Goal: Task Accomplishment & Management: Manage account settings

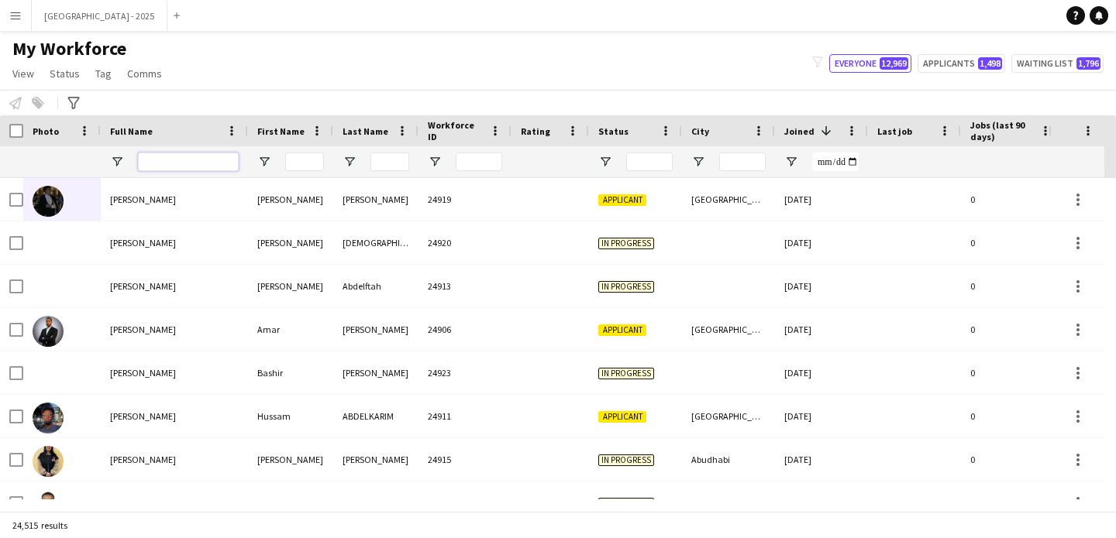
click at [160, 163] on input "Full Name Filter Input" at bounding box center [188, 162] width 101 height 19
paste input "**********"
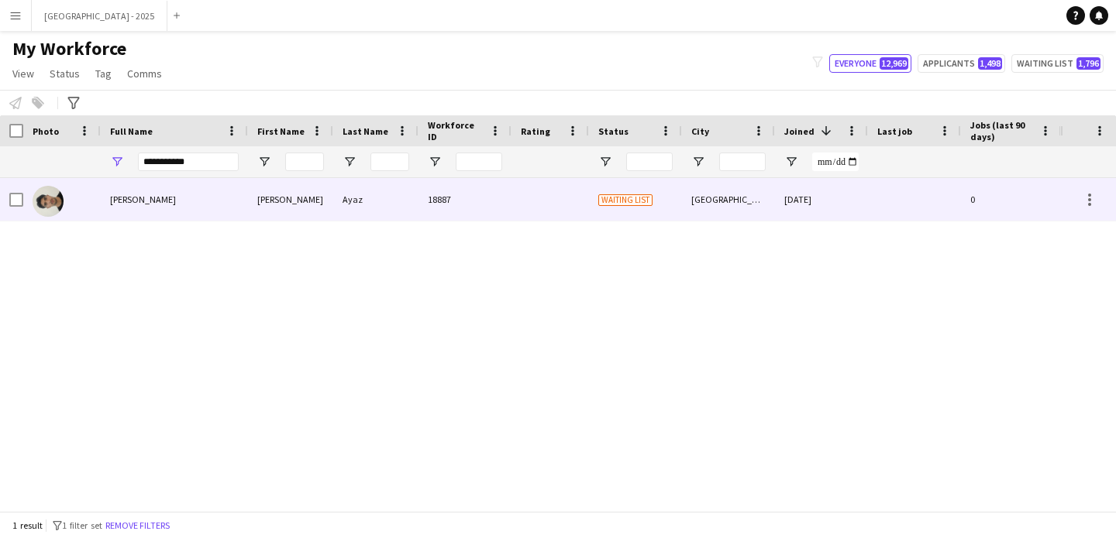
click at [181, 201] on div "[PERSON_NAME]" at bounding box center [174, 199] width 147 height 43
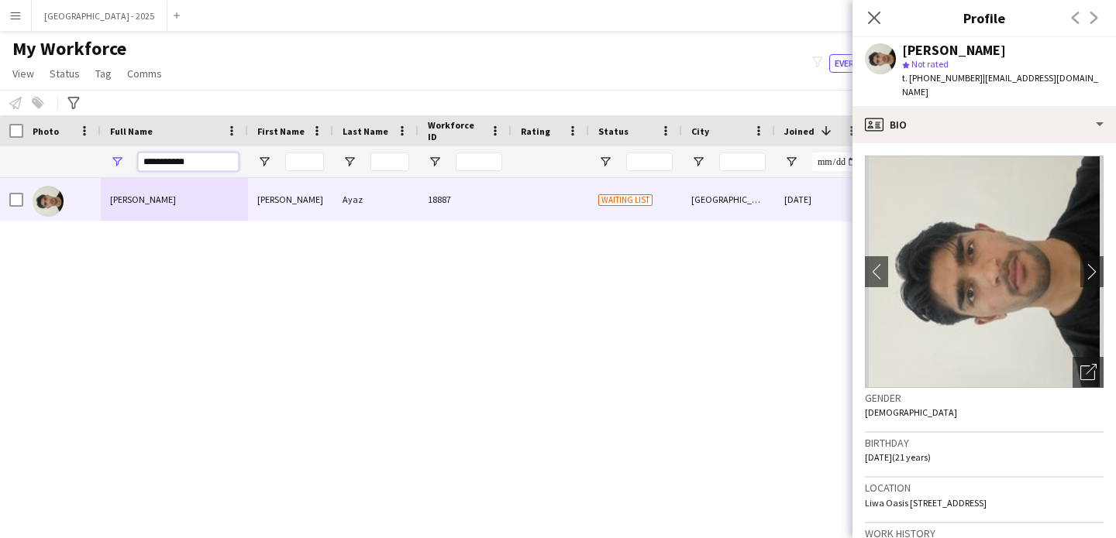
click at [188, 160] on input "**********" at bounding box center [188, 162] width 101 height 19
click at [187, 160] on input "**********" at bounding box center [188, 162] width 101 height 19
click at [187, 158] on input "**********" at bounding box center [188, 162] width 101 height 19
paste input "**"
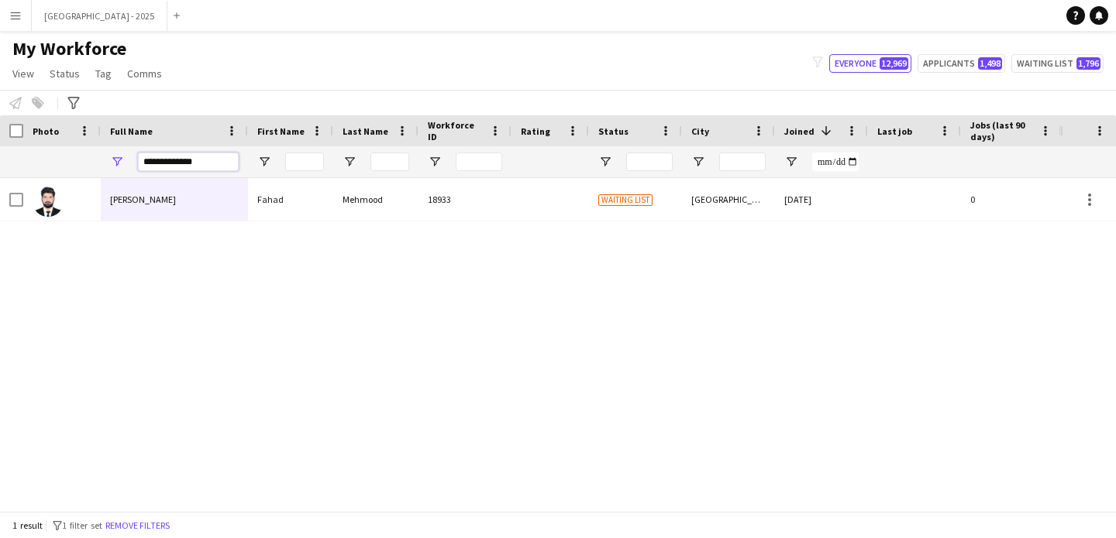
type input "**********"
click at [195, 203] on div "[PERSON_NAME]" at bounding box center [174, 199] width 147 height 43
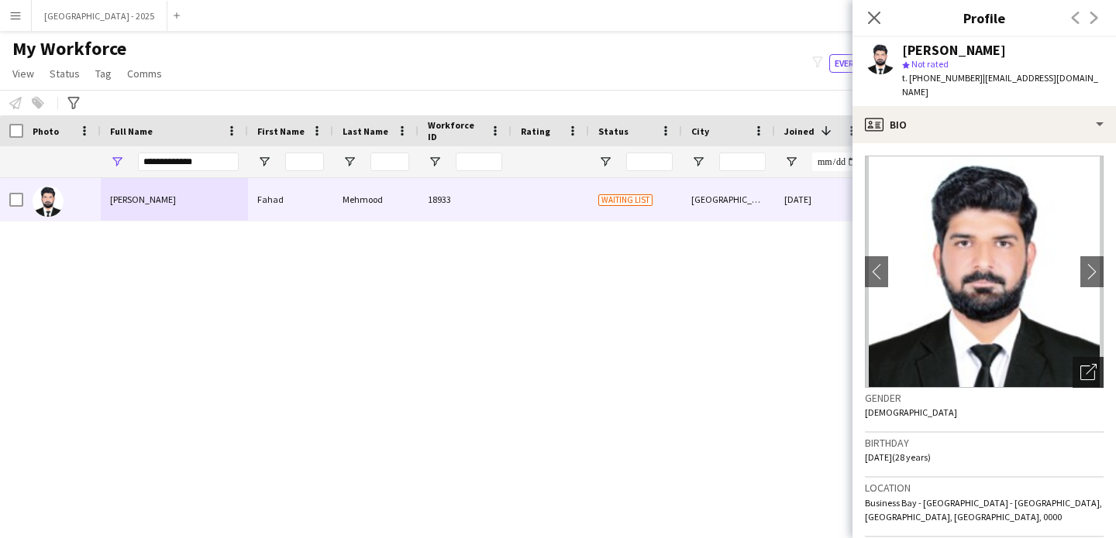
click at [1080, 364] on icon "Open photos pop-in" at bounding box center [1088, 372] width 16 height 16
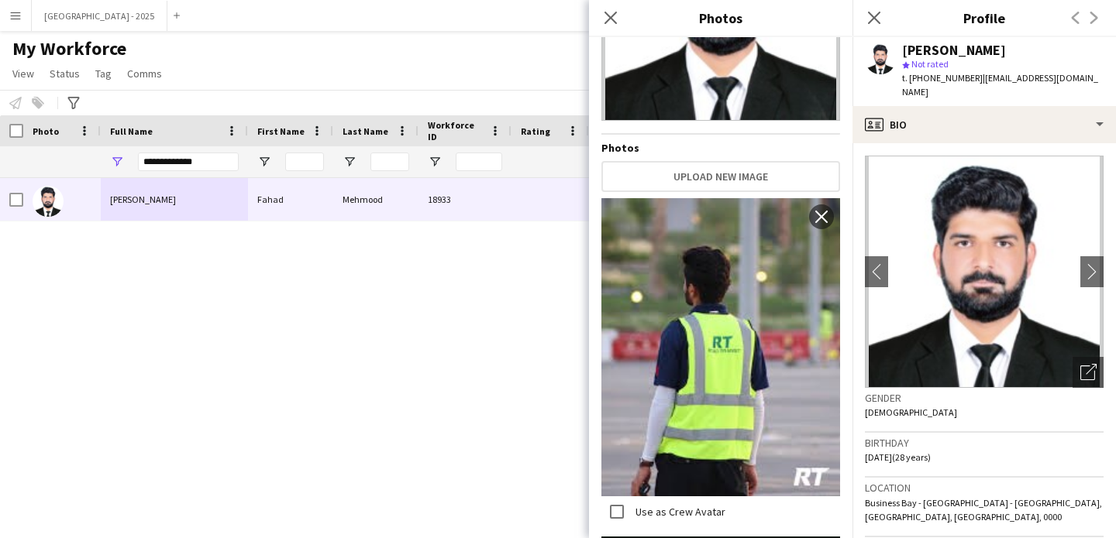
scroll to position [190, 0]
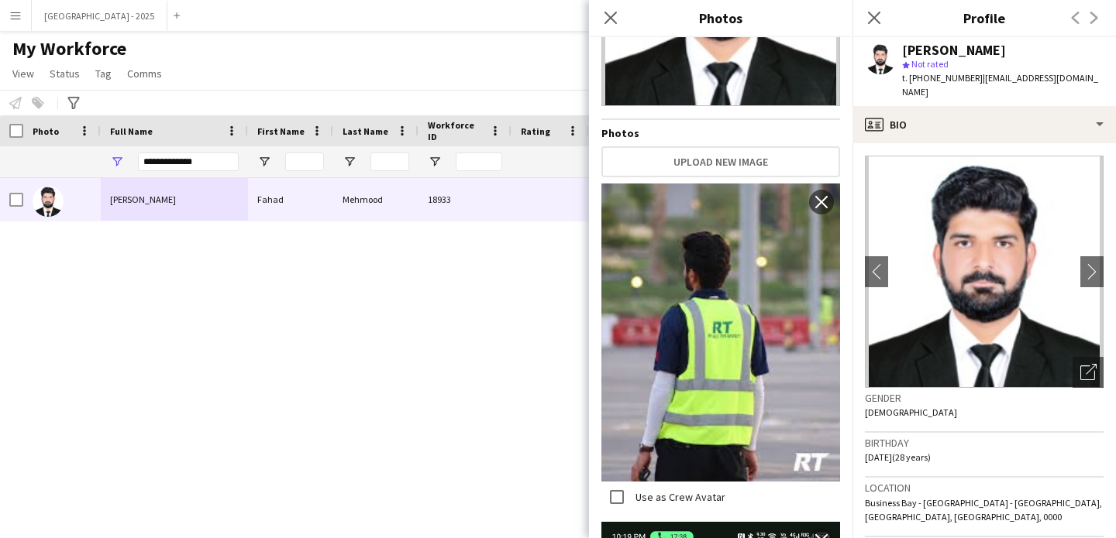
click at [913, 391] on div "Gender [DEMOGRAPHIC_DATA]" at bounding box center [984, 410] width 239 height 45
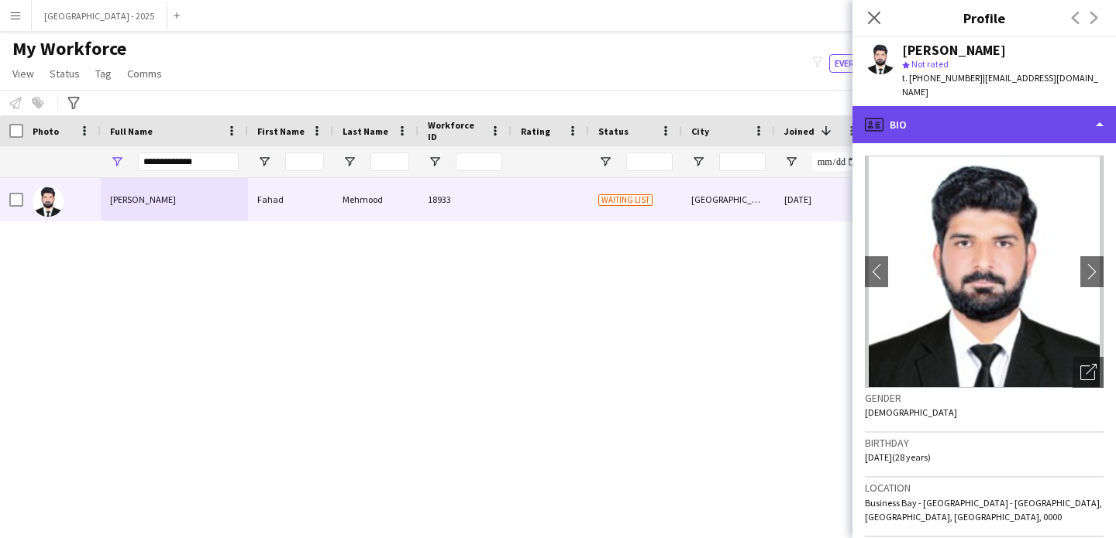
click at [927, 106] on div "profile Bio" at bounding box center [983, 124] width 263 height 37
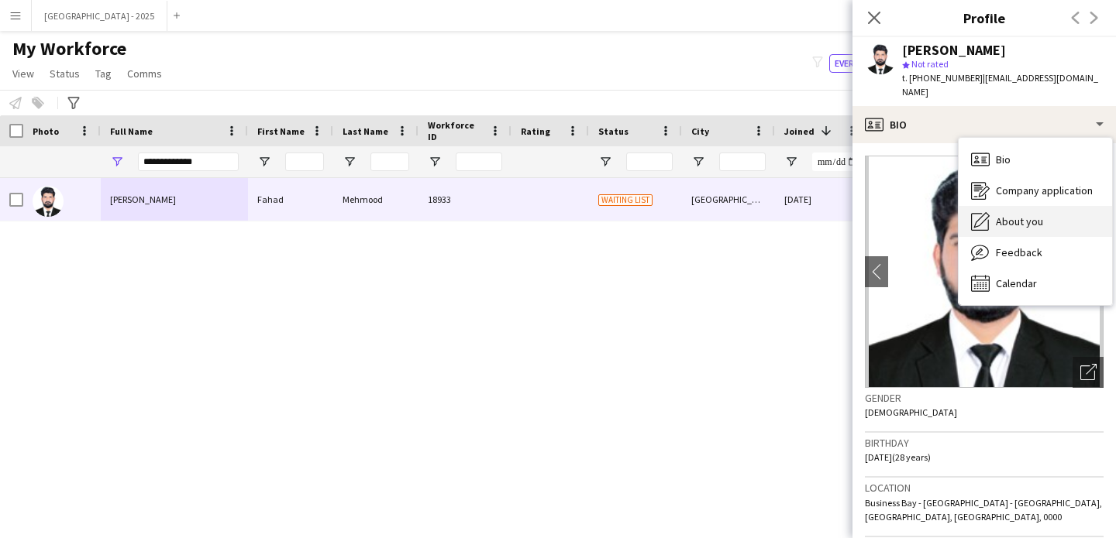
click at [1029, 215] on span "About you" at bounding box center [1019, 222] width 47 height 14
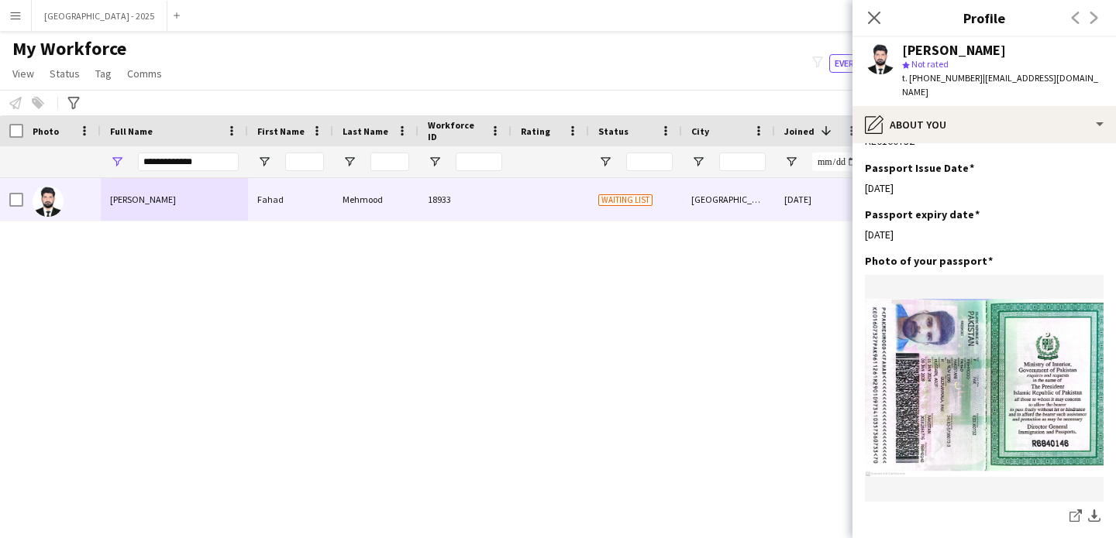
scroll to position [922, 0]
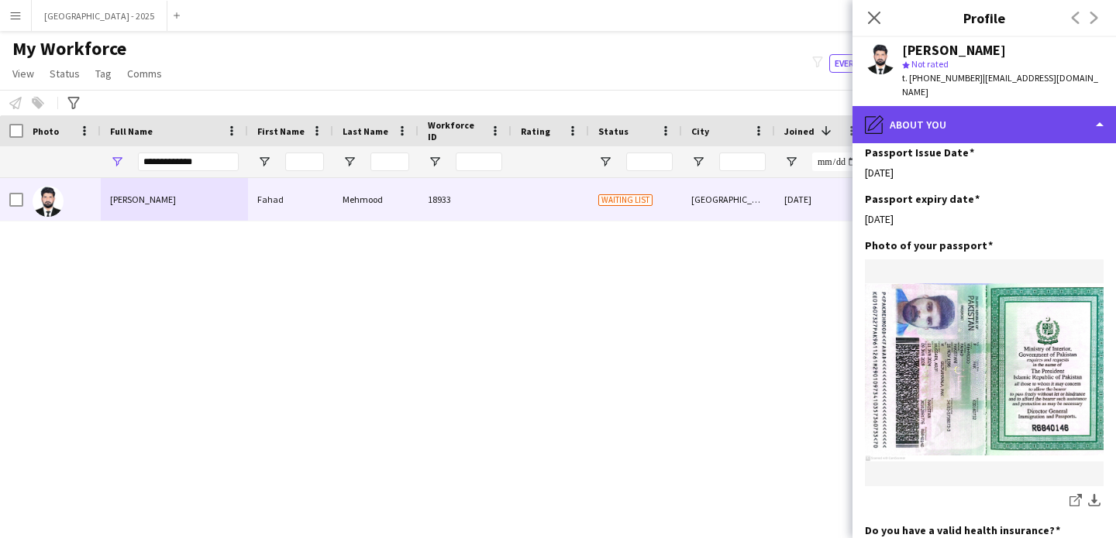
click at [988, 110] on div "pencil4 About you" at bounding box center [983, 124] width 263 height 37
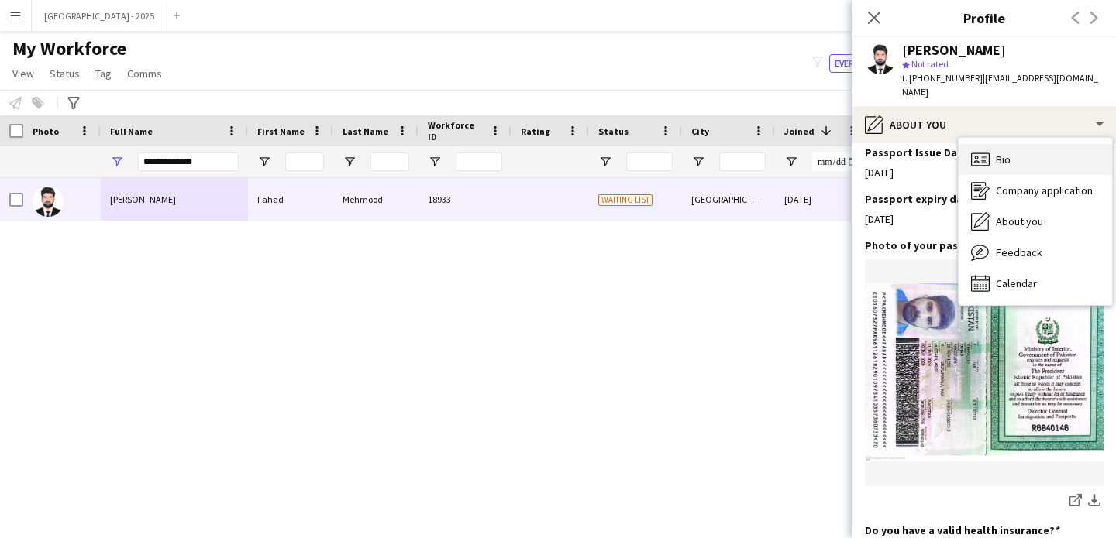
click at [1020, 144] on div "Bio Bio" at bounding box center [1034, 159] width 153 height 31
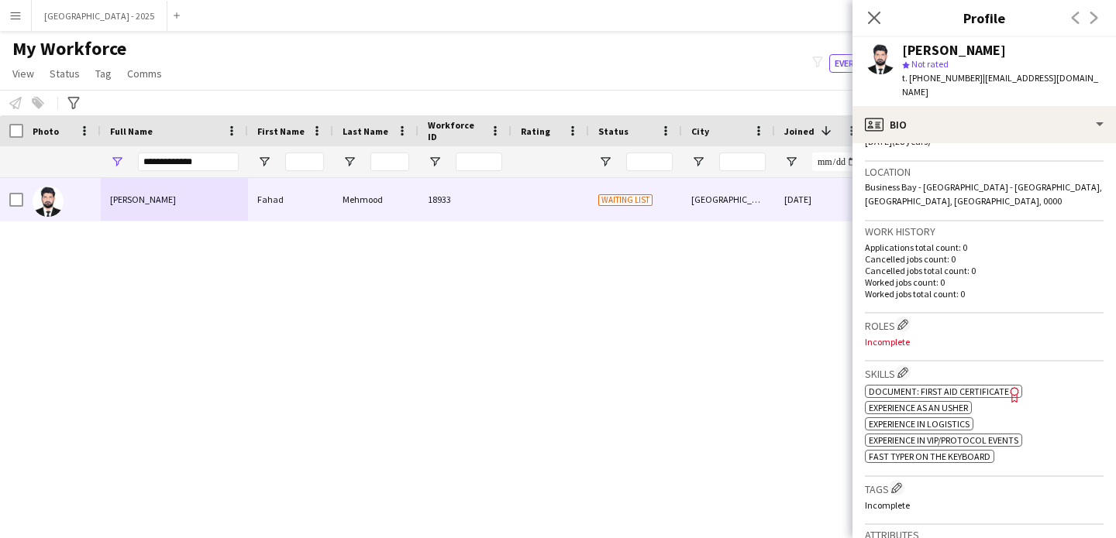
scroll to position [330, 0]
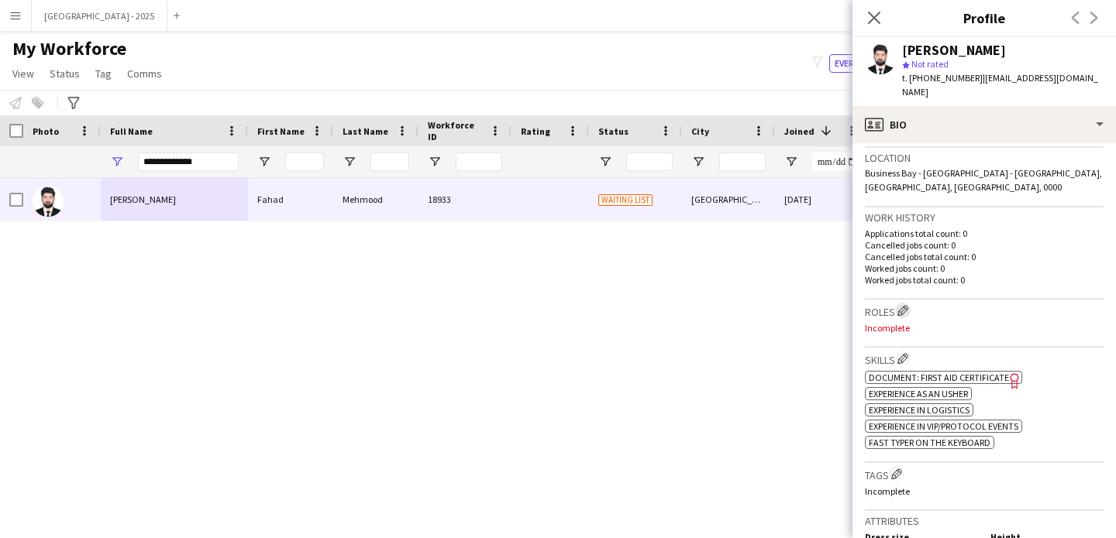
click at [905, 305] on app-icon "Edit crew company roles" at bounding box center [902, 310] width 11 height 11
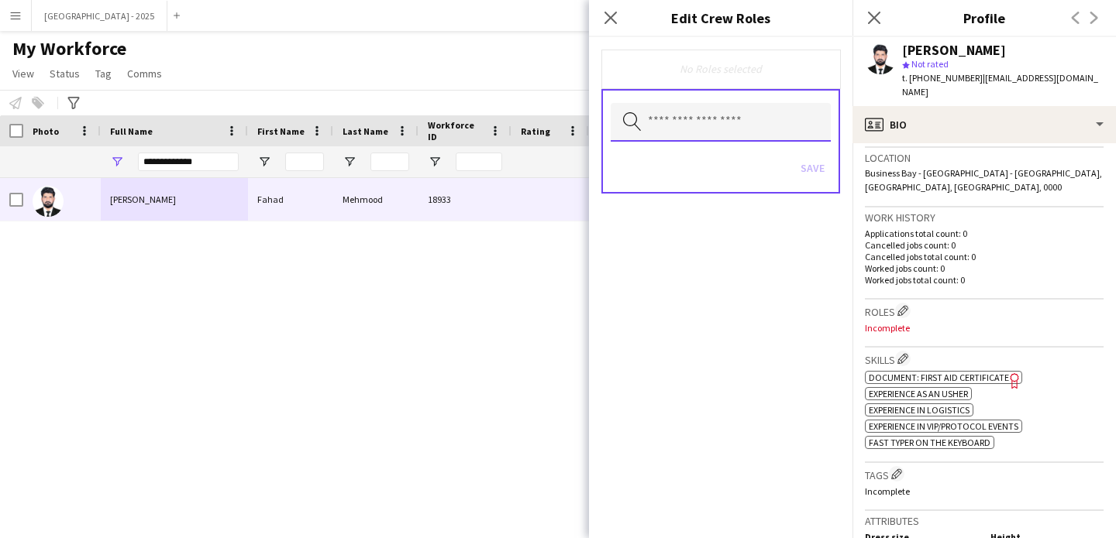
click at [693, 128] on input "text" at bounding box center [721, 122] width 220 height 39
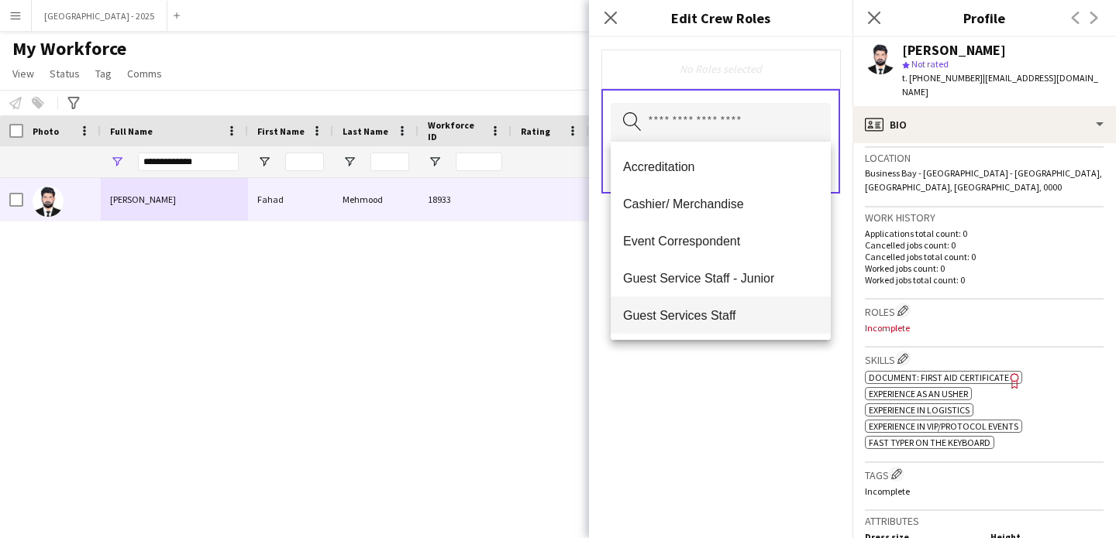
click at [746, 304] on mat-option "Guest Services Staff" at bounding box center [721, 315] width 220 height 37
click at [762, 394] on div "Guest Services Staff Remove Search by role type Save" at bounding box center [720, 287] width 263 height 501
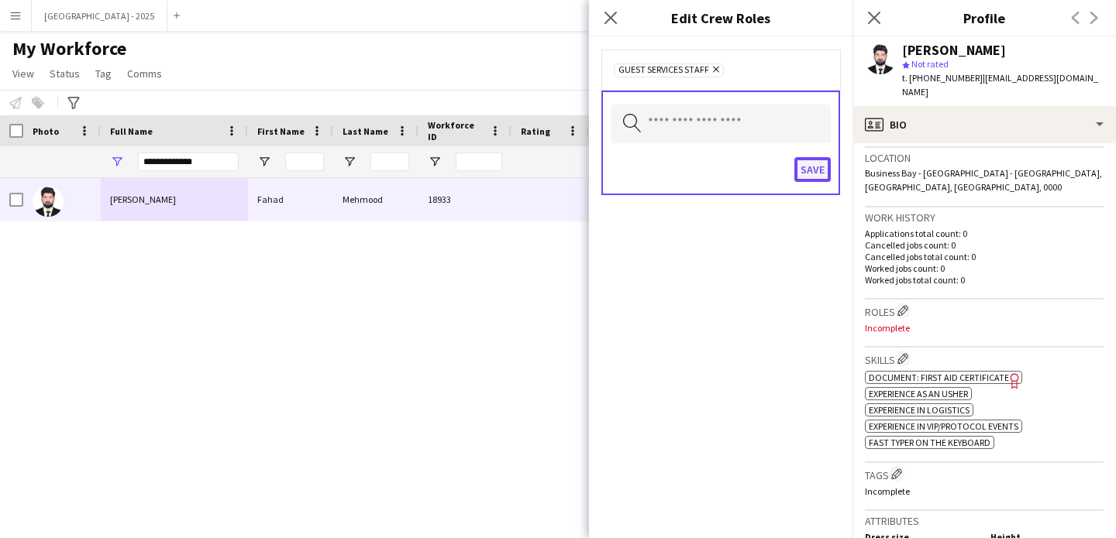
click at [815, 166] on button "Save" at bounding box center [812, 169] width 36 height 25
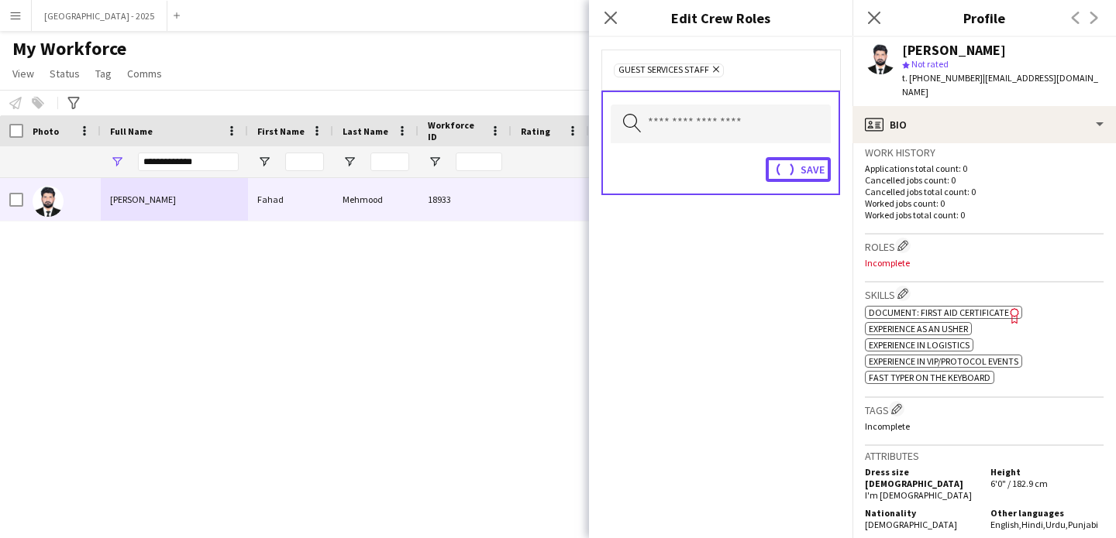
scroll to position [404, 0]
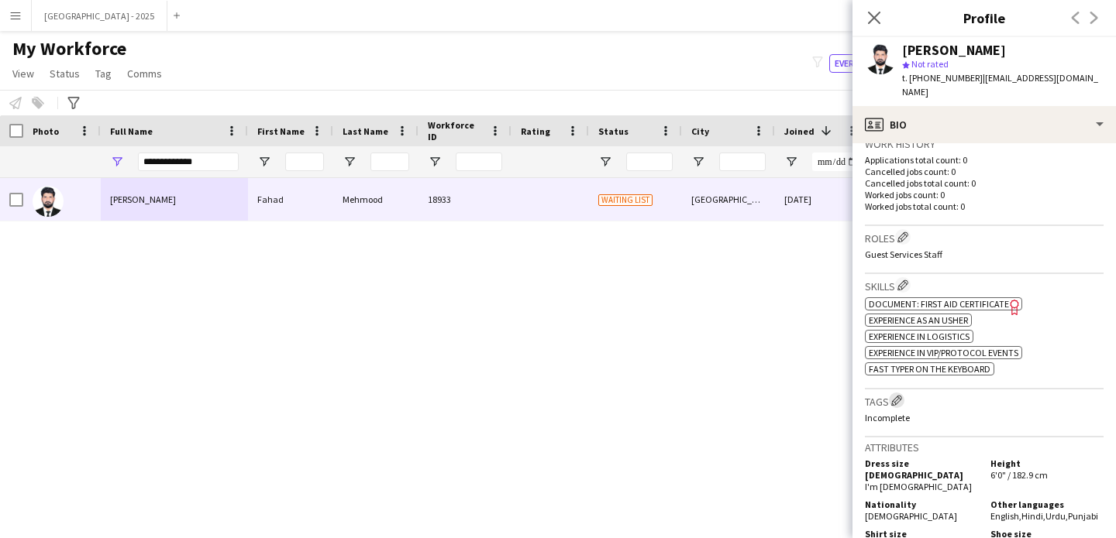
click at [896, 395] on app-icon "Edit crew company tags" at bounding box center [896, 400] width 11 height 11
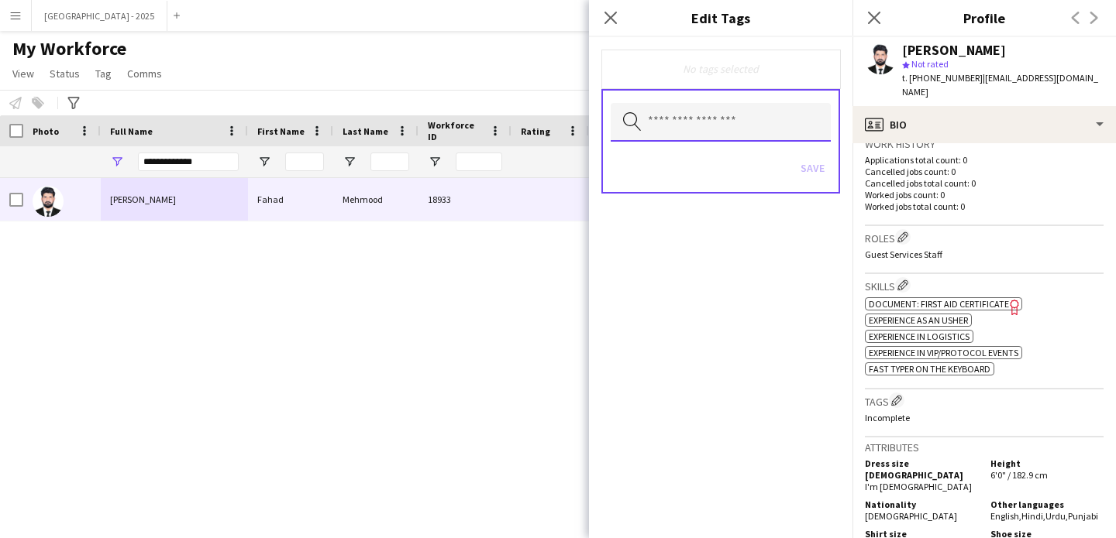
click at [687, 136] on input "text" at bounding box center [721, 122] width 220 height 39
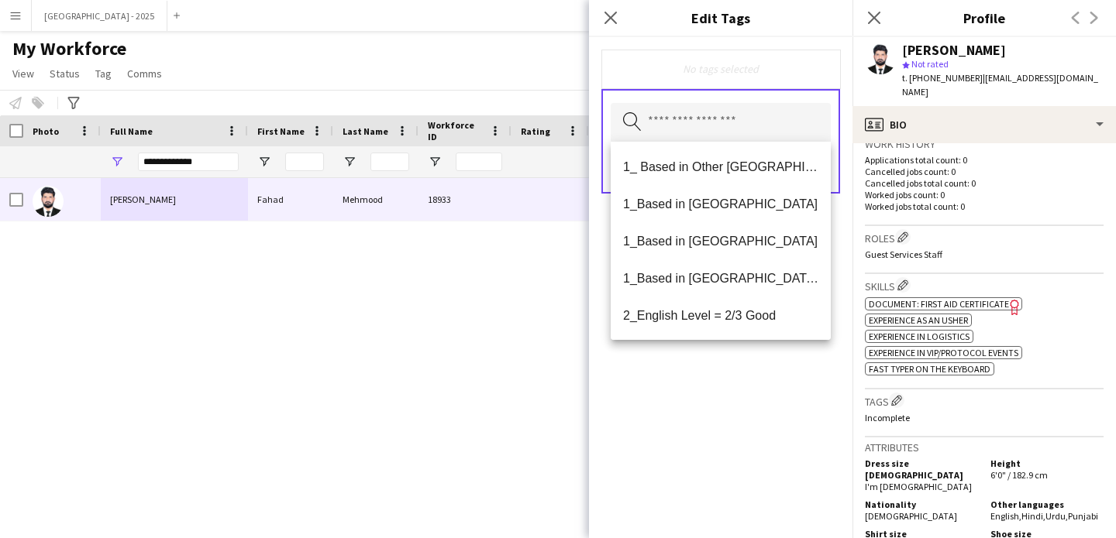
click at [702, 404] on div "No tags selected Search by tag name Save" at bounding box center [720, 287] width 263 height 501
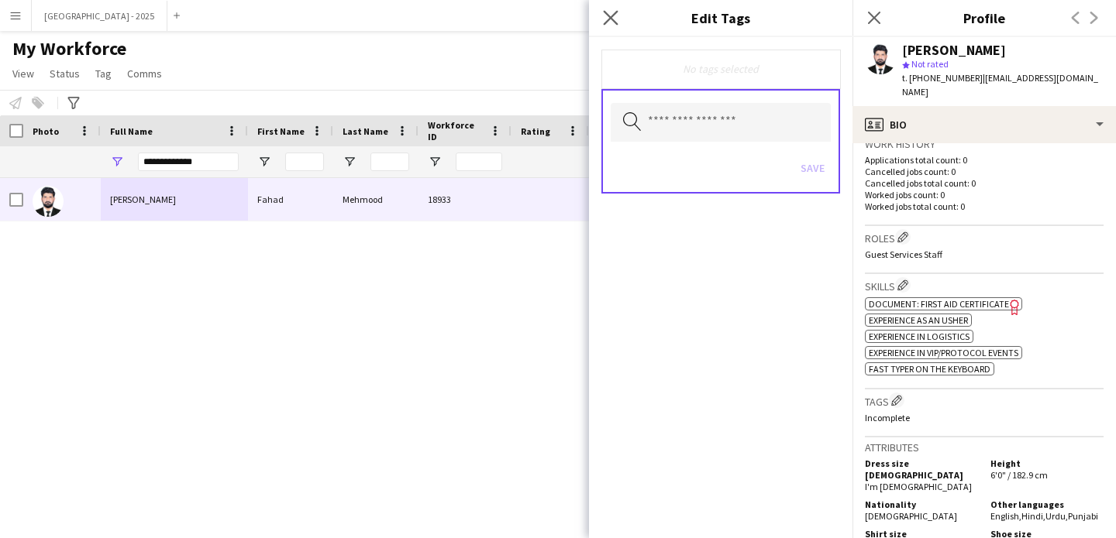
click at [611, 26] on app-icon "Close pop-in" at bounding box center [611, 18] width 22 height 22
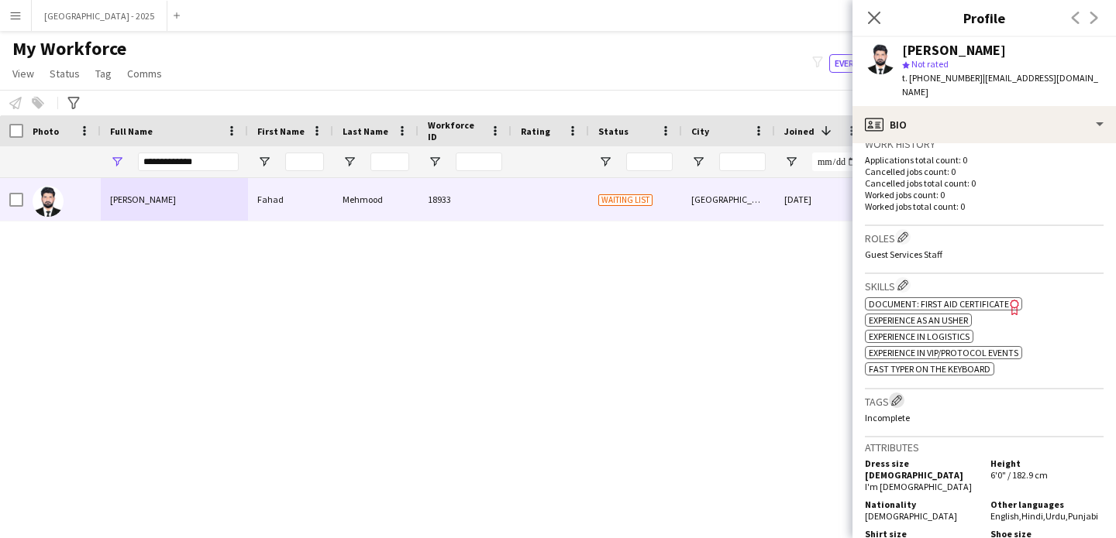
click at [897, 395] on app-icon "Edit crew company tags" at bounding box center [896, 400] width 11 height 11
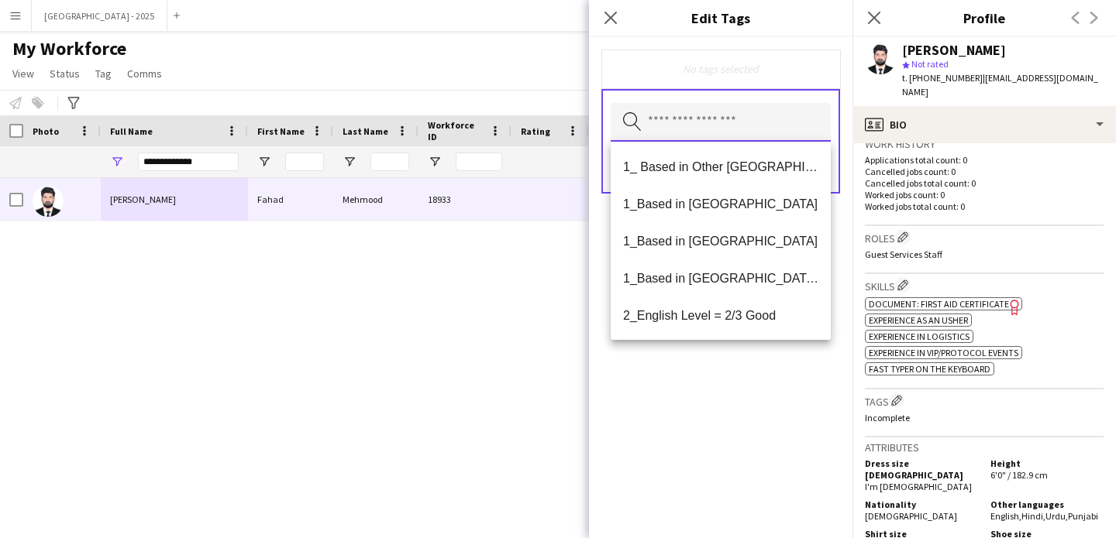
click at [724, 136] on input "text" at bounding box center [721, 122] width 220 height 39
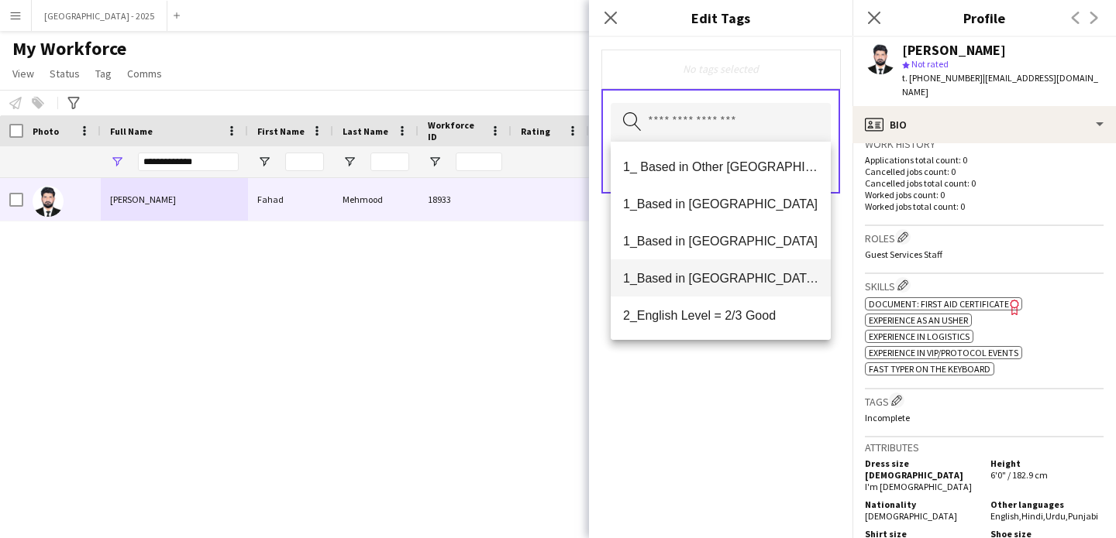
click at [750, 276] on span "1_Based in [GEOGRAPHIC_DATA]/[GEOGRAPHIC_DATA]/Ajman" at bounding box center [720, 278] width 195 height 15
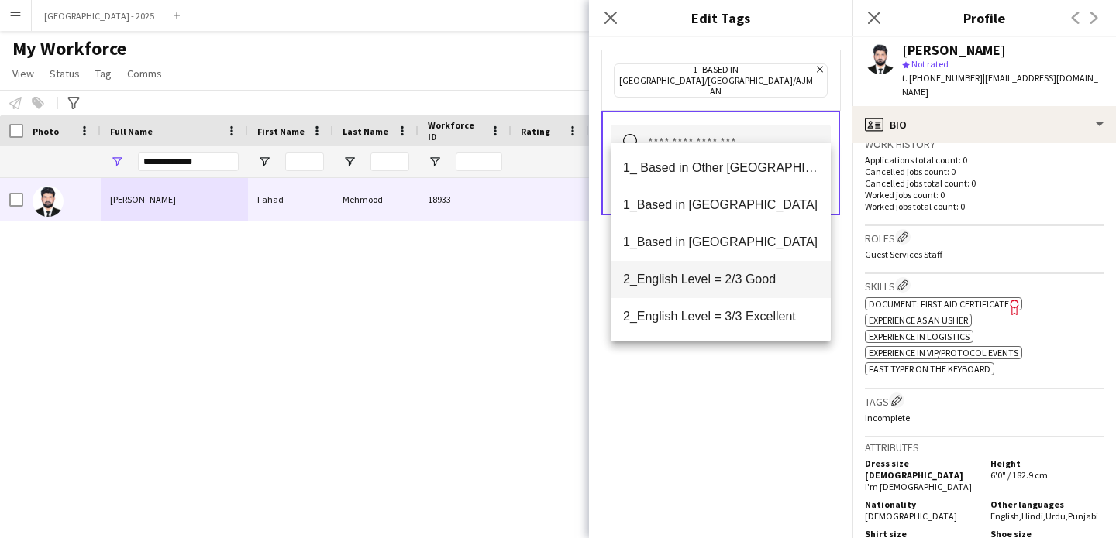
click at [750, 284] on span "2_English Level = 2/3 Good" at bounding box center [720, 279] width 195 height 15
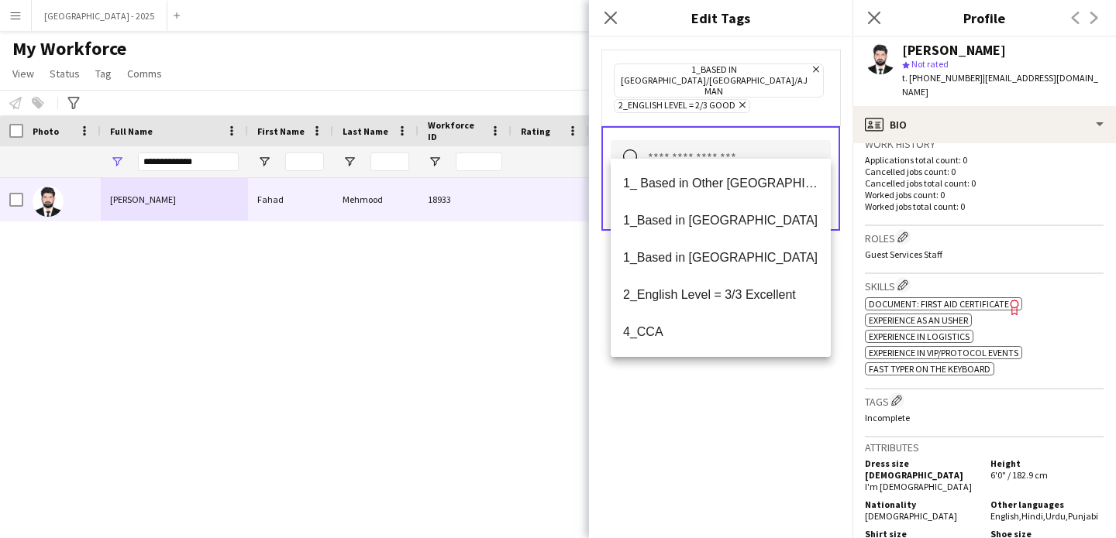
click at [783, 421] on div "1_Based in [GEOGRAPHIC_DATA]/[GEOGRAPHIC_DATA]/Ajman Remove 2_English Level = 2…" at bounding box center [720, 287] width 263 height 501
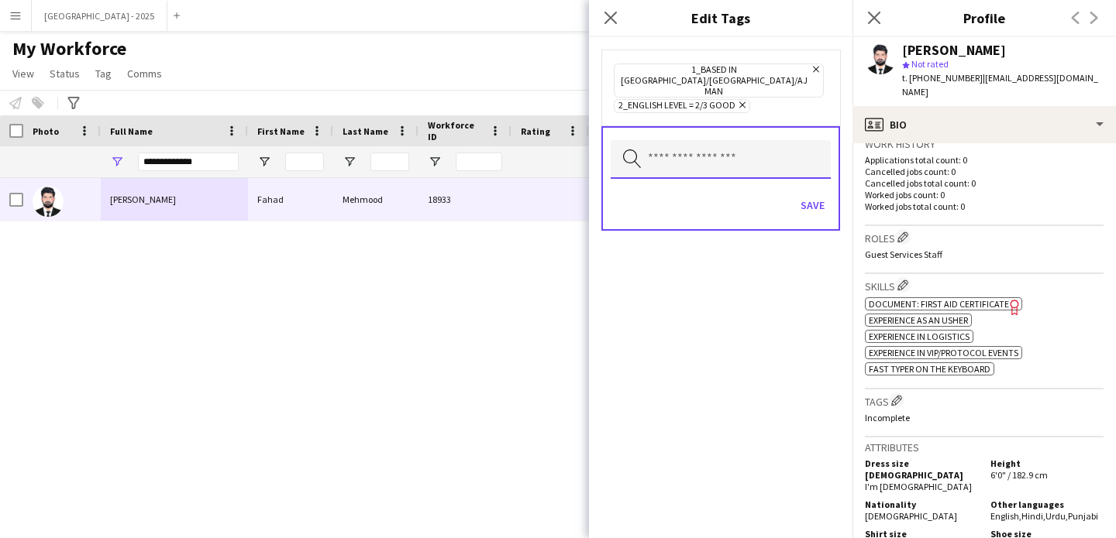
click at [804, 144] on input "text" at bounding box center [721, 159] width 220 height 39
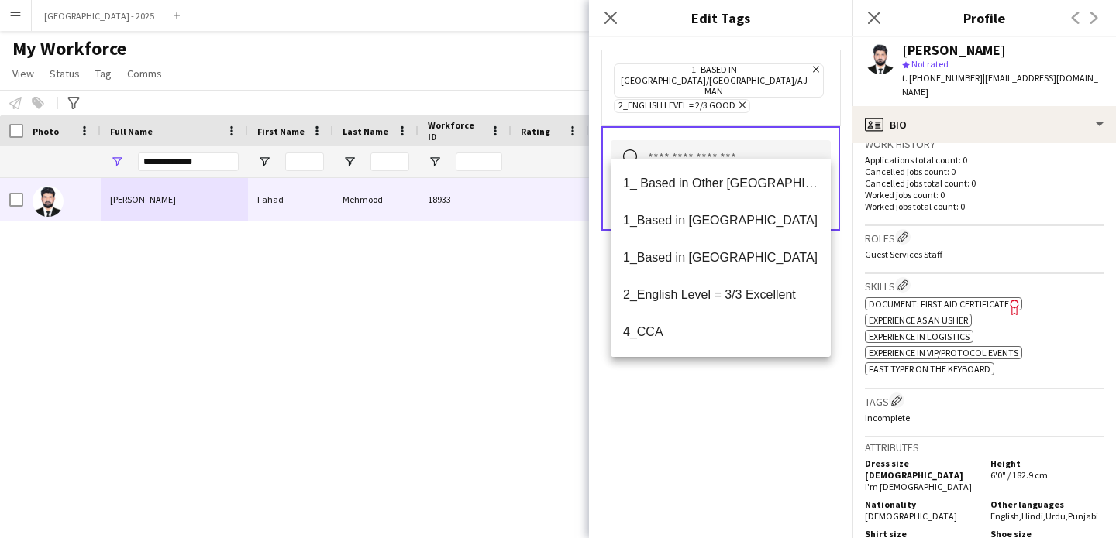
click at [836, 244] on form "1_Based in [GEOGRAPHIC_DATA]/[GEOGRAPHIC_DATA]/Ajman Remove 2_English Level = 2…" at bounding box center [720, 155] width 263 height 237
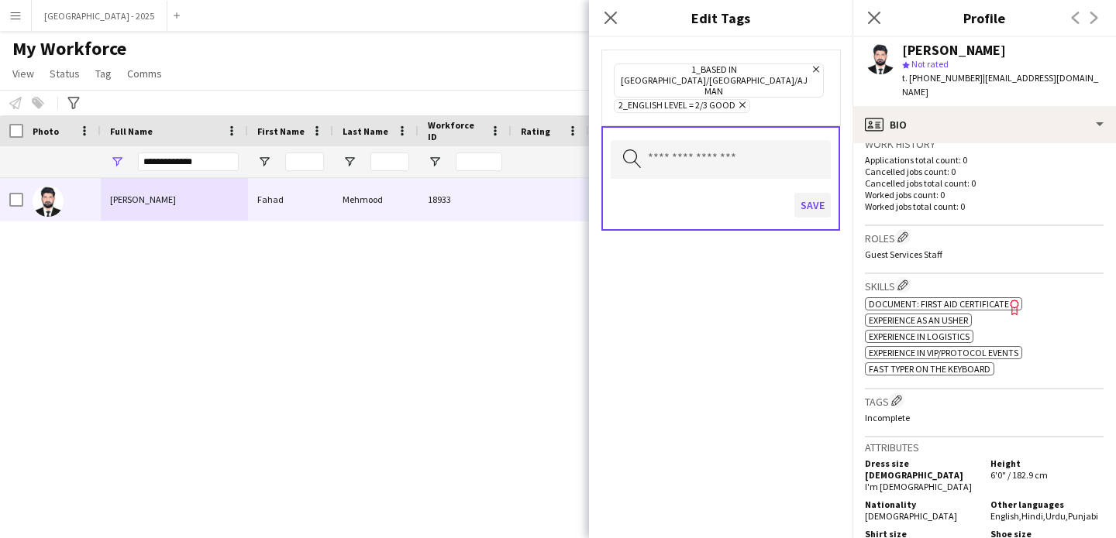
click at [808, 185] on div "Save" at bounding box center [721, 207] width 220 height 44
click at [819, 193] on button "Save" at bounding box center [812, 205] width 36 height 25
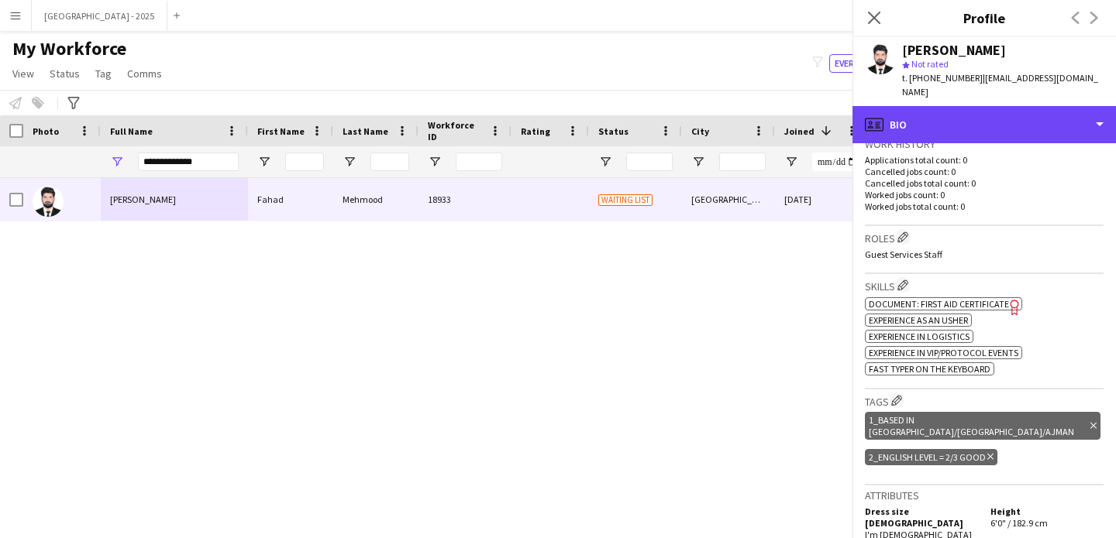
drag, startPoint x: 961, startPoint y: 105, endPoint x: 969, endPoint y: 132, distance: 27.7
click at [961, 106] on div "profile Bio" at bounding box center [983, 124] width 263 height 37
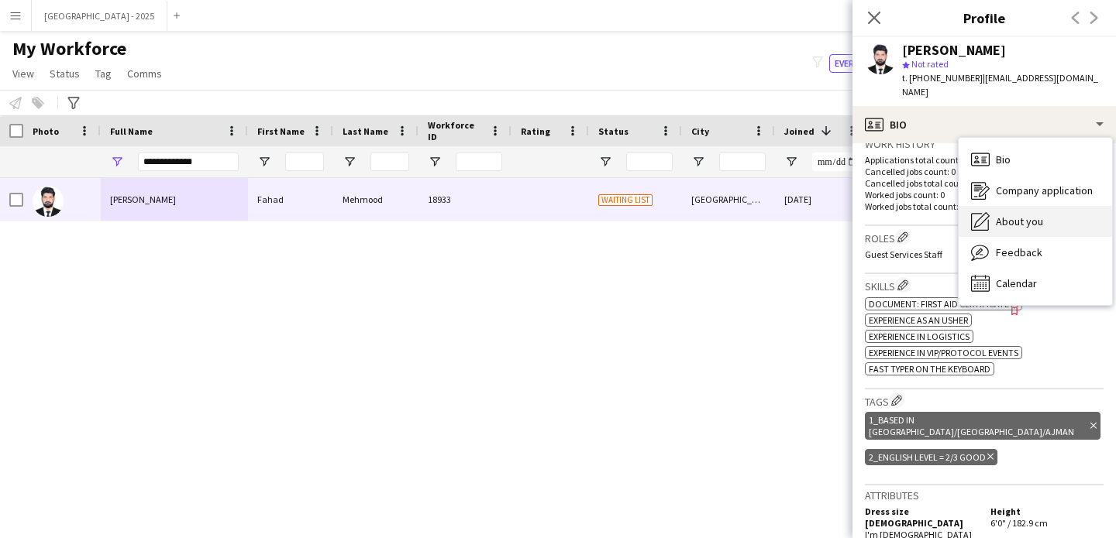
click at [1034, 215] on span "About you" at bounding box center [1019, 222] width 47 height 14
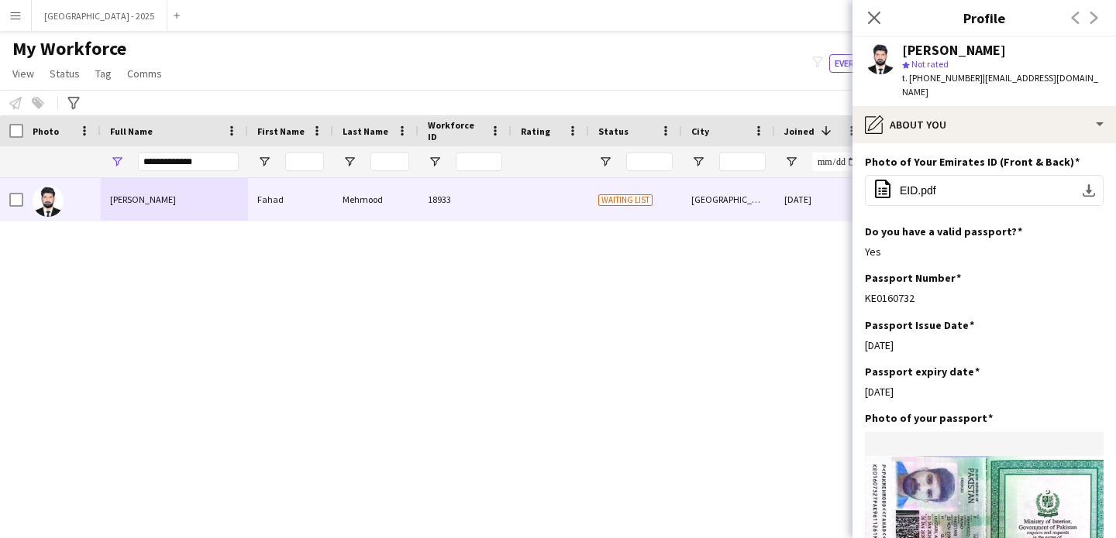
scroll to position [749, 0]
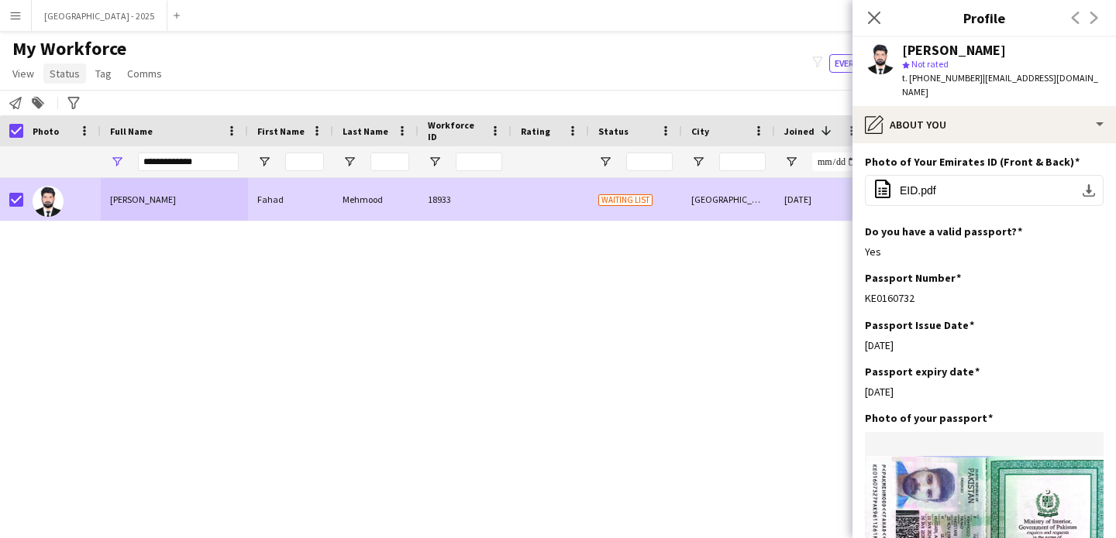
click at [57, 64] on link "Status" at bounding box center [64, 74] width 43 height 20
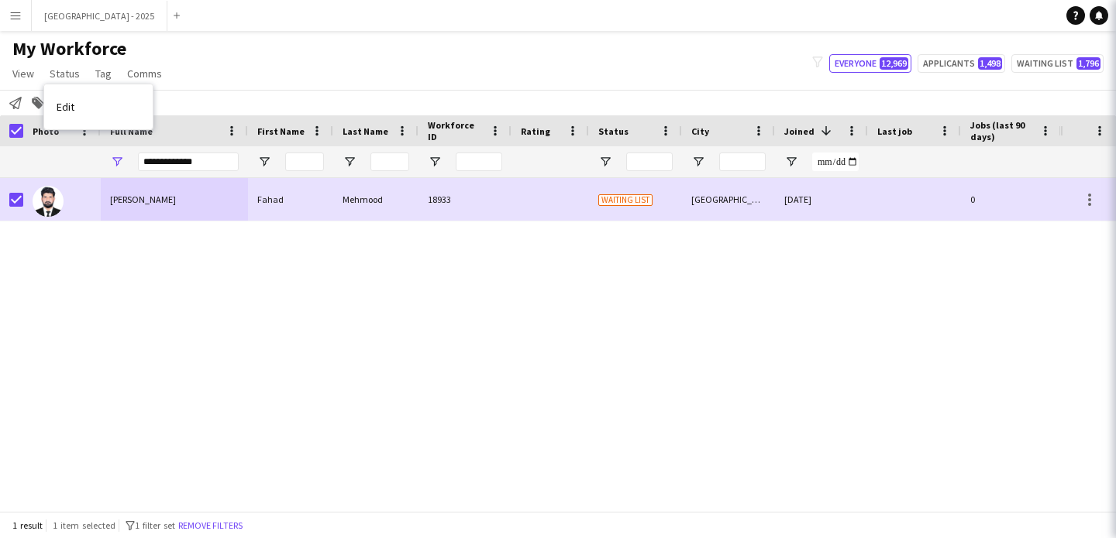
click at [84, 98] on link "Edit" at bounding box center [98, 107] width 108 height 33
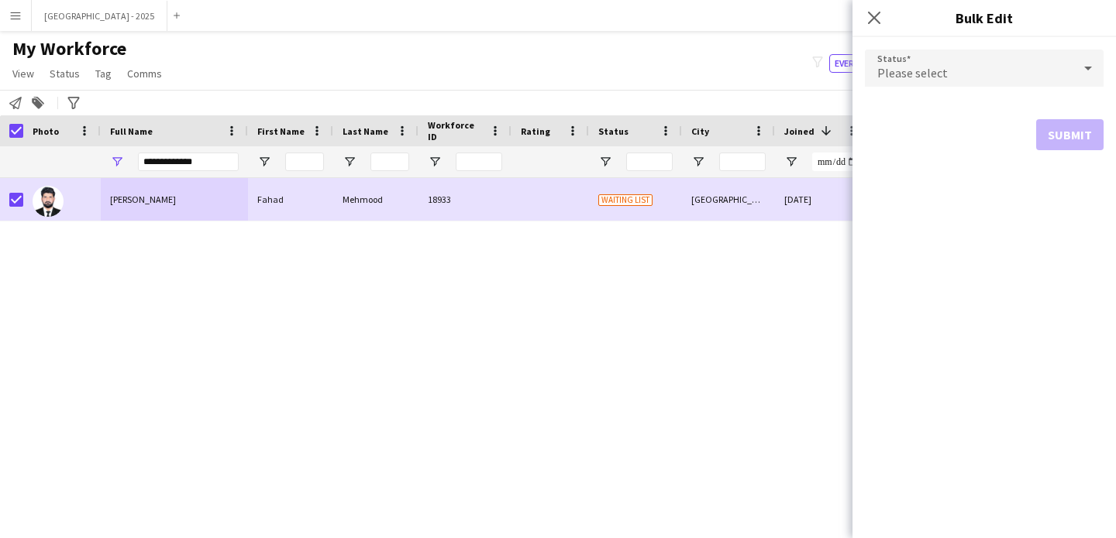
click at [926, 60] on div "Please select" at bounding box center [969, 68] width 208 height 37
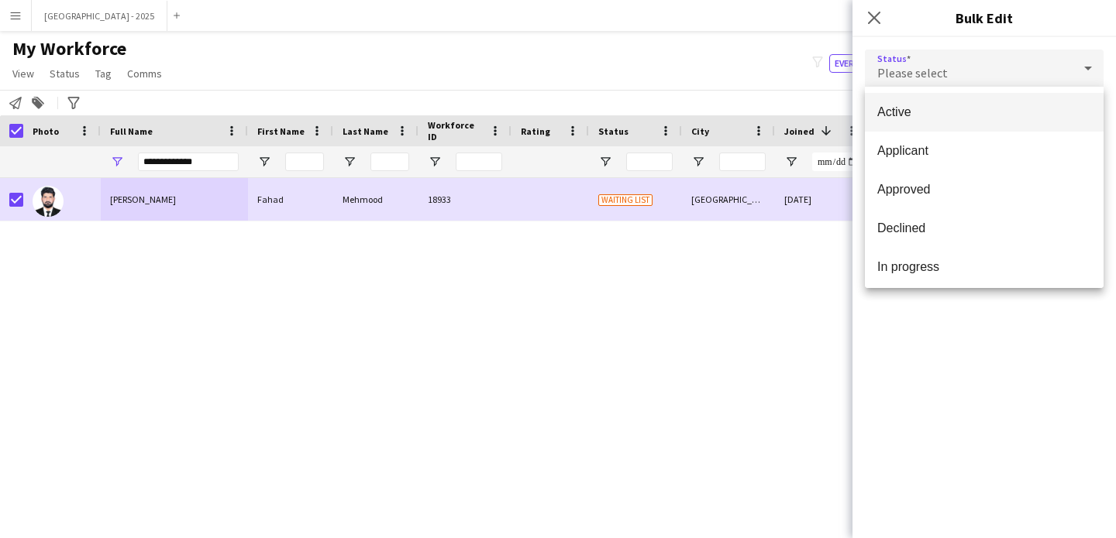
click at [924, 113] on span "Active" at bounding box center [984, 112] width 214 height 15
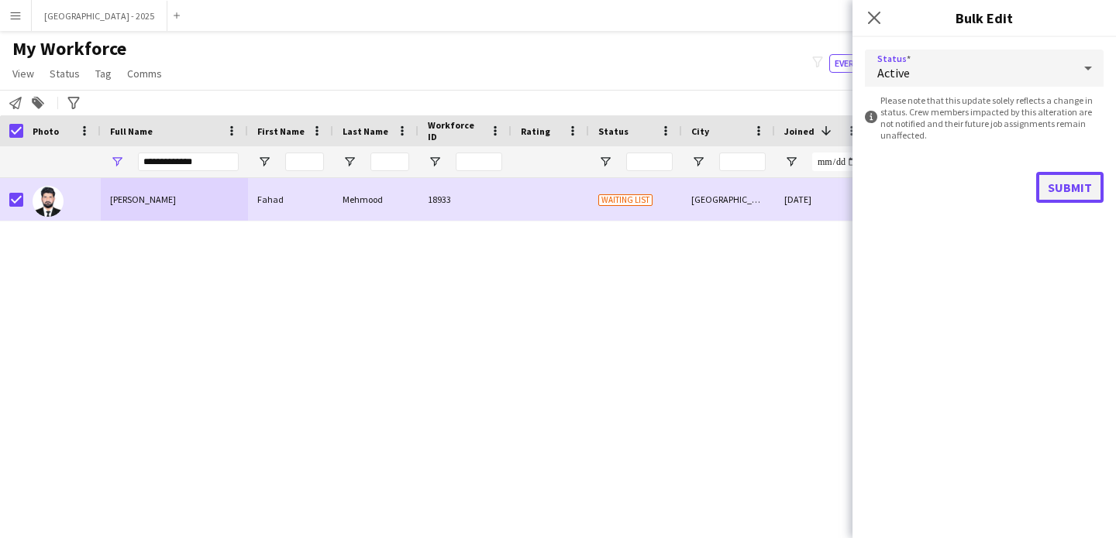
click at [1075, 191] on button "Submit" at bounding box center [1069, 187] width 67 height 31
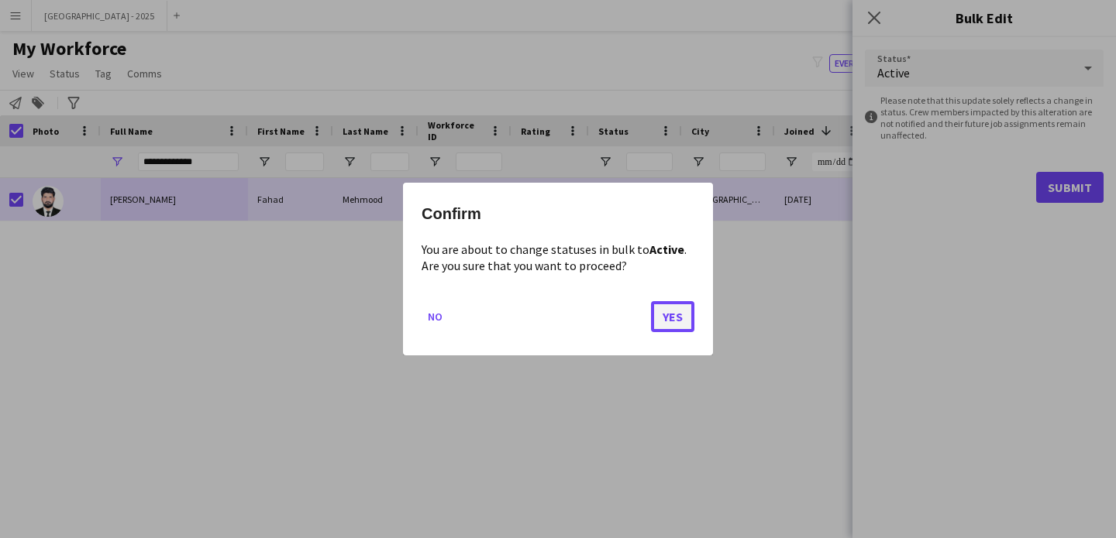
click at [690, 320] on button "Yes" at bounding box center [672, 316] width 43 height 31
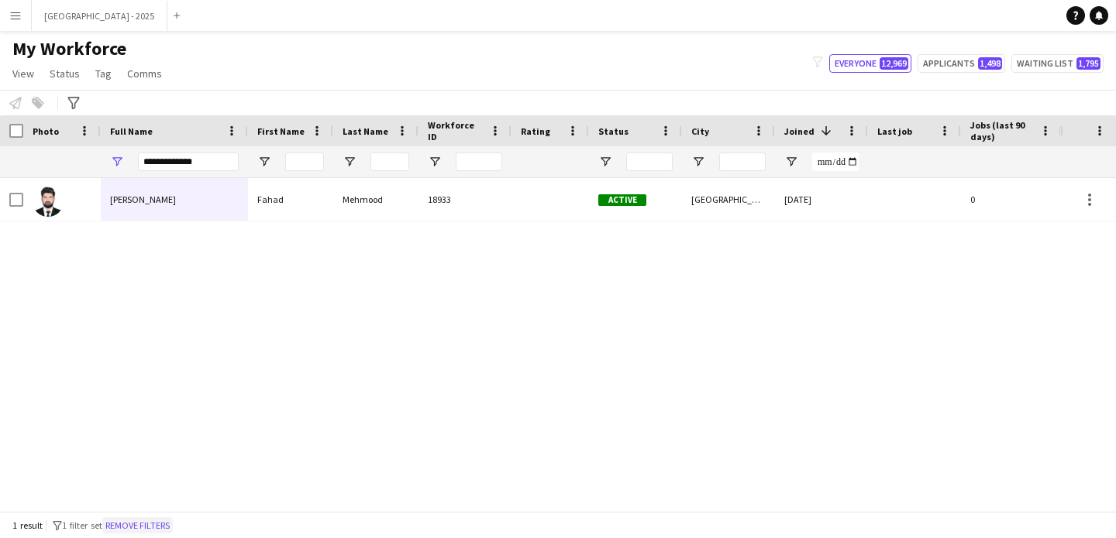
click at [141, 518] on button "Remove filters" at bounding box center [137, 526] width 71 height 17
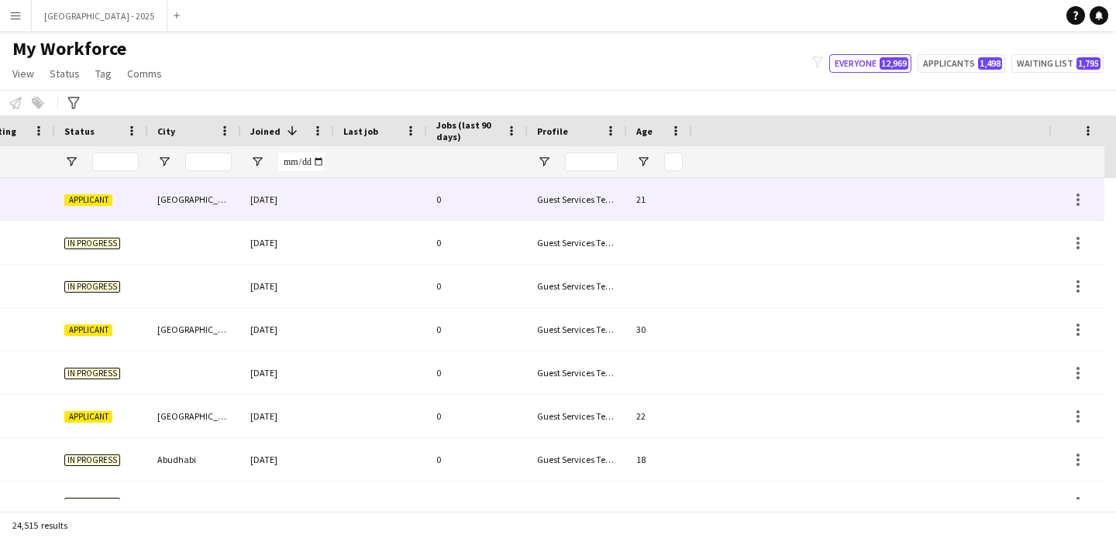
scroll to position [0, 0]
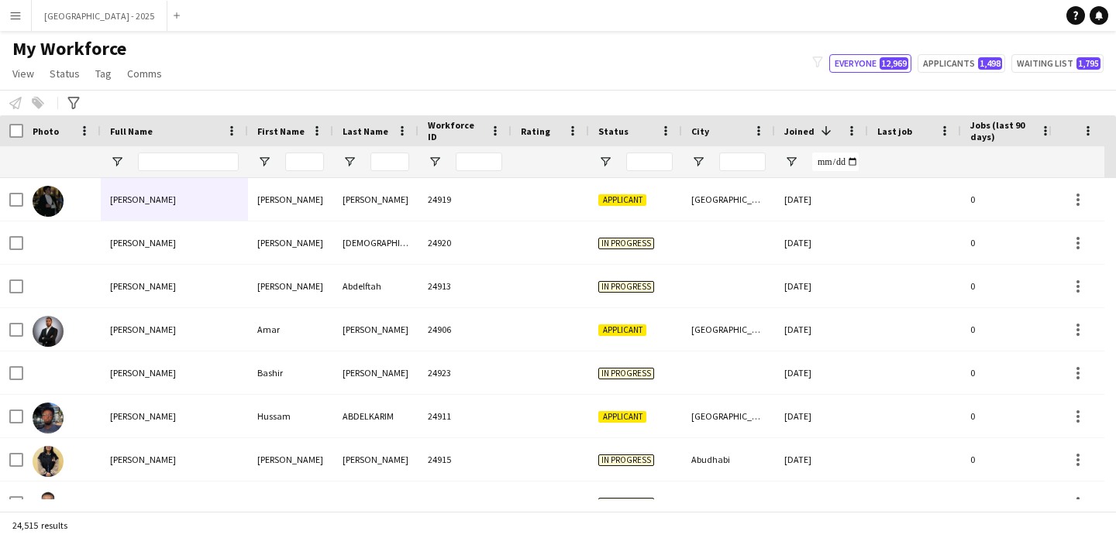
click at [180, 176] on div at bounding box center [188, 161] width 101 height 31
click at [182, 167] on input "Full Name Filter Input" at bounding box center [188, 162] width 101 height 19
paste input "**********"
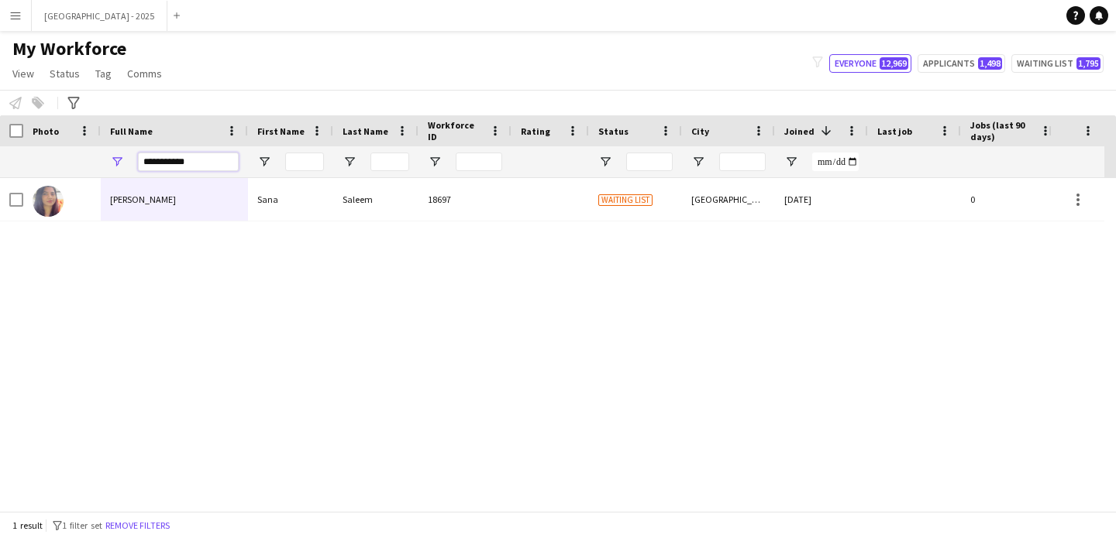
type input "**********"
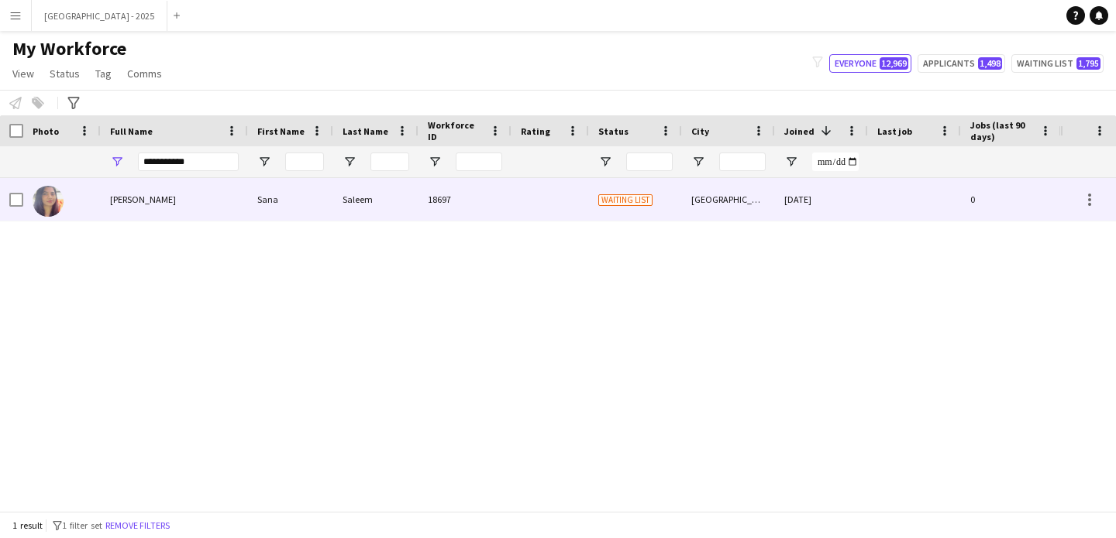
click at [194, 195] on div "[PERSON_NAME]" at bounding box center [174, 199] width 147 height 43
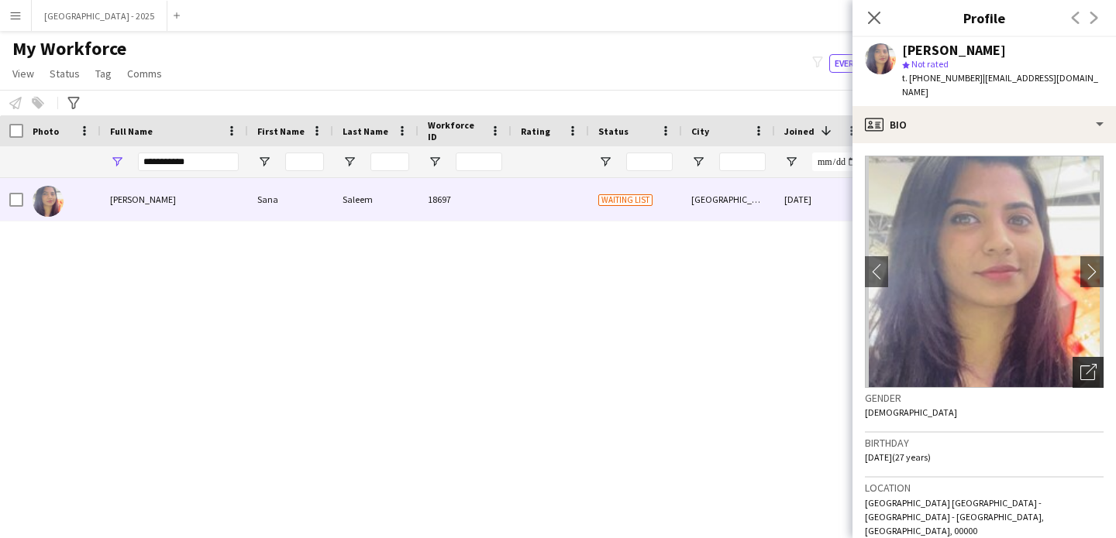
click at [1083, 364] on icon "Open photos pop-in" at bounding box center [1088, 372] width 16 height 16
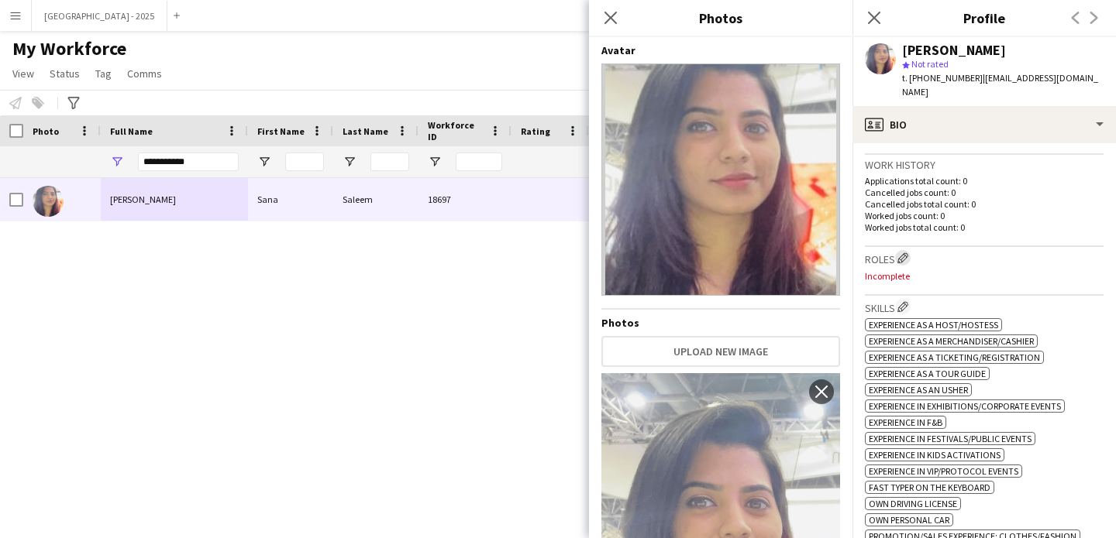
scroll to position [397, 0]
click at [903, 252] on app-icon "Edit crew company roles" at bounding box center [902, 257] width 11 height 11
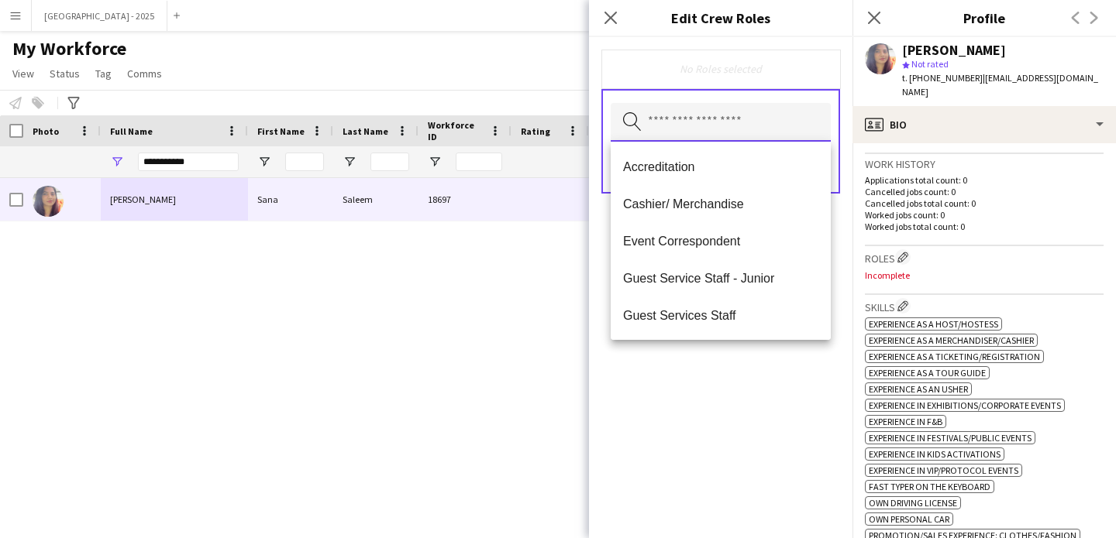
click at [710, 122] on input "text" at bounding box center [721, 122] width 220 height 39
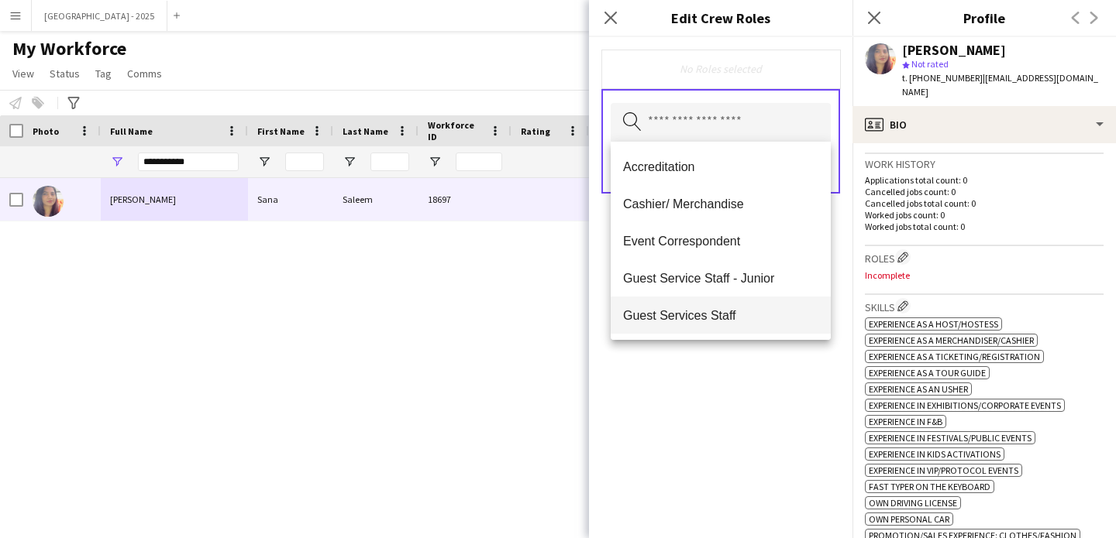
click at [724, 318] on span "Guest Services Staff" at bounding box center [720, 315] width 195 height 15
click at [732, 320] on span "Guest Services Staff - Senior" at bounding box center [720, 316] width 195 height 15
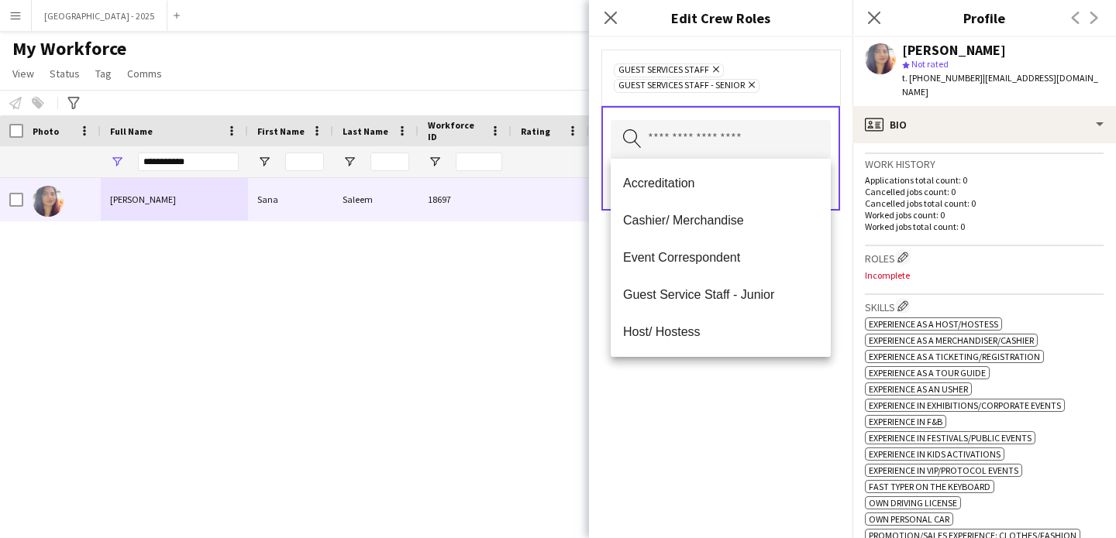
click at [736, 404] on div "Guest Services Staff Remove Guest Services Staff - Senior Remove Search by role…" at bounding box center [720, 287] width 263 height 501
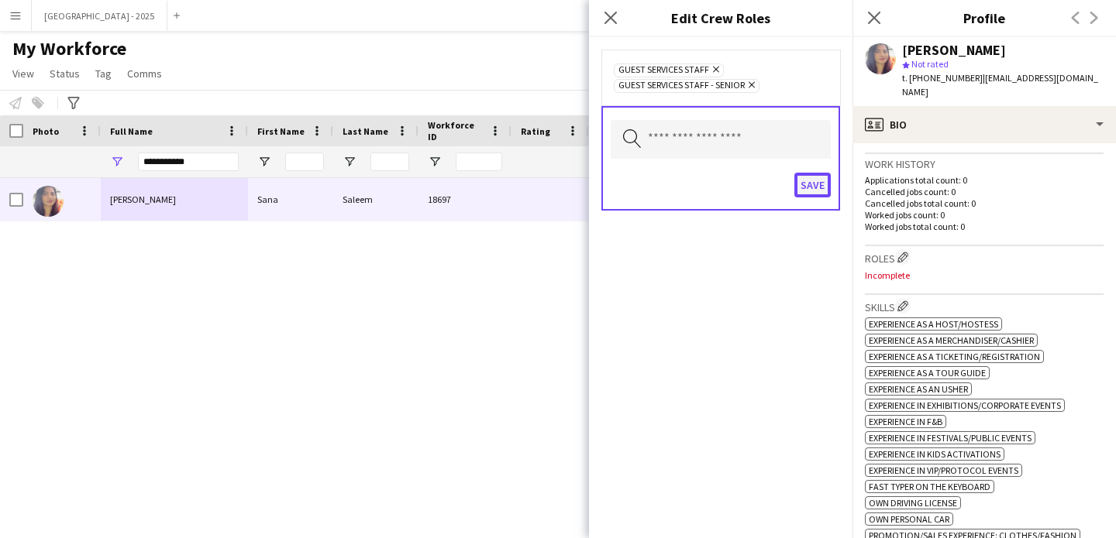
click at [815, 196] on button "Save" at bounding box center [812, 185] width 36 height 25
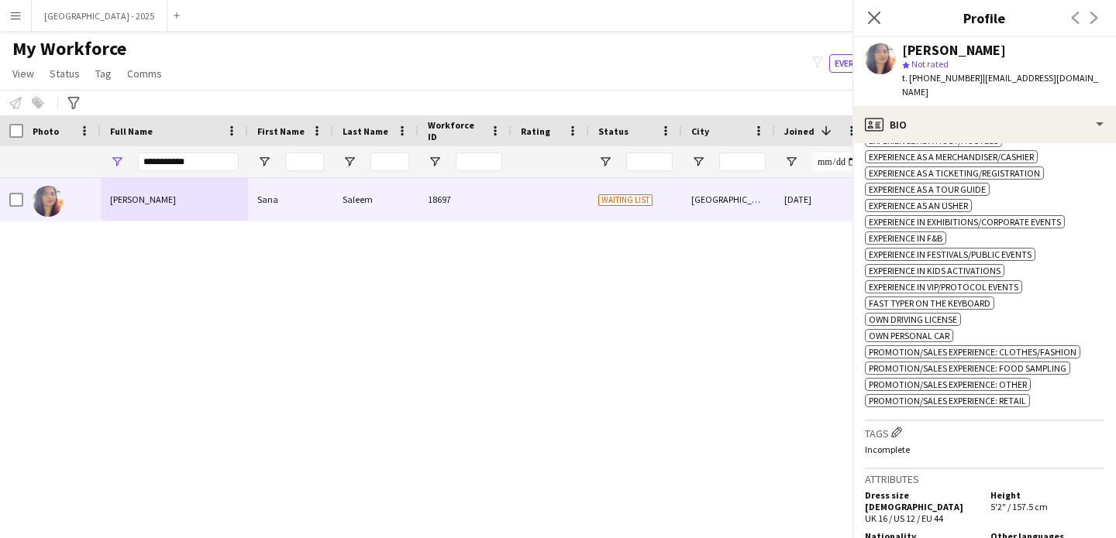
scroll to position [659, 0]
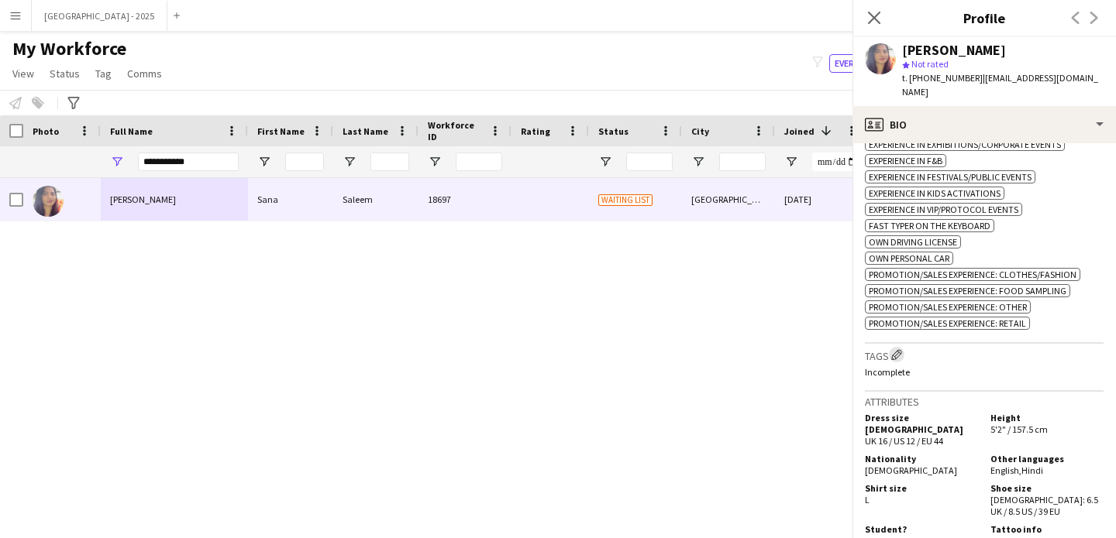
click at [900, 349] on app-icon "Edit crew company tags" at bounding box center [896, 354] width 11 height 11
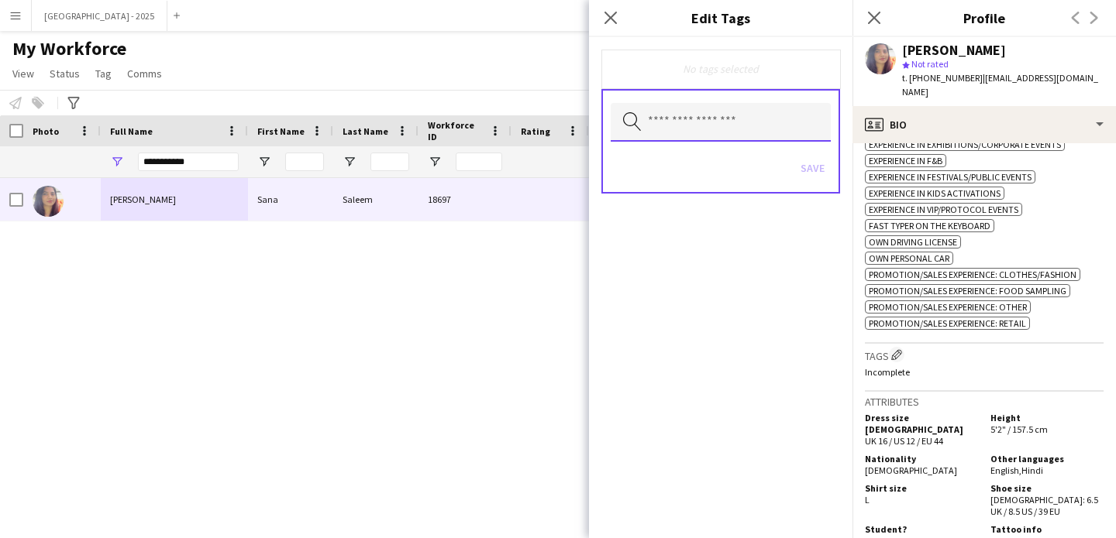
click at [667, 140] on input "text" at bounding box center [721, 122] width 220 height 39
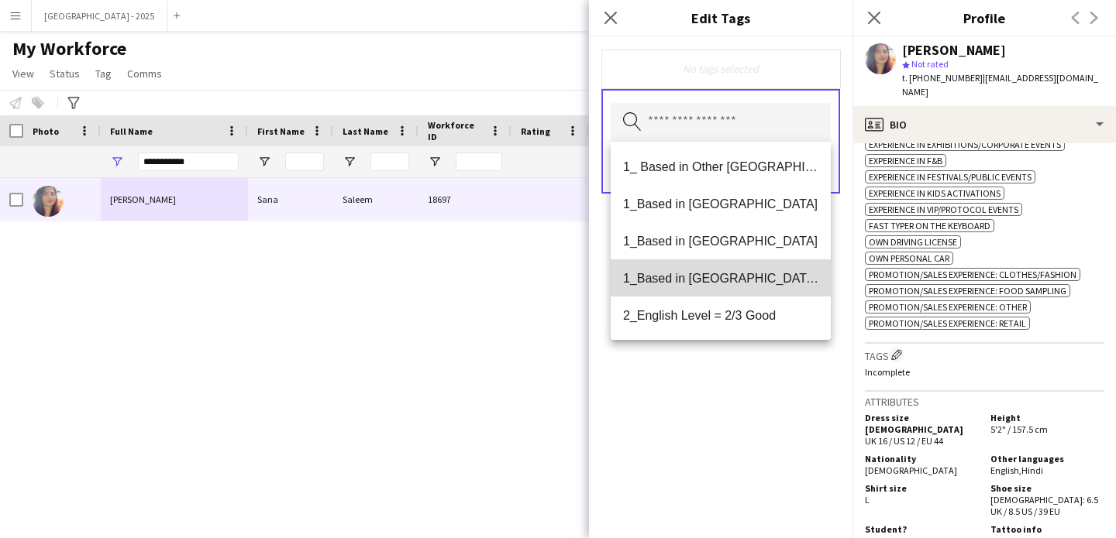
click at [721, 274] on span "1_Based in [GEOGRAPHIC_DATA]/[GEOGRAPHIC_DATA]/Ajman" at bounding box center [720, 278] width 195 height 15
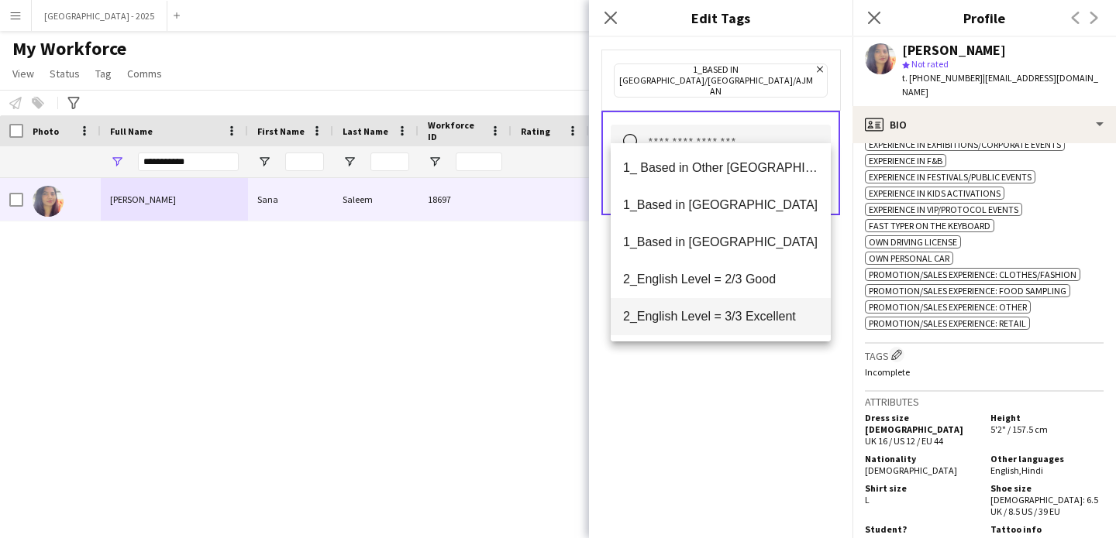
click at [731, 318] on span "2_English Level = 3/3 Excellent" at bounding box center [720, 316] width 195 height 15
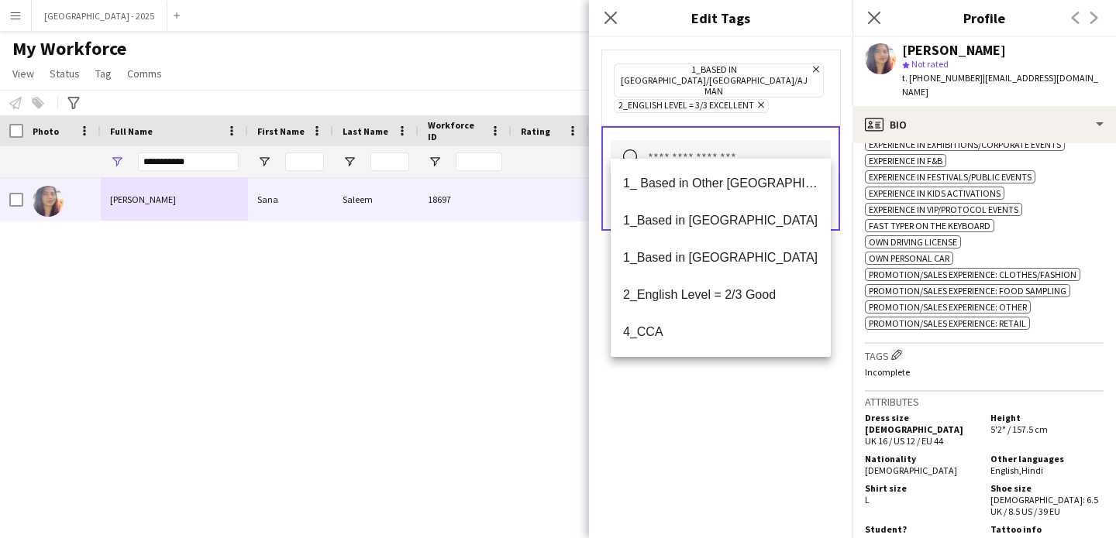
drag, startPoint x: 734, startPoint y: 398, endPoint x: 759, endPoint y: 153, distance: 246.9
click at [735, 397] on div "1_Based in [GEOGRAPHIC_DATA]/[GEOGRAPHIC_DATA]/Ajman Remove 2_English Level = 3…" at bounding box center [720, 287] width 263 height 501
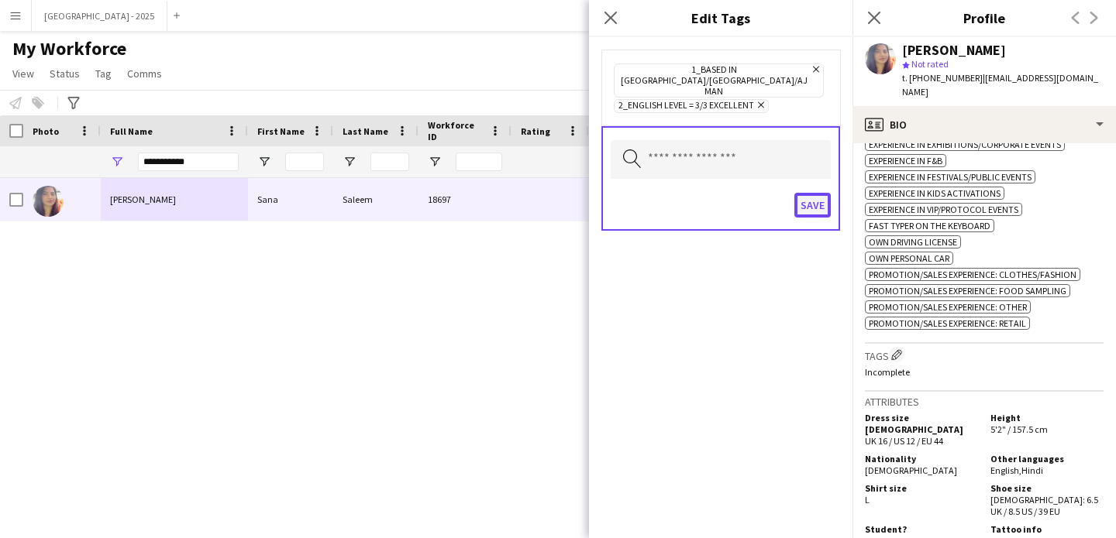
click at [800, 193] on button "Save" at bounding box center [812, 205] width 36 height 25
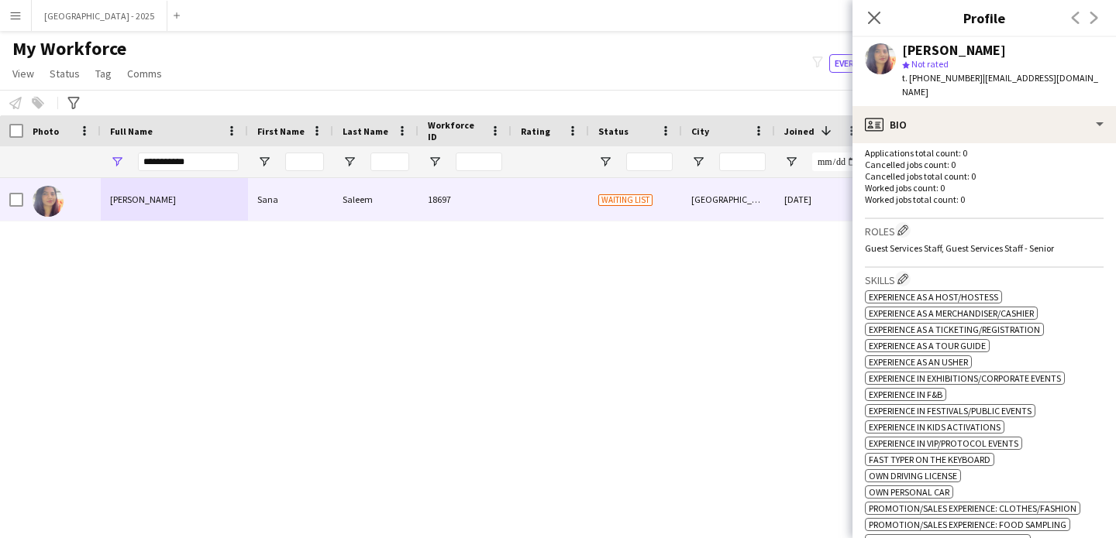
scroll to position [423, 0]
click at [907, 224] on button "Edit crew company roles" at bounding box center [902, 231] width 15 height 15
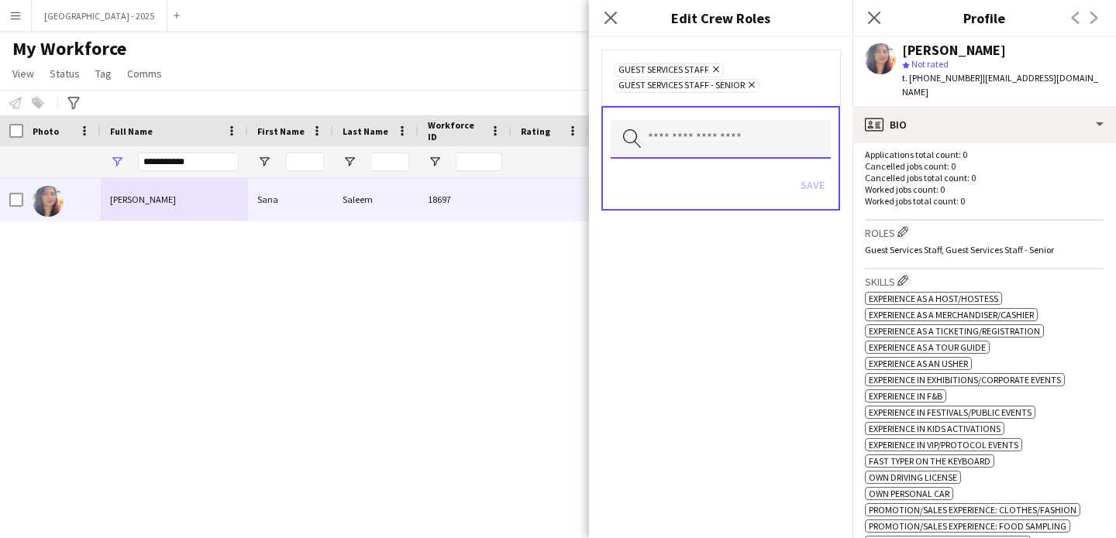
click at [709, 130] on input "text" at bounding box center [721, 139] width 220 height 39
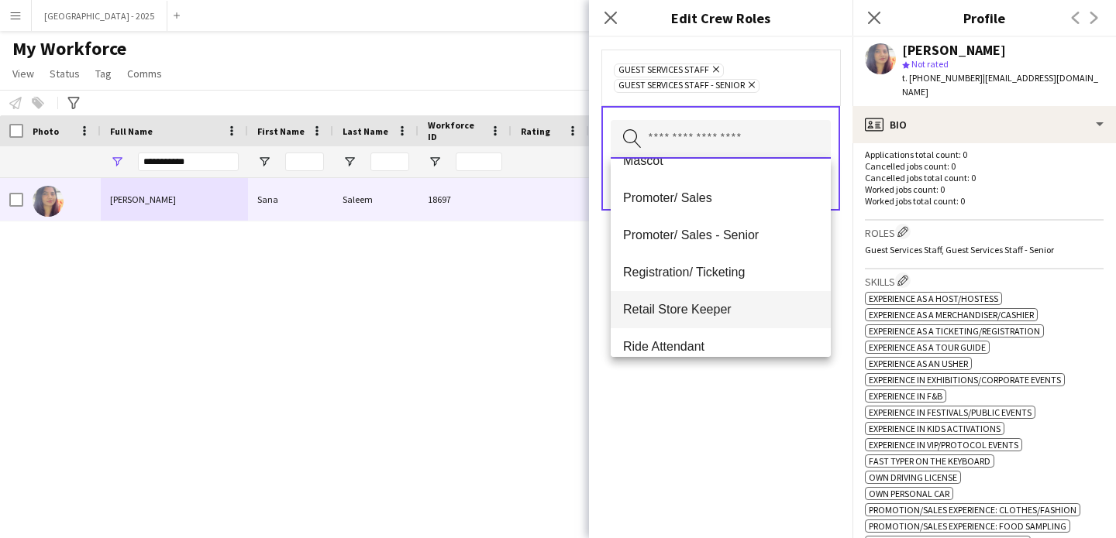
scroll to position [246, 0]
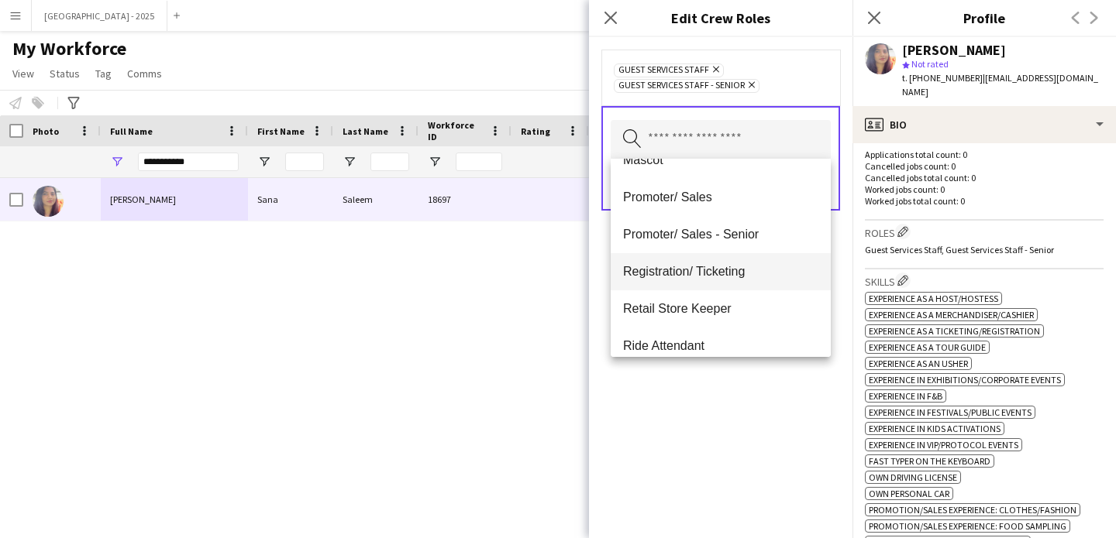
click at [730, 277] on span "Registration/ Ticketing" at bounding box center [720, 271] width 195 height 15
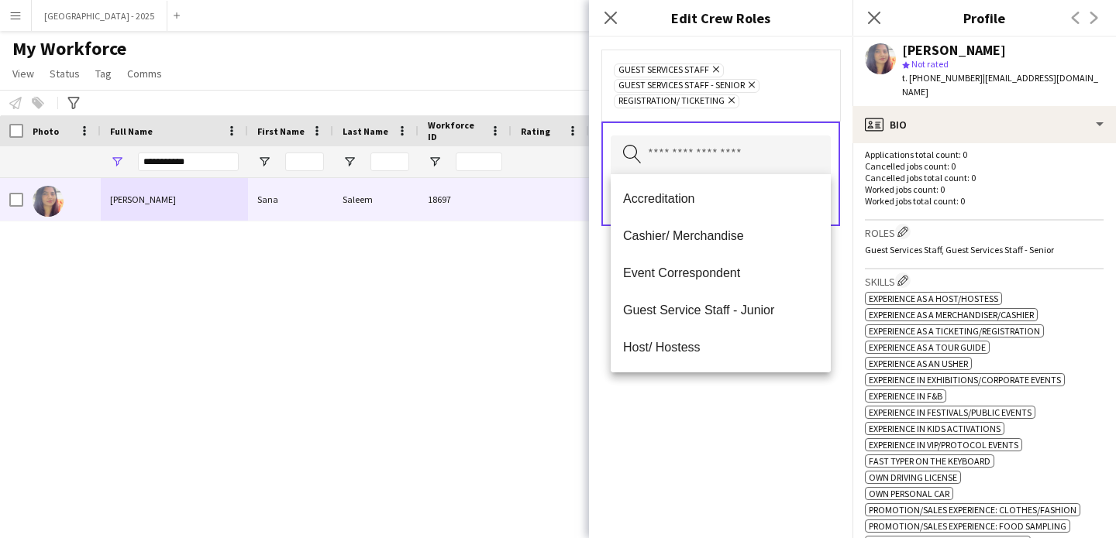
click at [728, 390] on div "Guest Services Staff Remove Guest Services Staff - Senior Remove Registration/ …" at bounding box center [720, 287] width 263 height 501
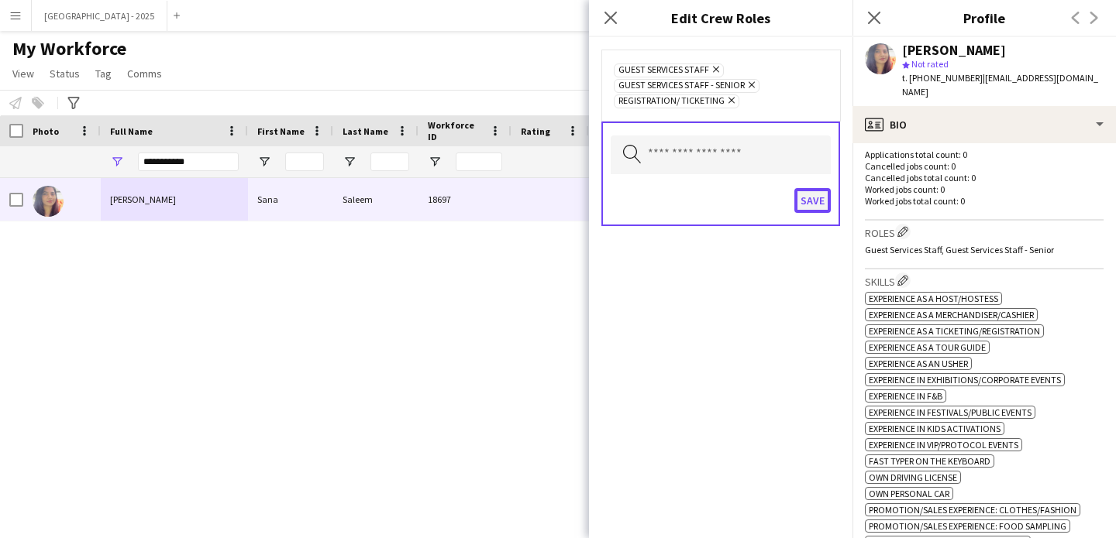
click at [808, 209] on button "Save" at bounding box center [812, 200] width 36 height 25
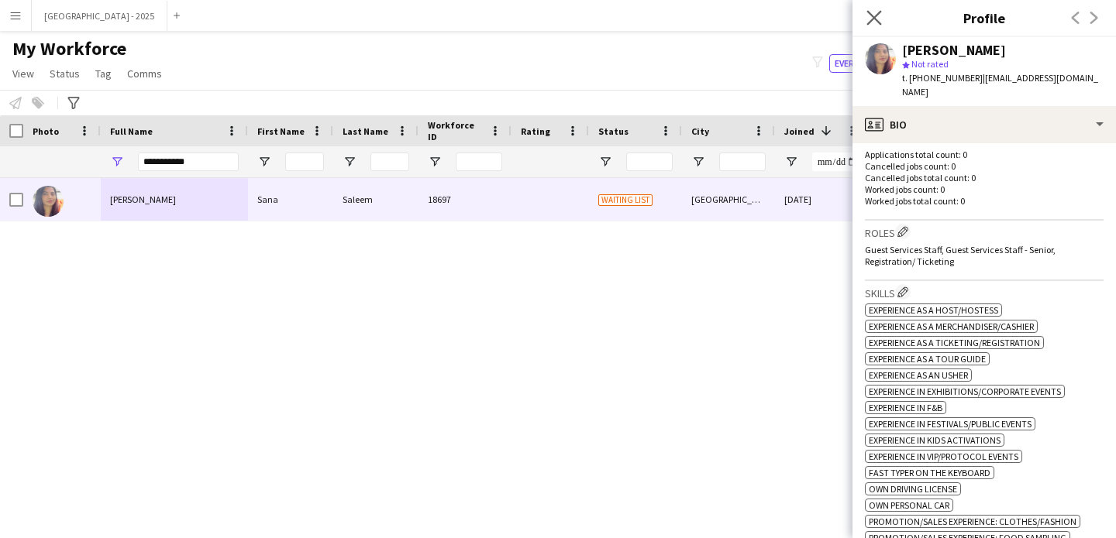
click at [884, 14] on app-icon "Close pop-in" at bounding box center [874, 18] width 22 height 22
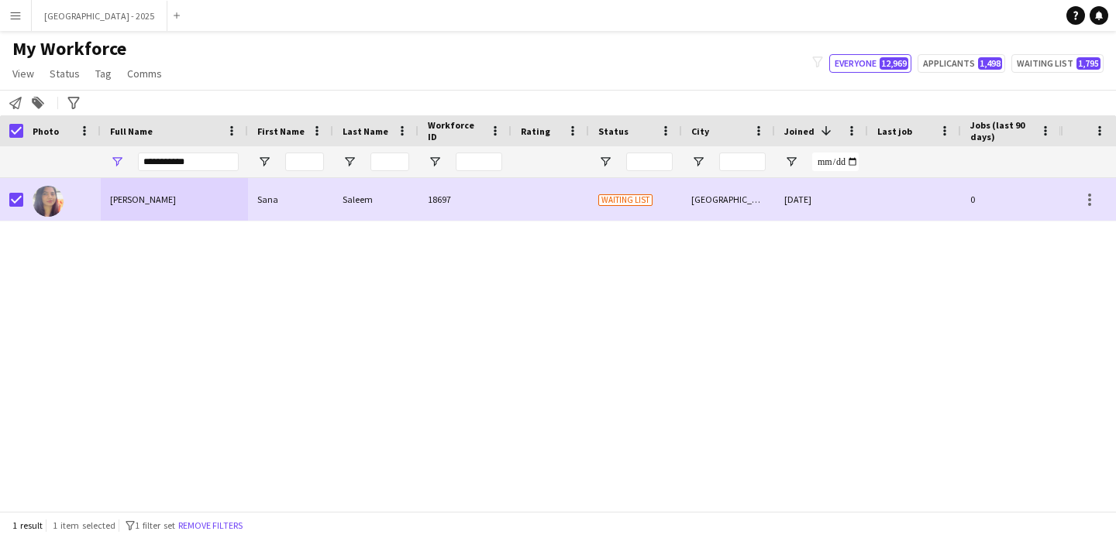
click at [60, 60] on span "My Workforce" at bounding box center [69, 48] width 114 height 23
click at [61, 71] on span "Status" at bounding box center [65, 74] width 30 height 14
click at [97, 100] on link "Edit" at bounding box center [98, 107] width 108 height 33
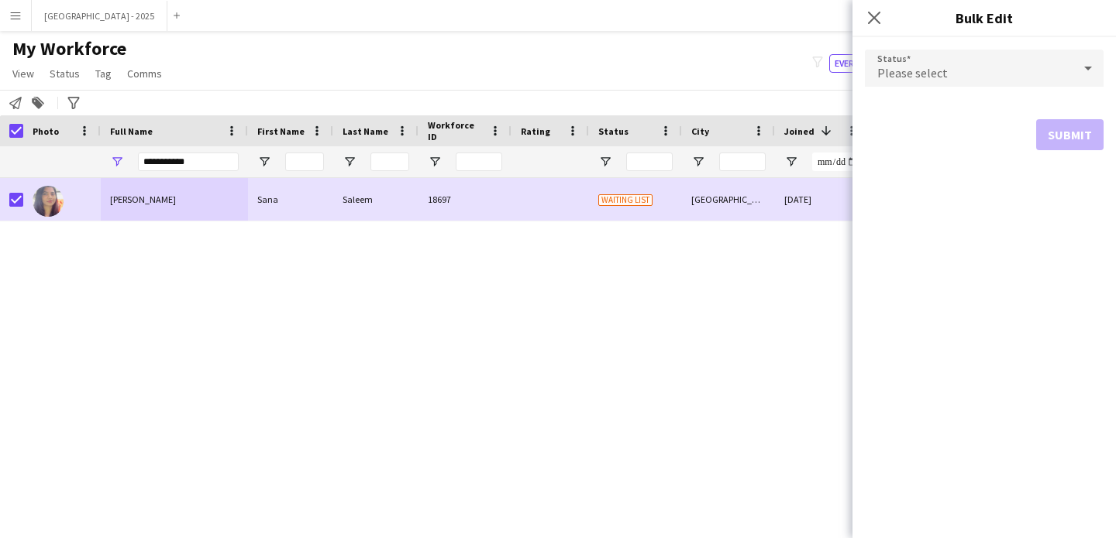
click at [1026, 62] on div "Please select" at bounding box center [969, 68] width 208 height 37
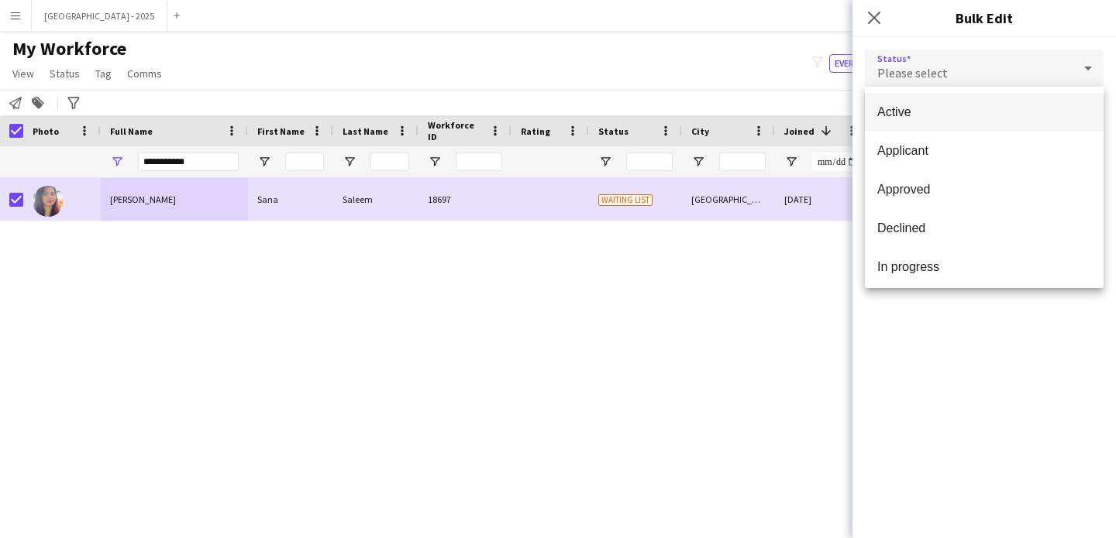
click at [928, 112] on span "Active" at bounding box center [984, 112] width 214 height 15
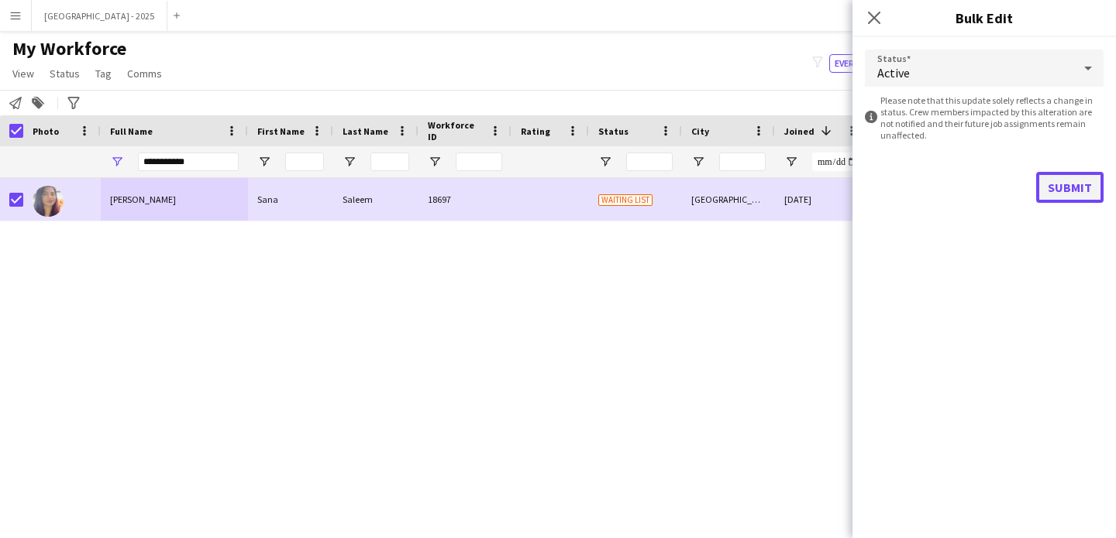
click at [1059, 190] on button "Submit" at bounding box center [1069, 187] width 67 height 31
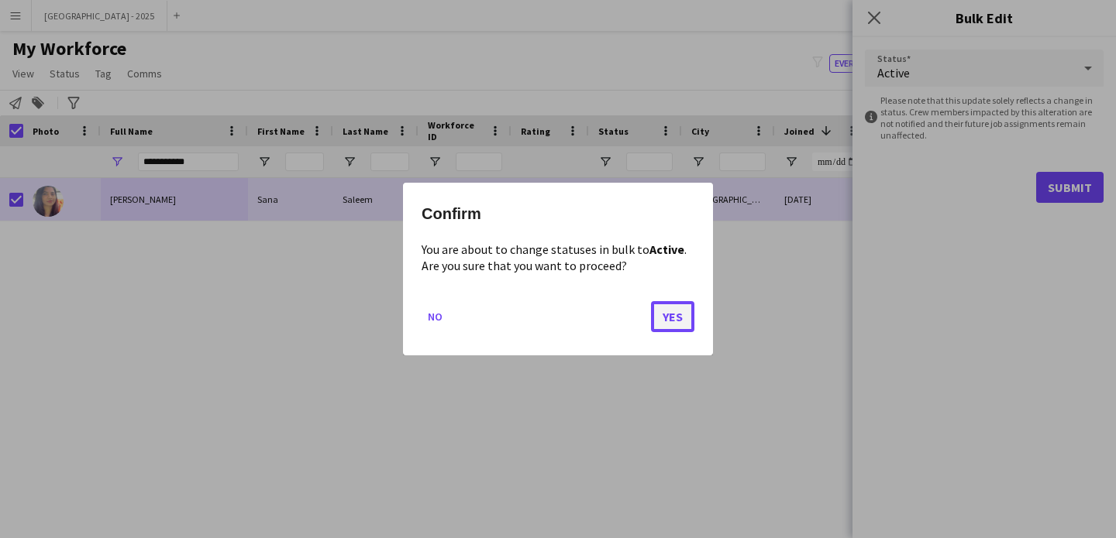
click at [683, 319] on button "Yes" at bounding box center [672, 316] width 43 height 31
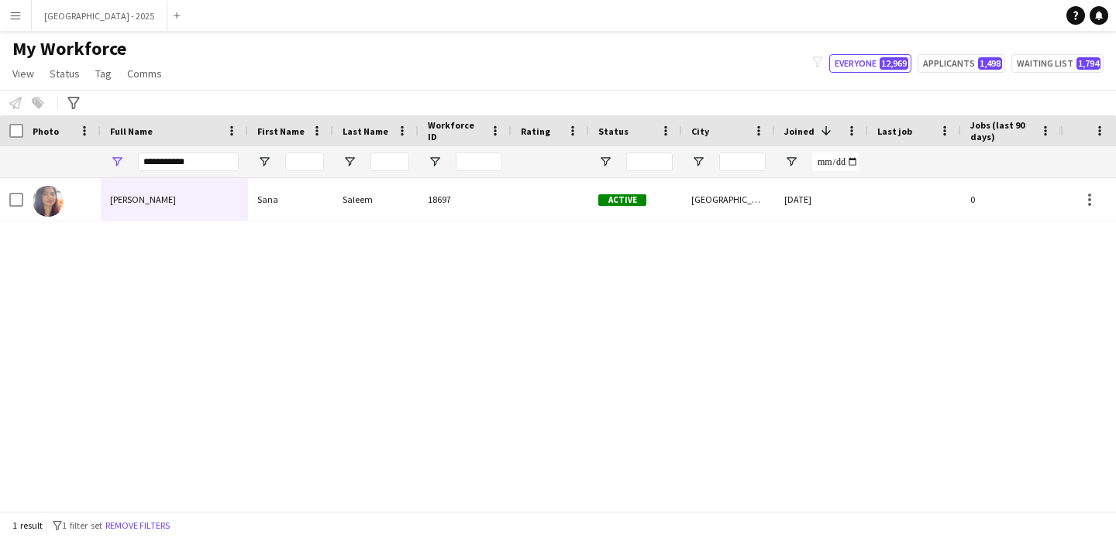
click at [148, 228] on div "[PERSON_NAME] [PERSON_NAME] 18697 Active [GEOGRAPHIC_DATA] [DATE] 0 Guest Servi…" at bounding box center [530, 339] width 1060 height 322
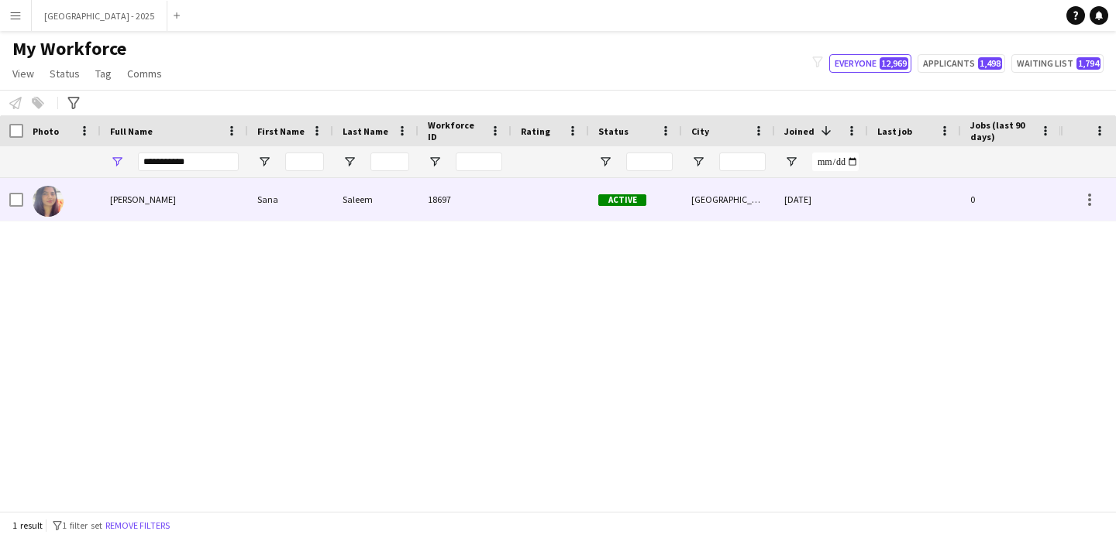
click at [157, 212] on div "[PERSON_NAME]" at bounding box center [174, 199] width 147 height 43
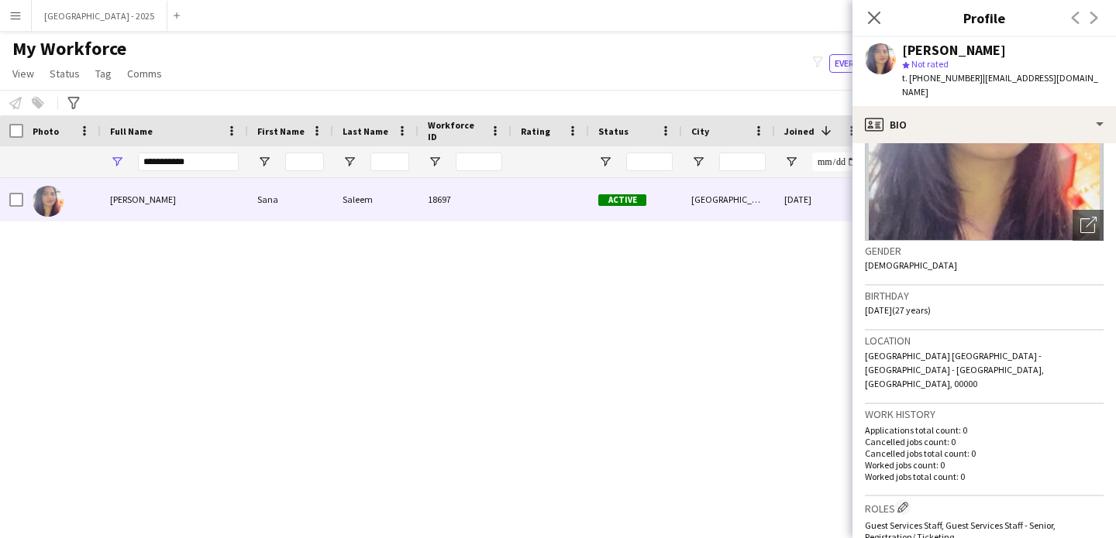
scroll to position [28, 0]
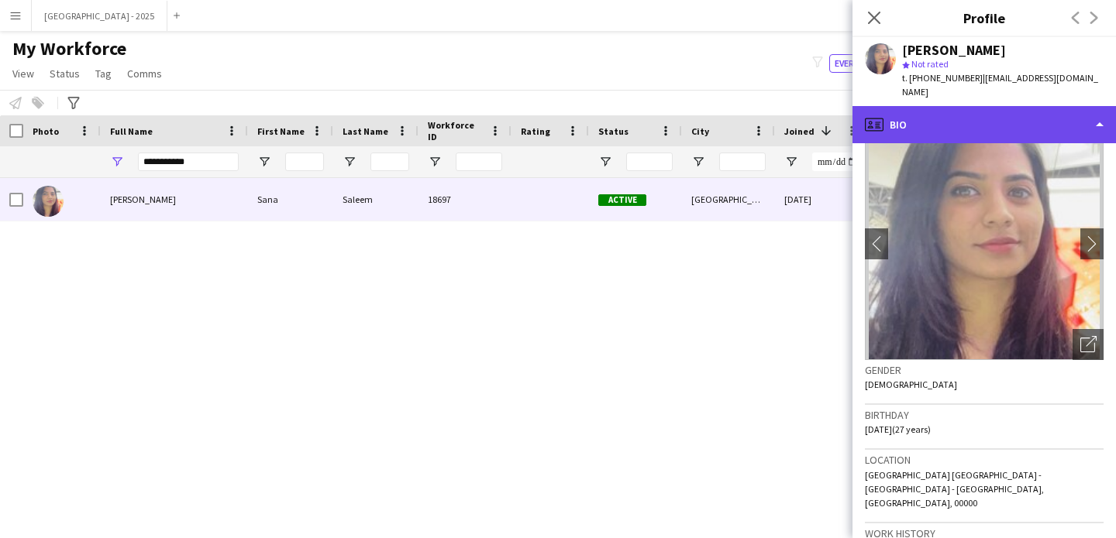
click at [935, 119] on div "profile Bio" at bounding box center [983, 124] width 263 height 37
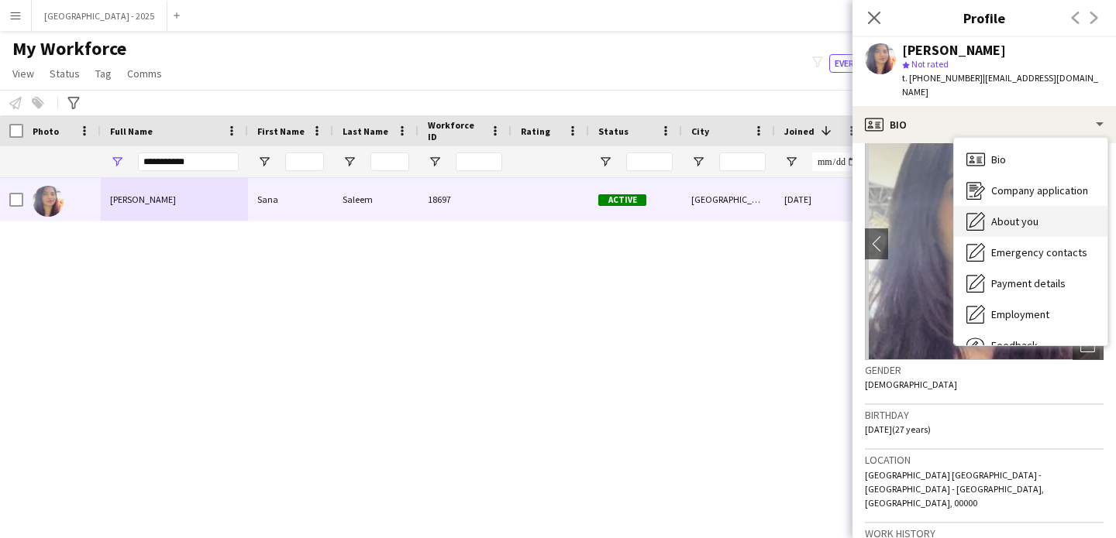
click at [992, 206] on div "About you About you" at bounding box center [1030, 221] width 153 height 31
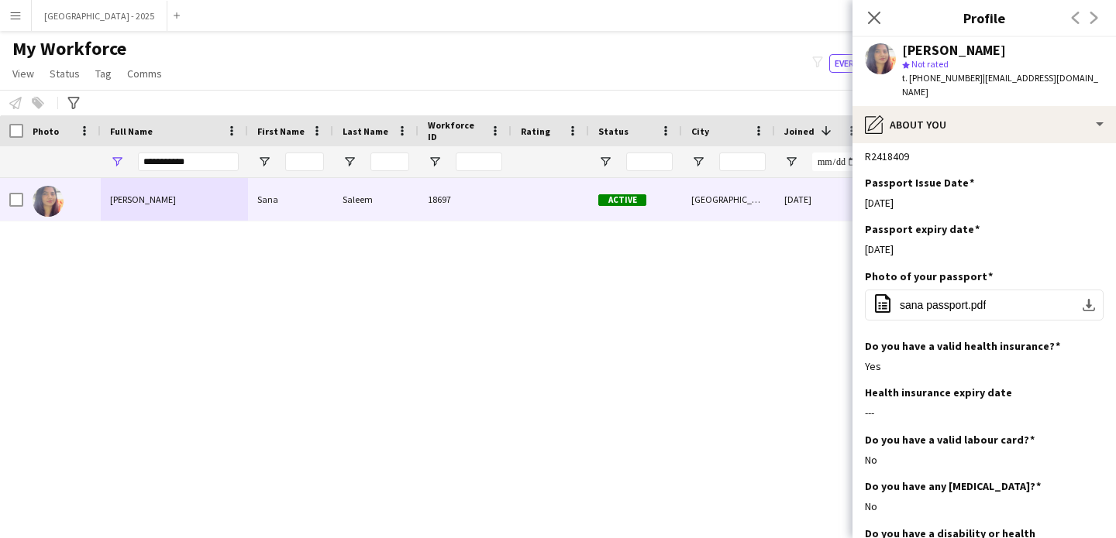
scroll to position [907, 0]
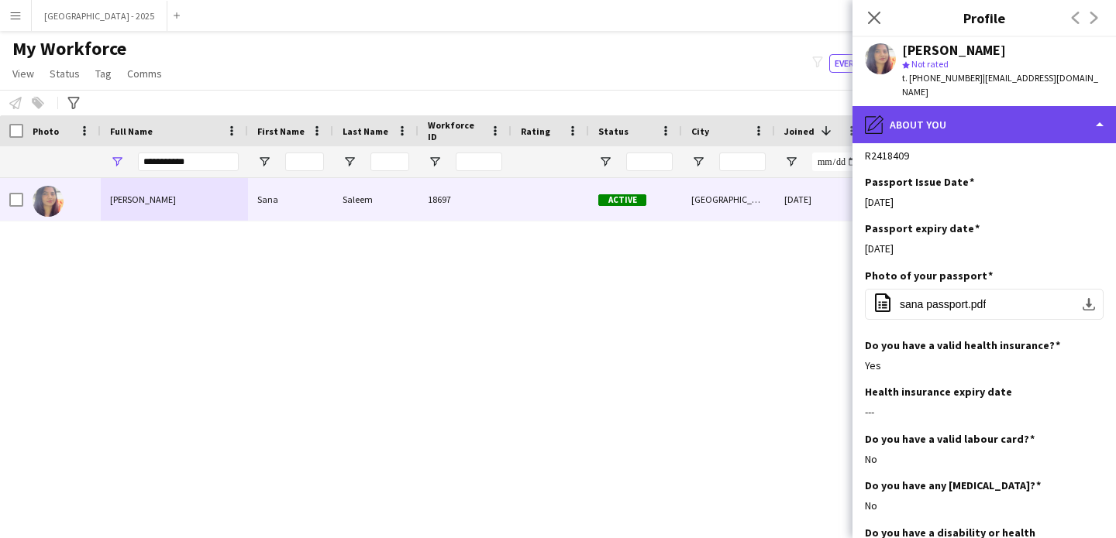
click at [901, 126] on div "pencil4 About you" at bounding box center [983, 124] width 263 height 37
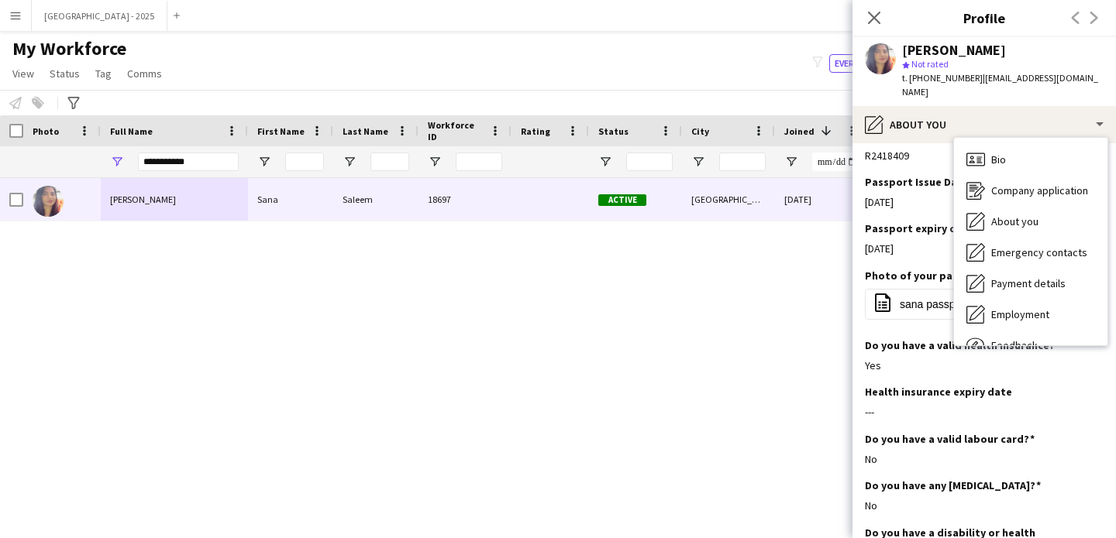
click at [949, 143] on div "Passport Number Edit this field R2418409" at bounding box center [984, 151] width 239 height 46
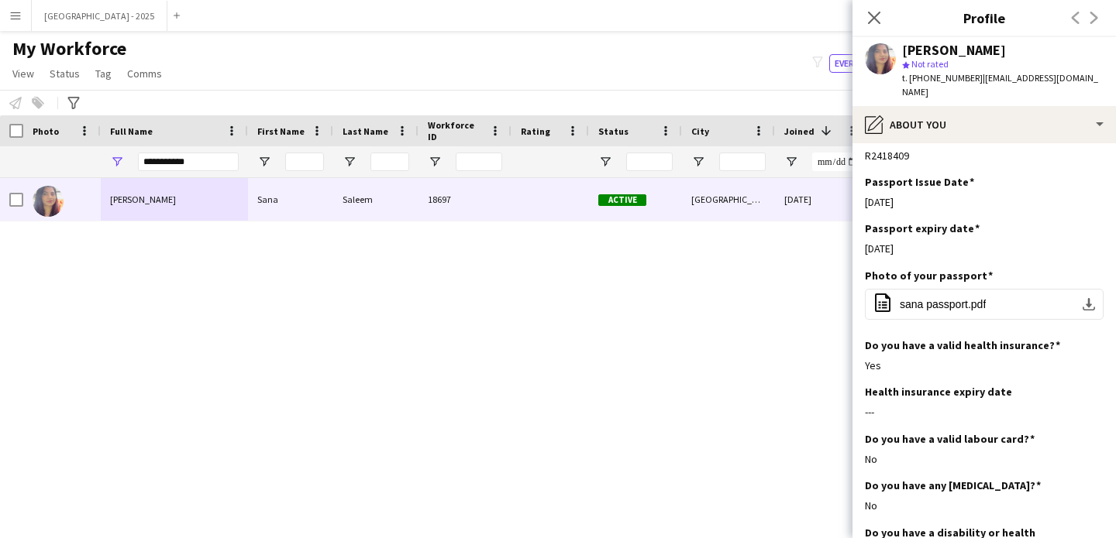
click at [874, 22] on icon "Close pop-in" at bounding box center [874, 18] width 12 height 12
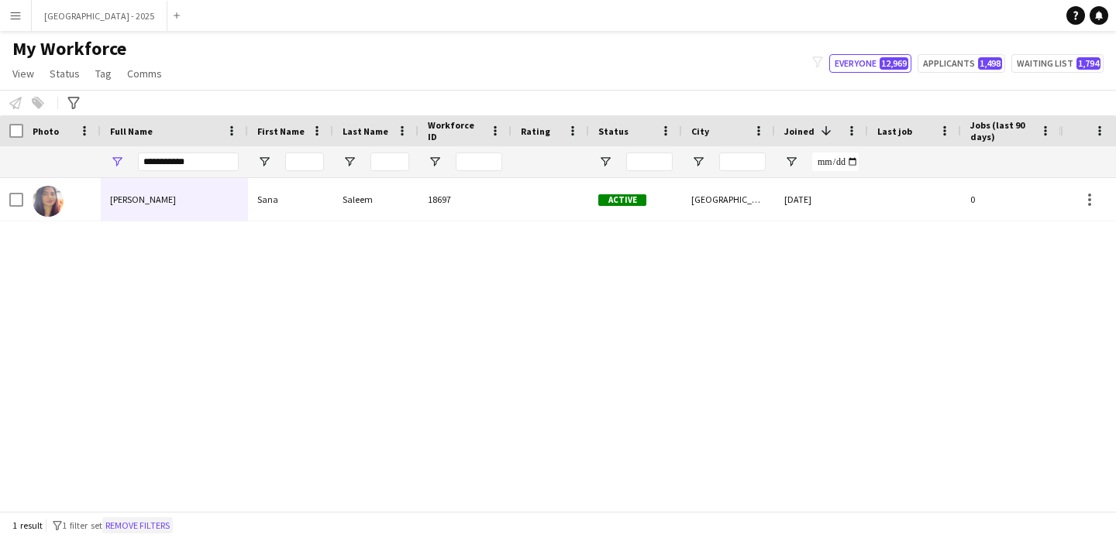
click at [157, 529] on button "Remove filters" at bounding box center [137, 526] width 71 height 17
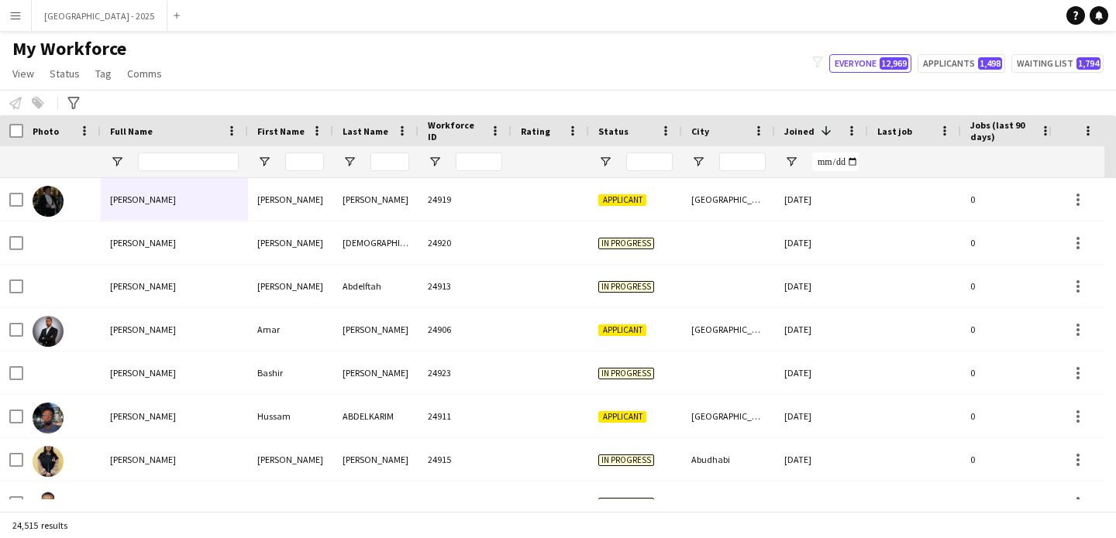
click at [184, 174] on div at bounding box center [188, 161] width 101 height 31
click at [185, 161] on input "Full Name Filter Input" at bounding box center [188, 162] width 101 height 19
paste input "**********"
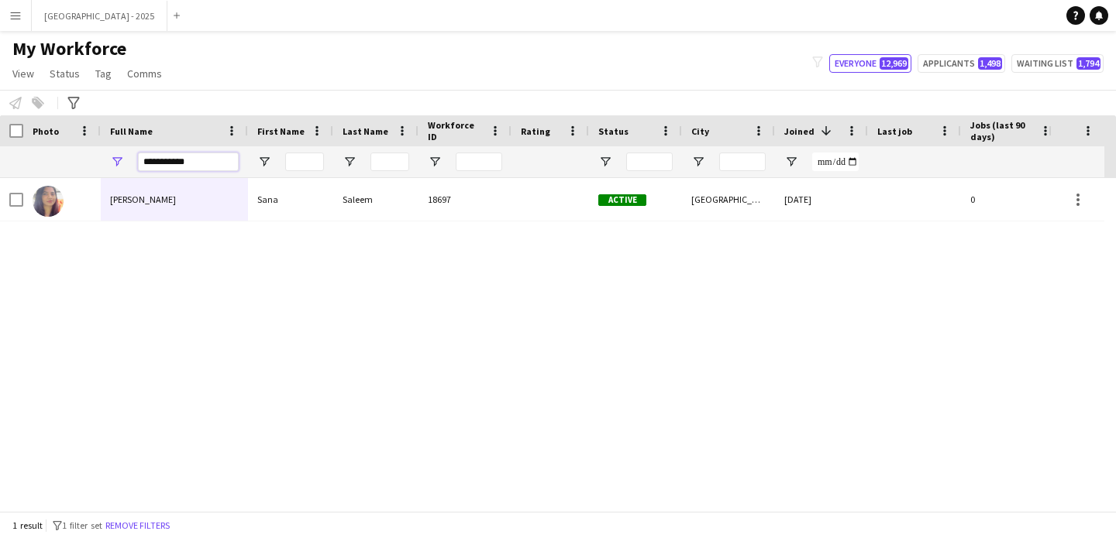
type input "**********"
click at [229, 223] on div "[PERSON_NAME] [PERSON_NAME] 18697 Active [GEOGRAPHIC_DATA] [DATE] 0 Guest Servi…" at bounding box center [524, 339] width 1048 height 322
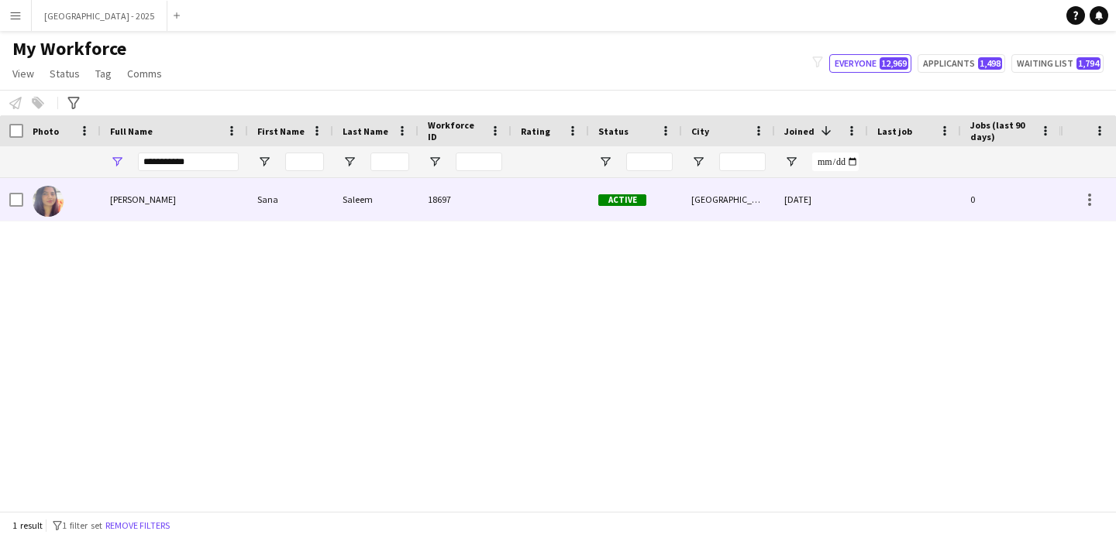
click at [232, 215] on div "[PERSON_NAME]" at bounding box center [174, 199] width 147 height 43
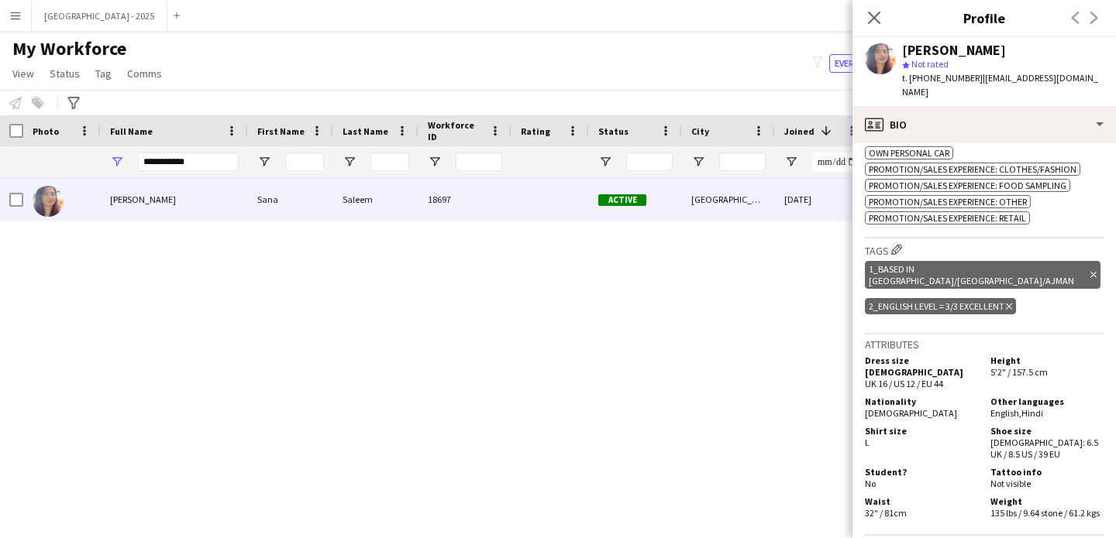
scroll to position [786, 0]
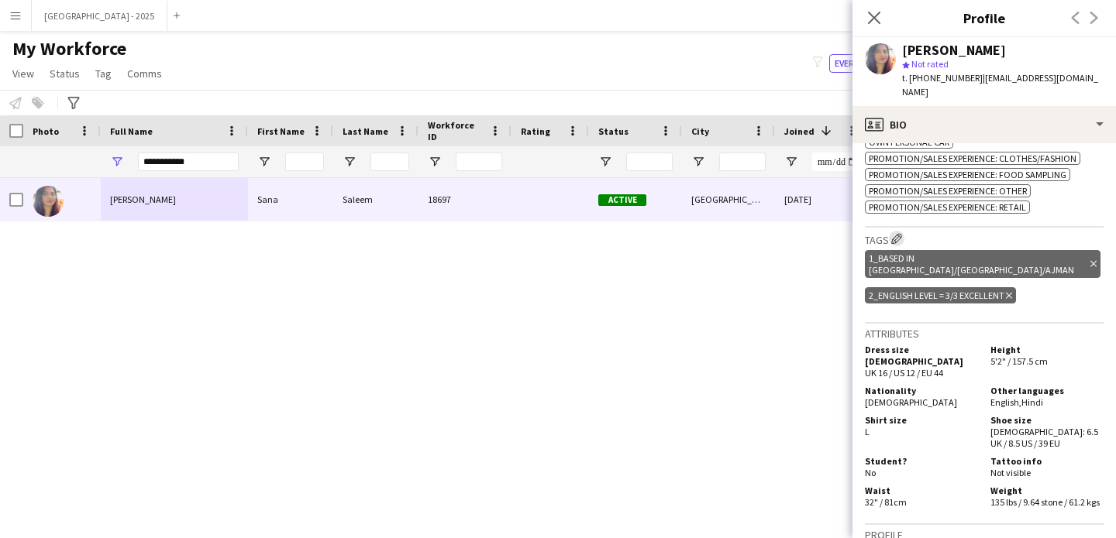
click at [902, 233] on app-icon "Edit crew company tags" at bounding box center [896, 238] width 11 height 11
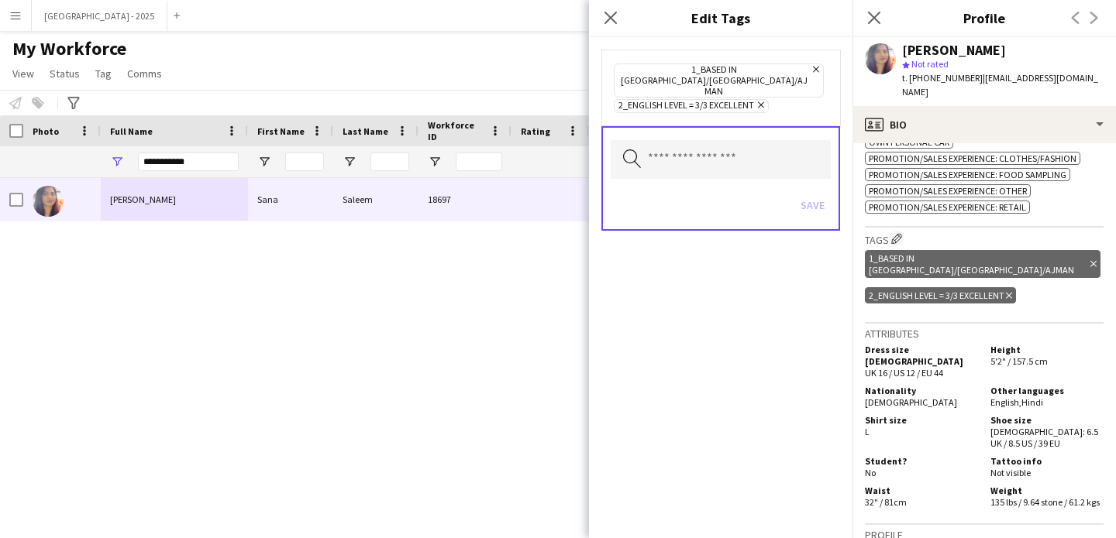
click at [758, 100] on icon "Remove" at bounding box center [759, 105] width 10 height 10
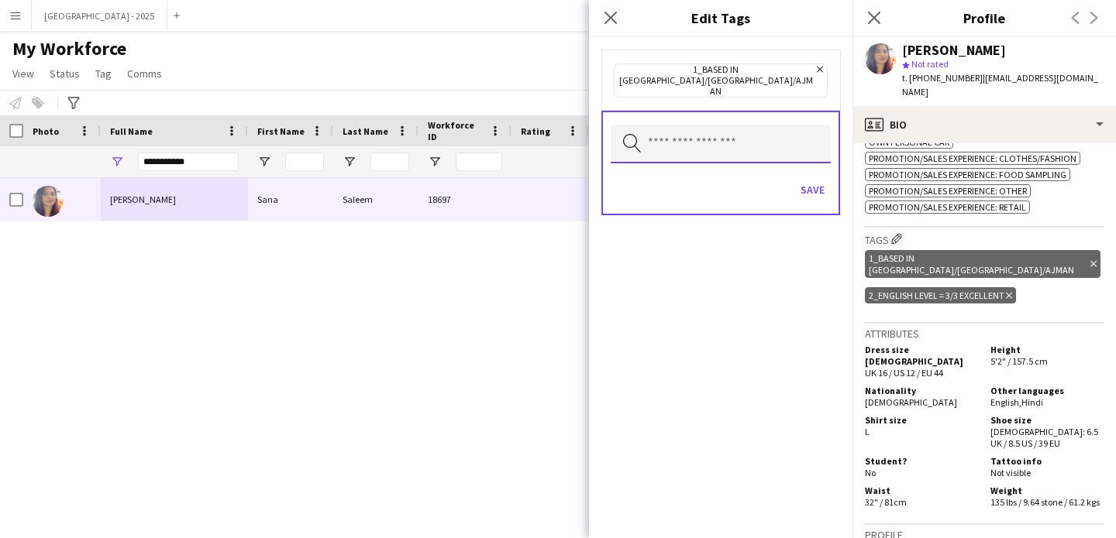
click at [729, 125] on input "text" at bounding box center [721, 144] width 220 height 39
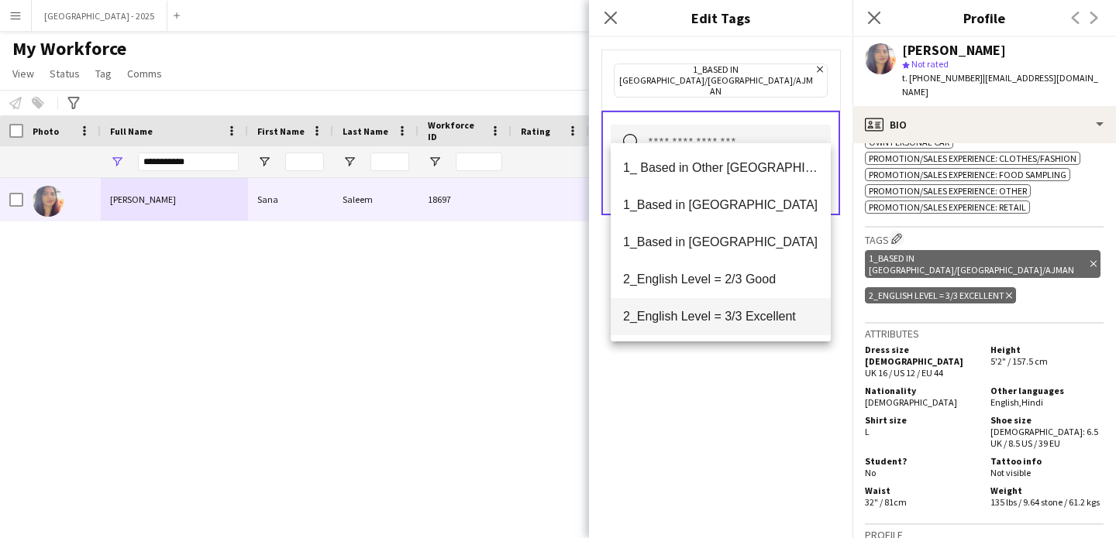
click at [728, 269] on mat-option "2_English Level = 2/3 Good" at bounding box center [721, 279] width 220 height 37
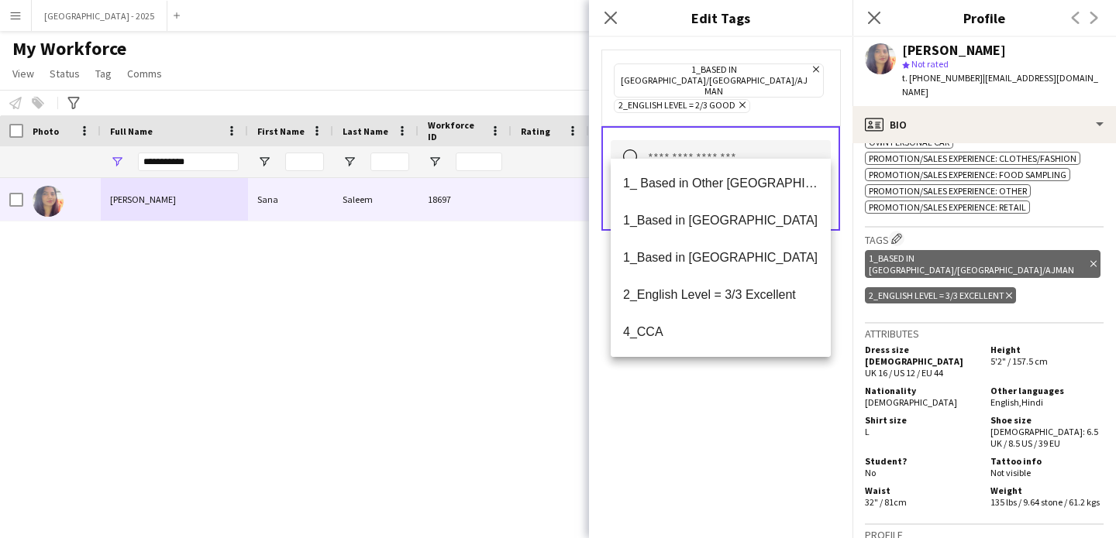
click at [758, 404] on div "1_Based in [GEOGRAPHIC_DATA]/[GEOGRAPHIC_DATA]/Ajman Remove 2_English Level = 2…" at bounding box center [720, 287] width 263 height 501
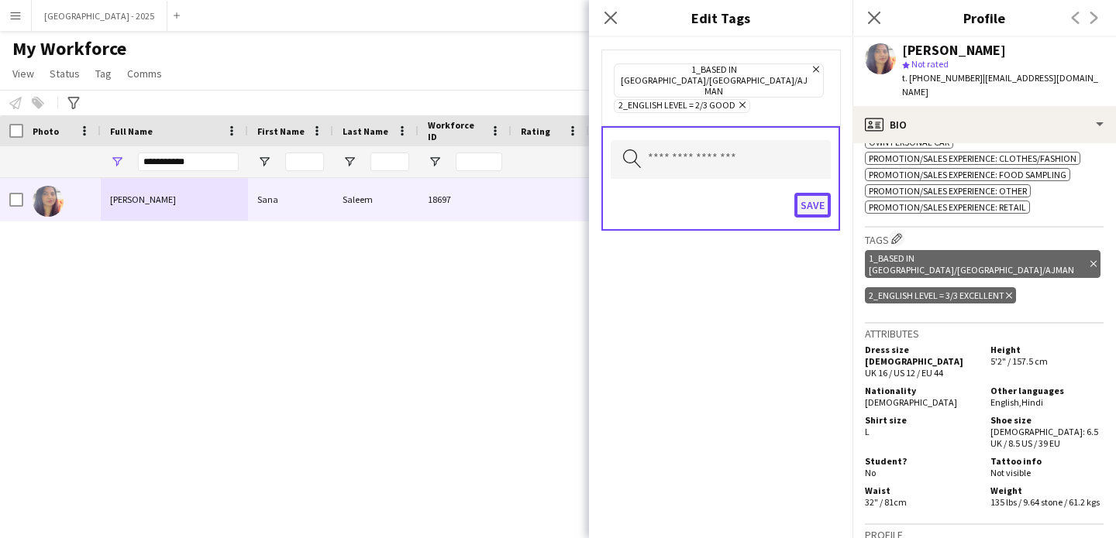
click at [824, 193] on button "Save" at bounding box center [812, 205] width 36 height 25
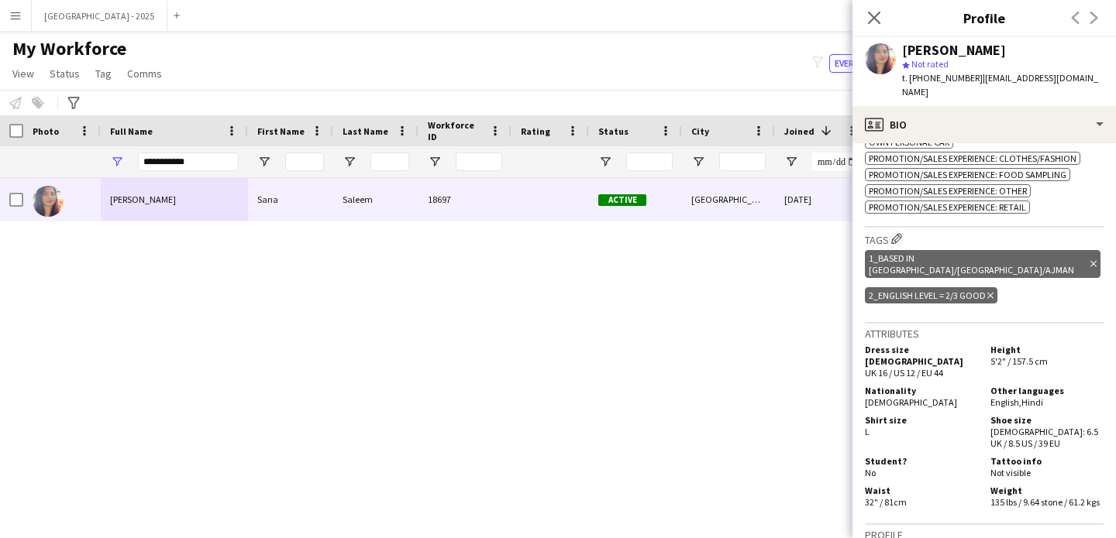
drag, startPoint x: 873, startPoint y: 21, endPoint x: 156, endPoint y: 522, distance: 875.2
click at [873, 21] on icon "Close pop-in" at bounding box center [874, 18] width 12 height 12
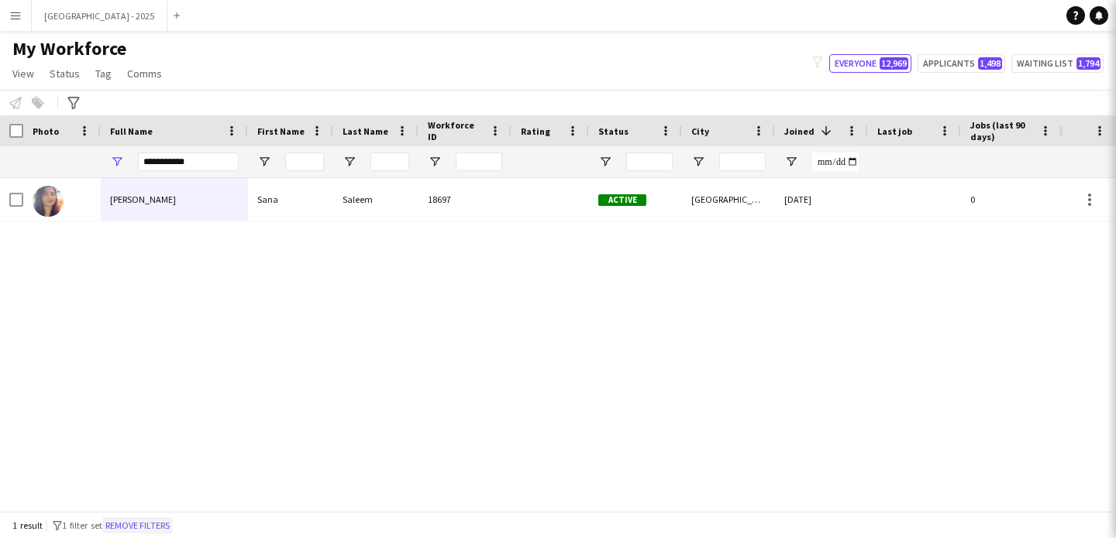
click at [155, 521] on button "Remove filters" at bounding box center [137, 526] width 71 height 17
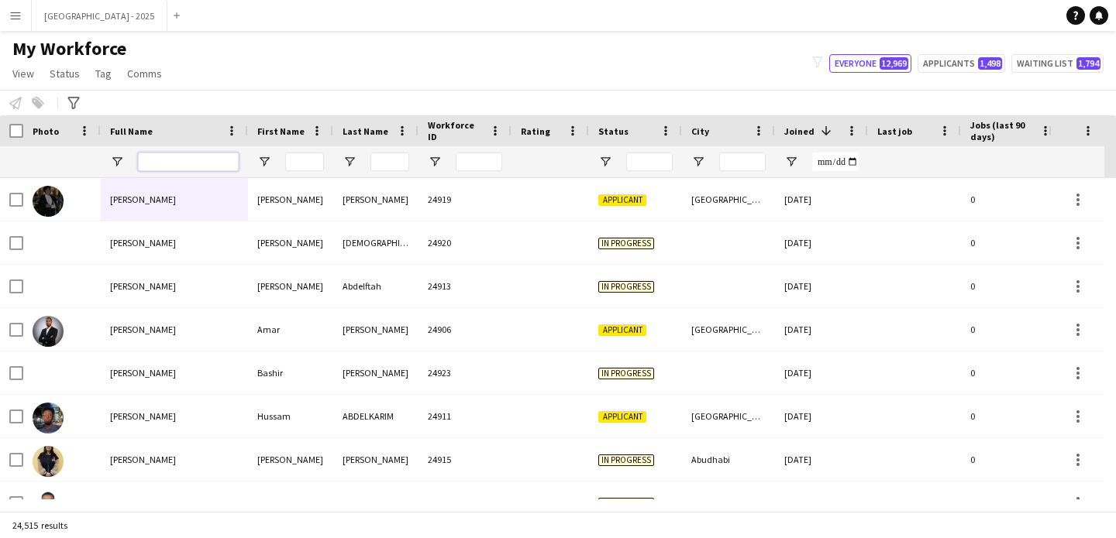
click at [174, 163] on input "Full Name Filter Input" at bounding box center [188, 162] width 101 height 19
paste input "**********"
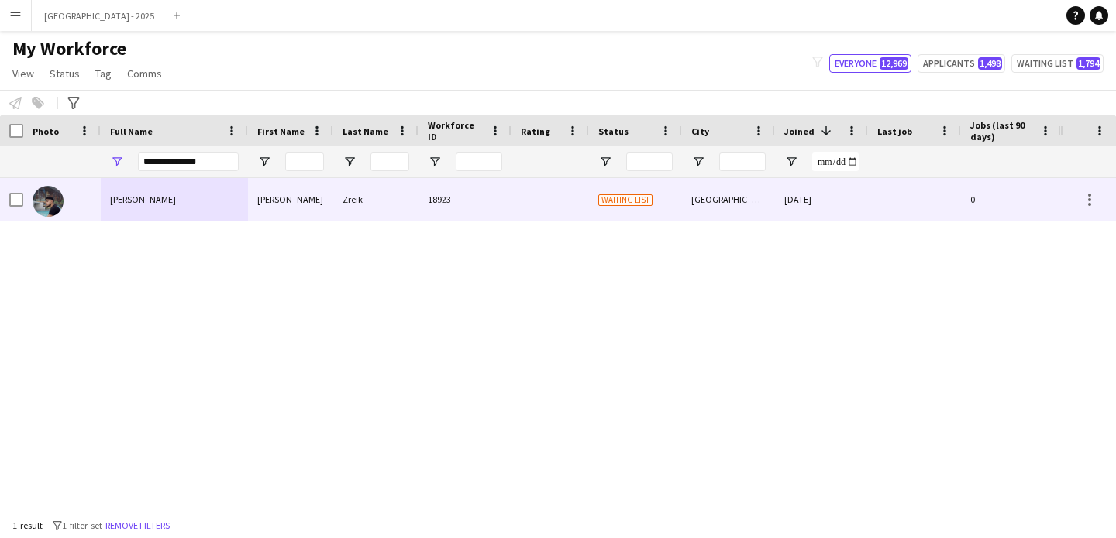
drag, startPoint x: 186, startPoint y: 212, endPoint x: 245, endPoint y: 54, distance: 167.9
click at [187, 212] on div "[PERSON_NAME]" at bounding box center [174, 199] width 147 height 43
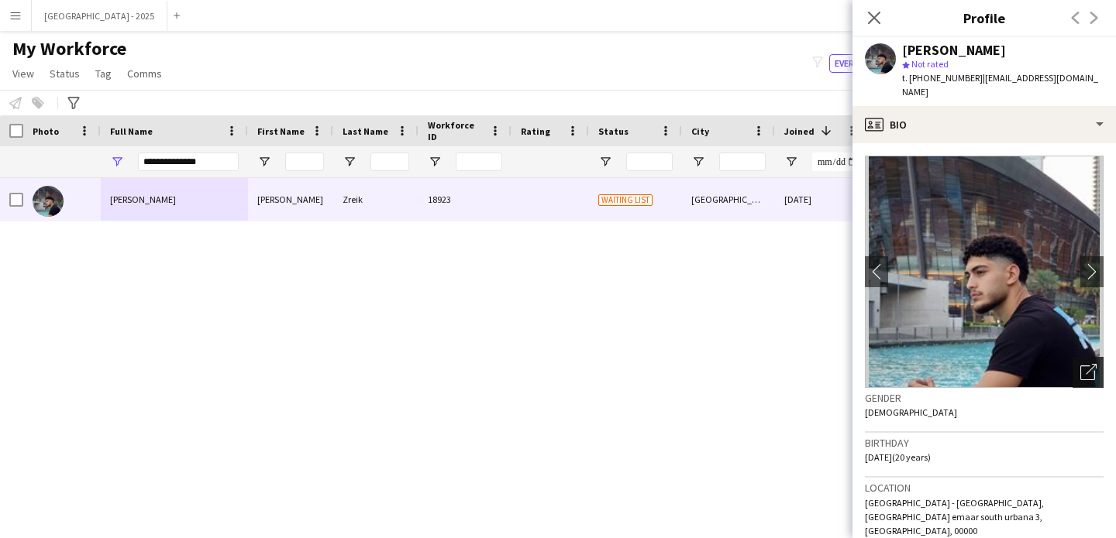
drag, startPoint x: 1075, startPoint y: 355, endPoint x: 995, endPoint y: 339, distance: 81.3
click at [1080, 364] on icon "Open photos pop-in" at bounding box center [1088, 372] width 16 height 16
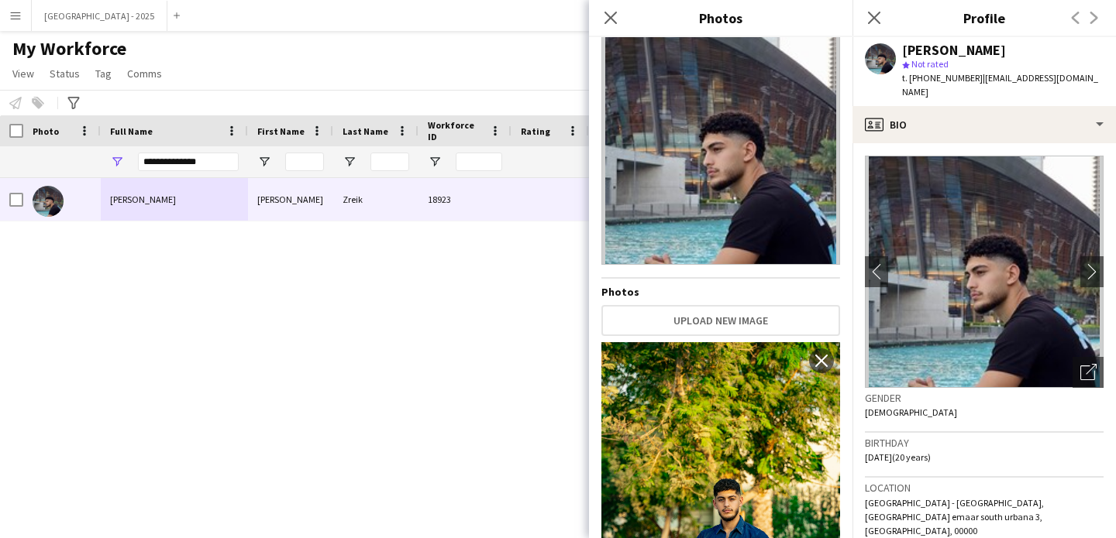
scroll to position [0, 0]
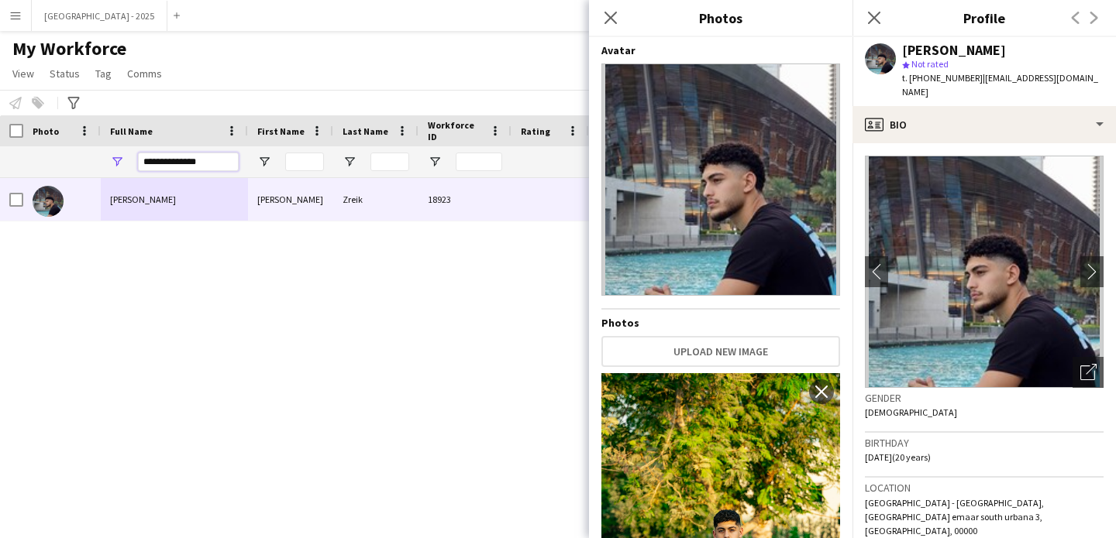
click at [215, 165] on input "**********" at bounding box center [188, 162] width 101 height 19
click at [876, 19] on icon at bounding box center [873, 17] width 15 height 15
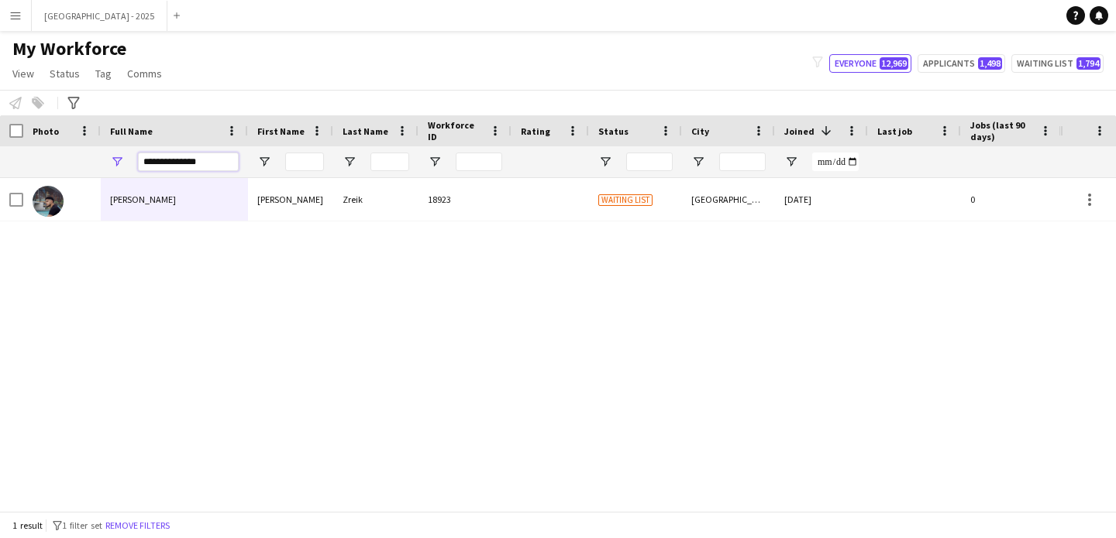
click at [218, 156] on input "**********" at bounding box center [188, 162] width 101 height 19
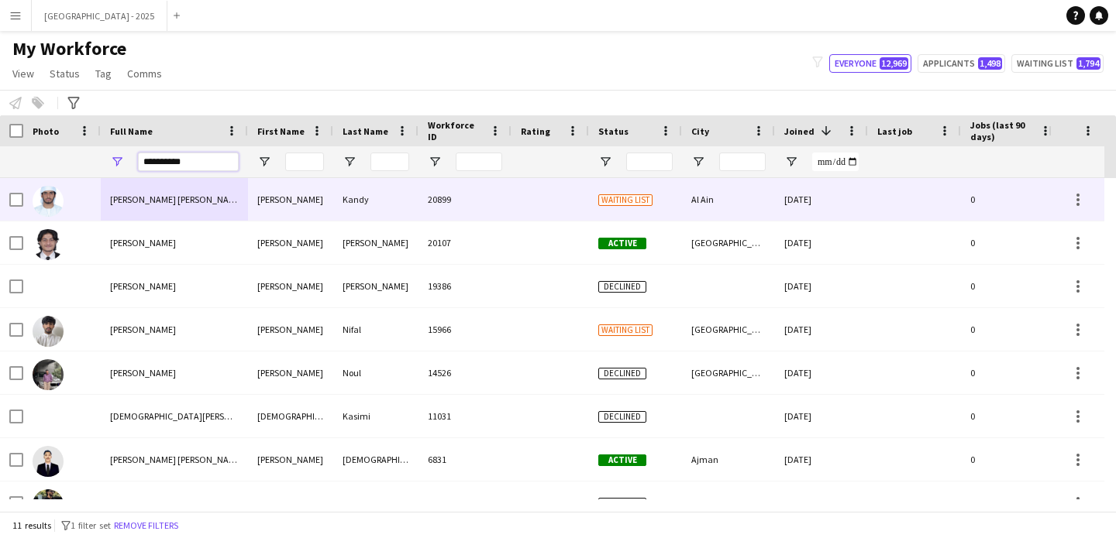
type input "**********"
drag, startPoint x: 239, startPoint y: 206, endPoint x: 263, endPoint y: 203, distance: 25.0
click at [239, 206] on div "[PERSON_NAME] [PERSON_NAME]" at bounding box center [174, 199] width 147 height 43
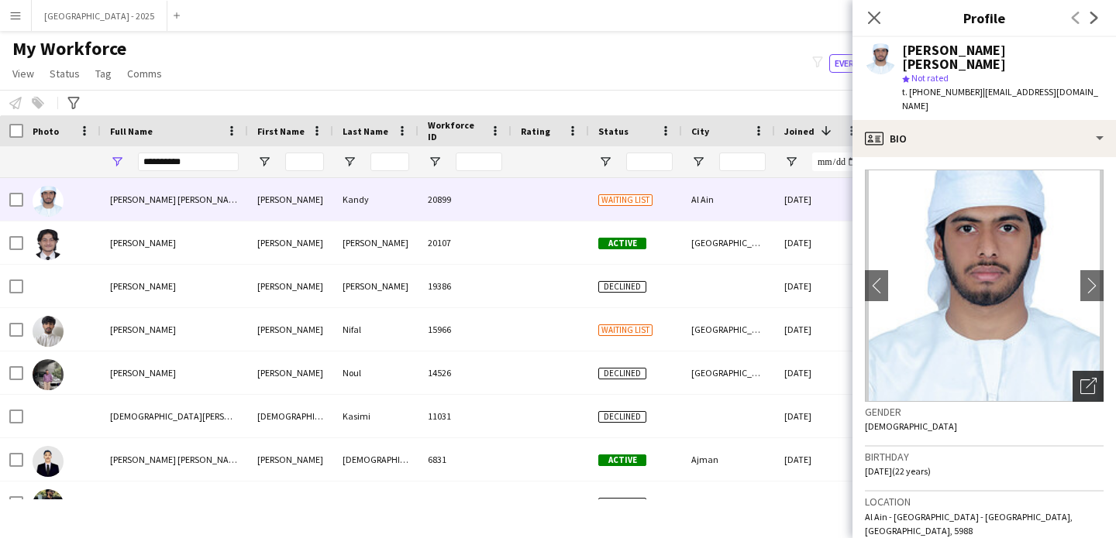
click at [1080, 378] on icon "Open photos pop-in" at bounding box center [1088, 386] width 16 height 16
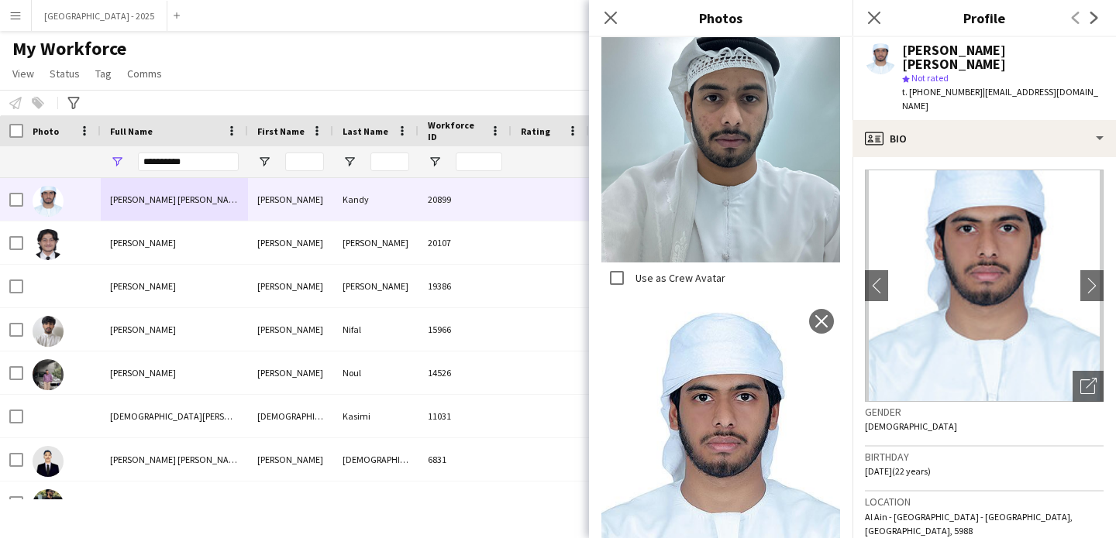
scroll to position [752, 0]
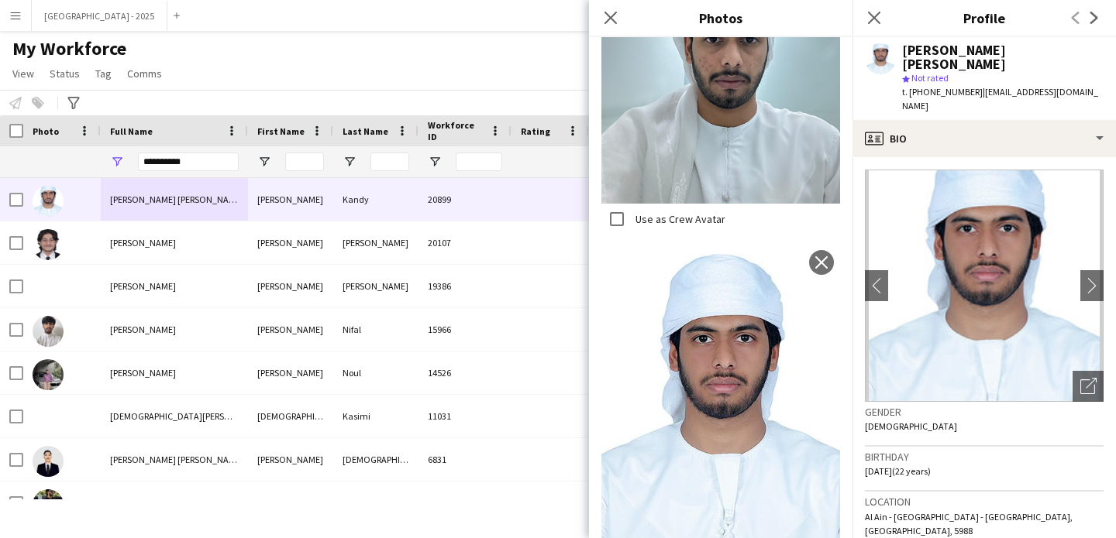
click at [999, 402] on div "Gender [DEMOGRAPHIC_DATA]" at bounding box center [984, 424] width 239 height 45
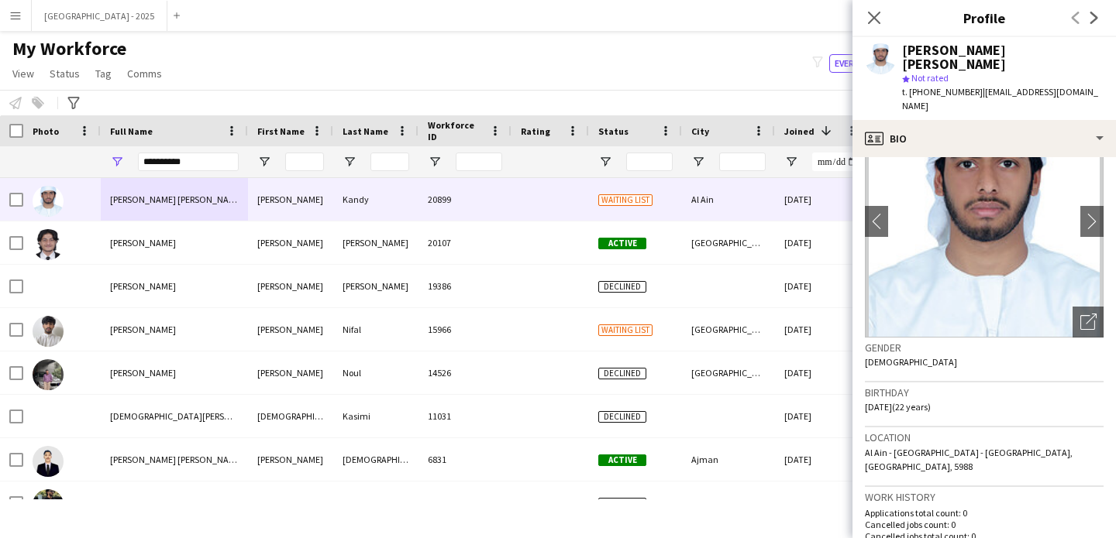
scroll to position [140, 0]
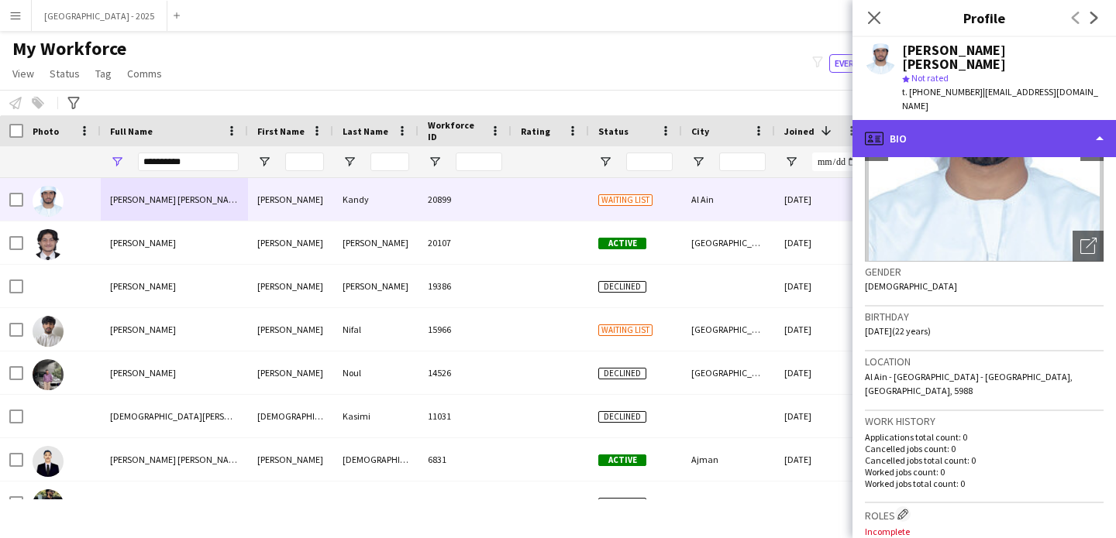
click at [1016, 120] on div "profile Bio" at bounding box center [983, 138] width 263 height 37
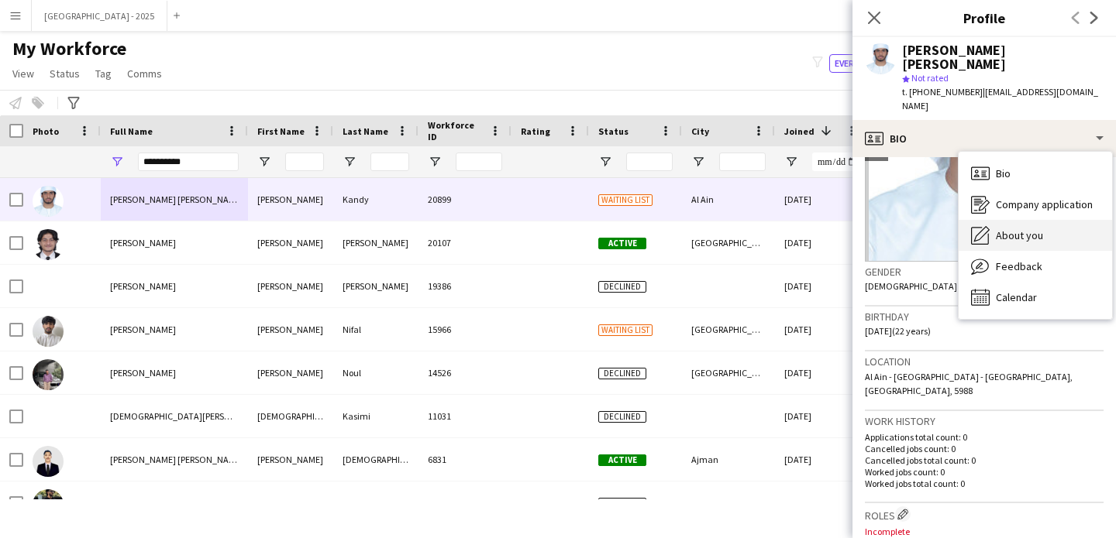
click at [1048, 220] on div "About you About you" at bounding box center [1034, 235] width 153 height 31
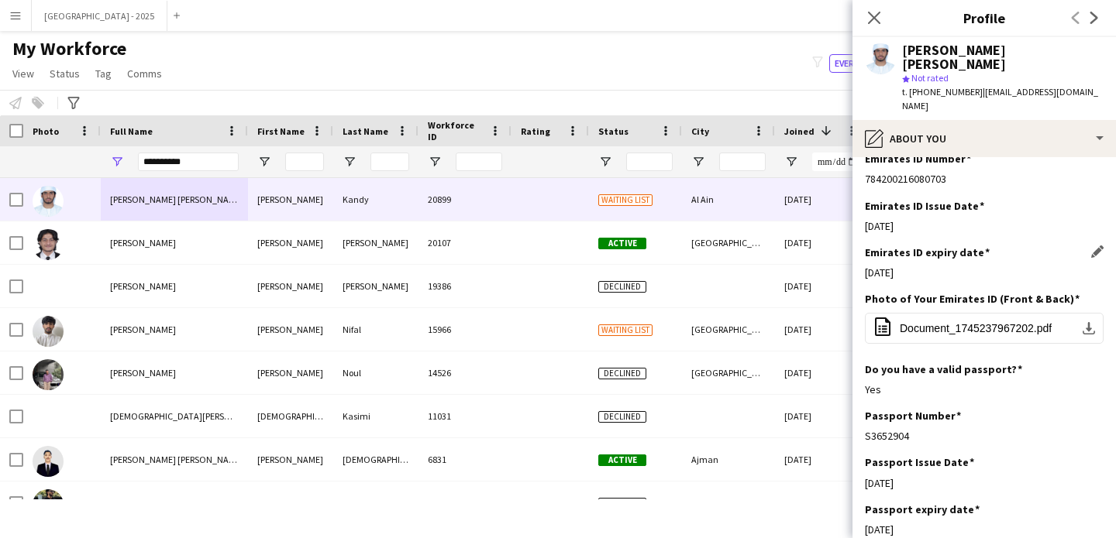
scroll to position [679, 0]
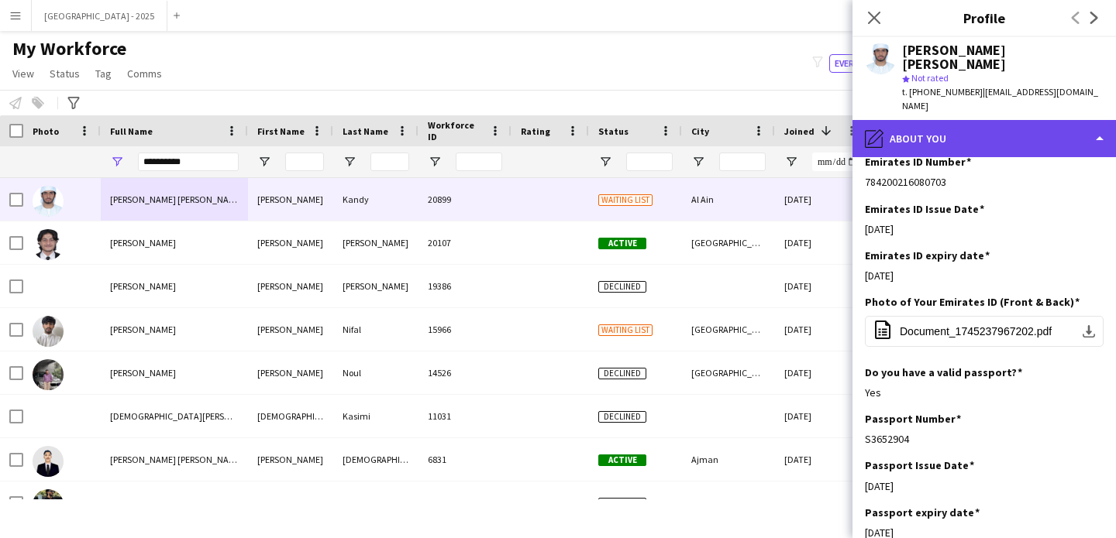
click at [970, 120] on div "pencil4 About you" at bounding box center [983, 138] width 263 height 37
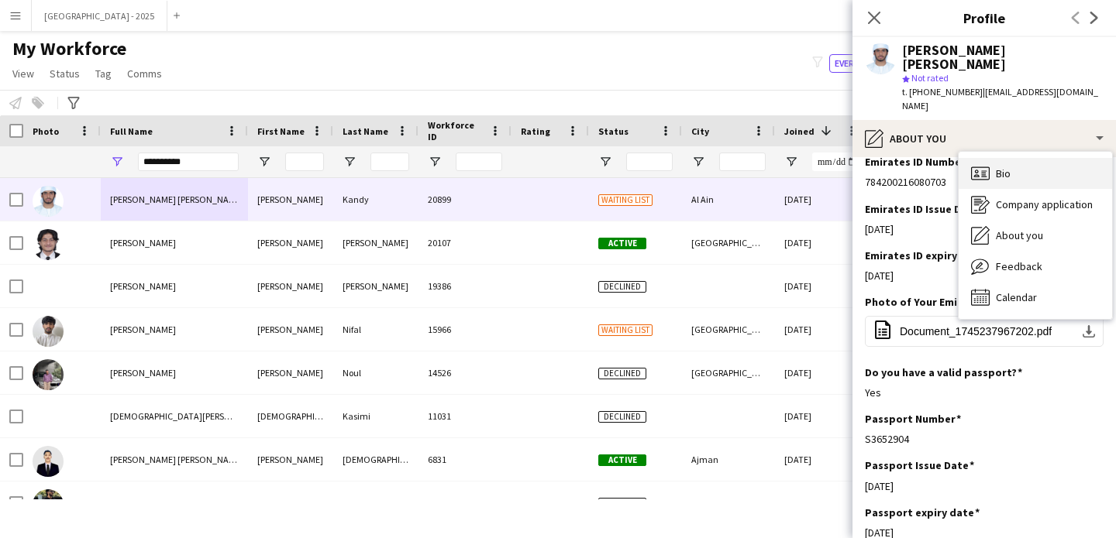
click at [1008, 158] on div "Bio Bio" at bounding box center [1034, 173] width 153 height 31
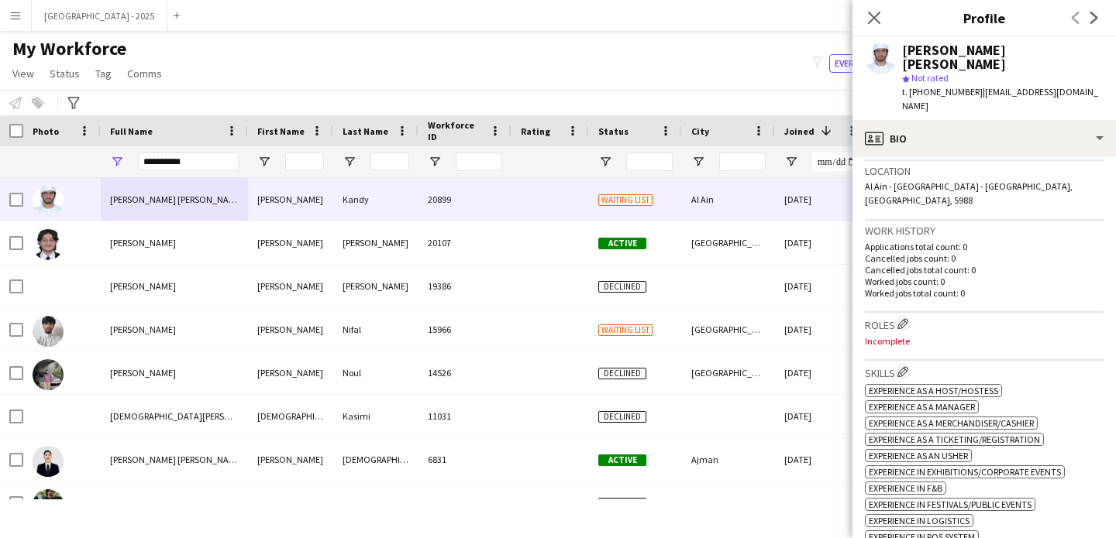
scroll to position [416, 0]
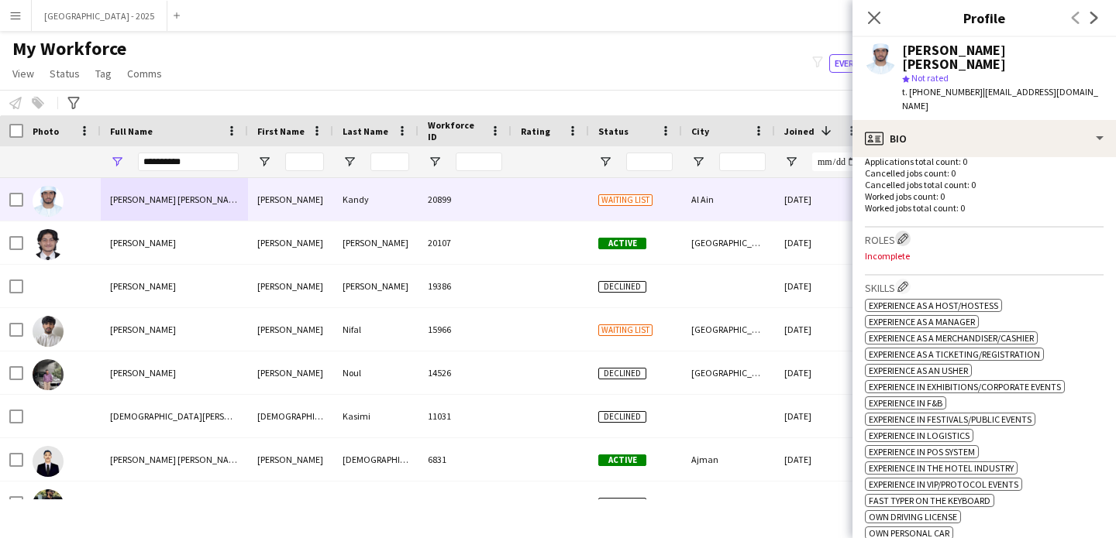
click at [905, 233] on app-icon "Edit crew company roles" at bounding box center [902, 238] width 11 height 11
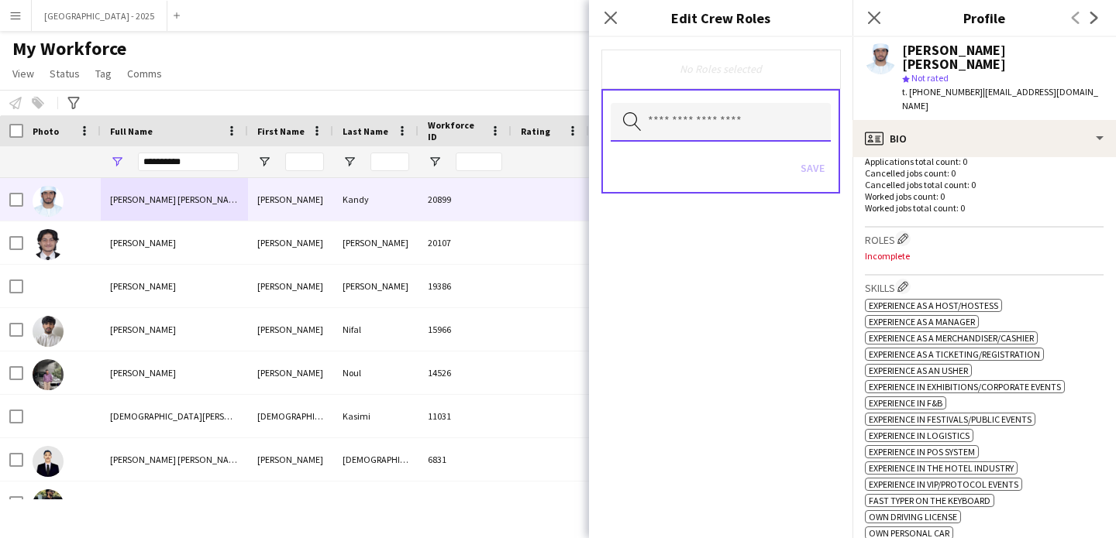
click at [699, 129] on input "text" at bounding box center [721, 122] width 220 height 39
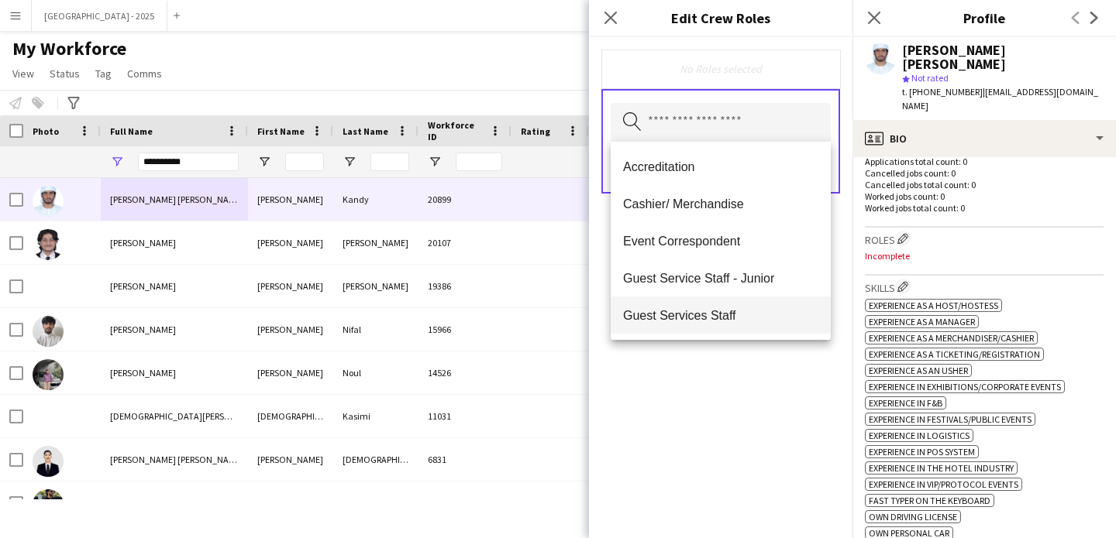
click at [729, 318] on span "Guest Services Staff" at bounding box center [720, 315] width 195 height 15
click at [739, 356] on div "Guest Services Staff Remove Search by role type Save" at bounding box center [720, 287] width 263 height 501
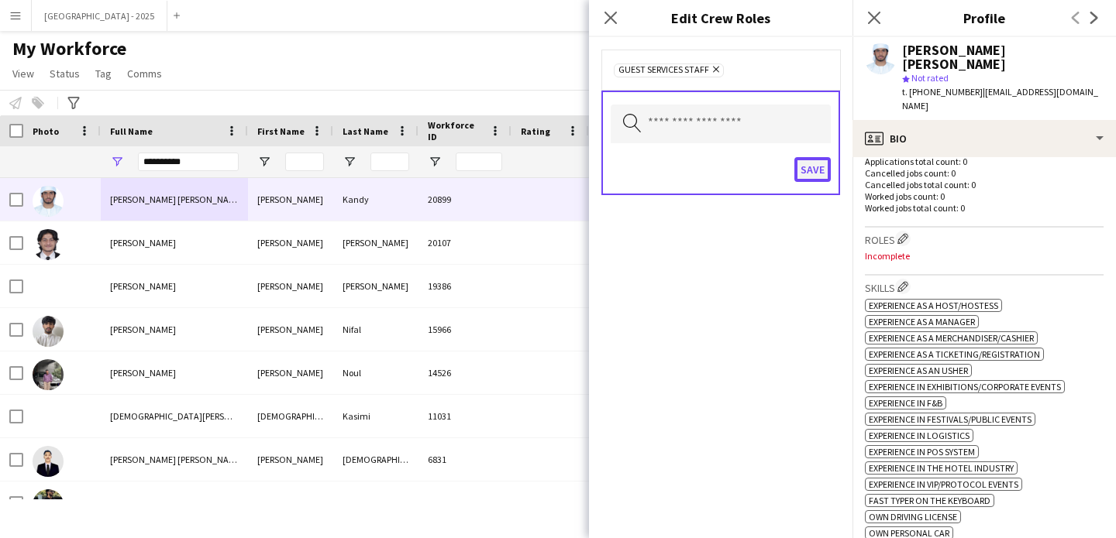
click at [807, 177] on button "Save" at bounding box center [812, 169] width 36 height 25
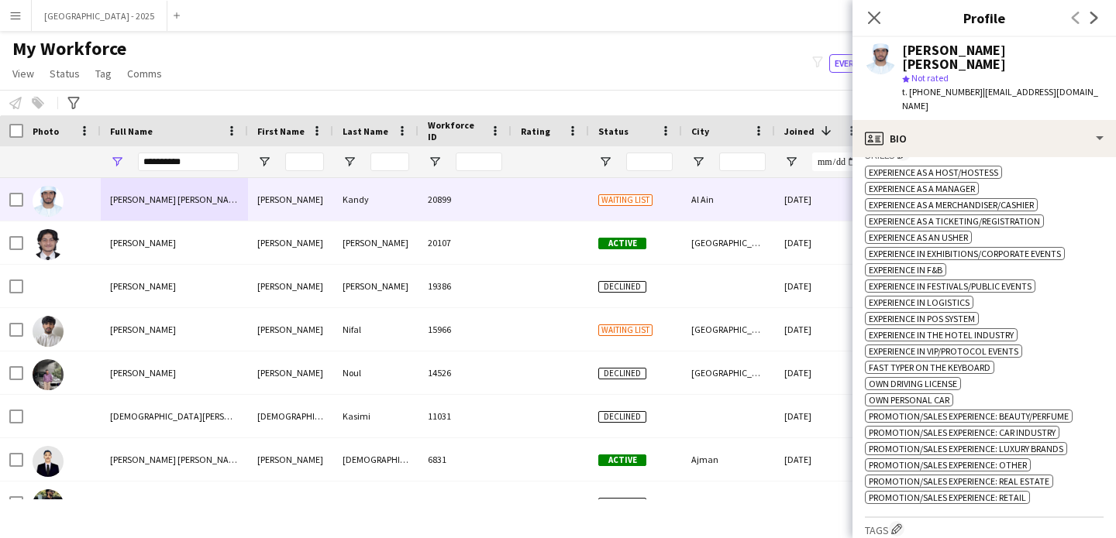
scroll to position [741, 0]
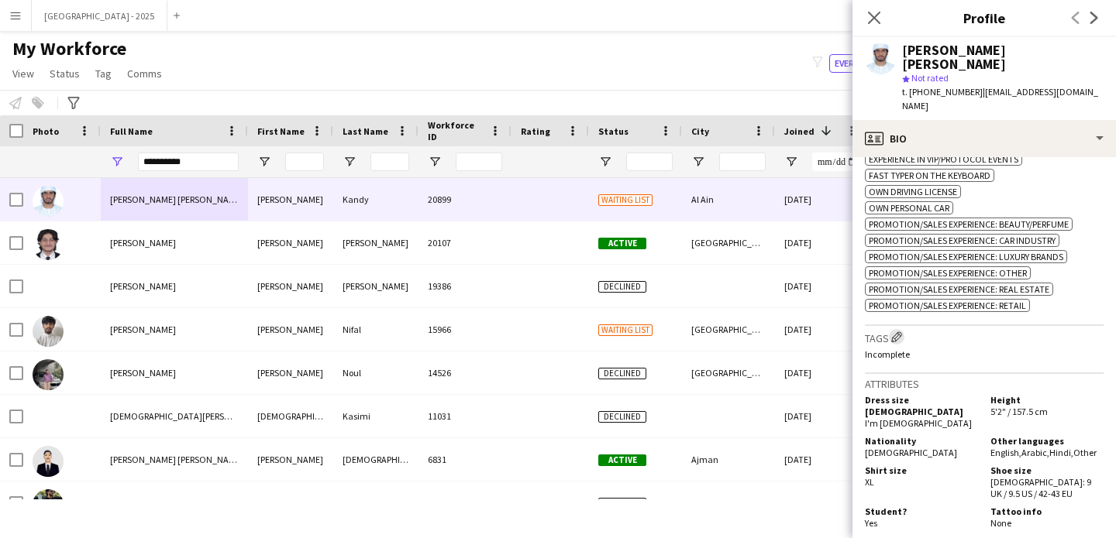
click at [900, 332] on app-icon "Edit crew company tags" at bounding box center [896, 337] width 11 height 11
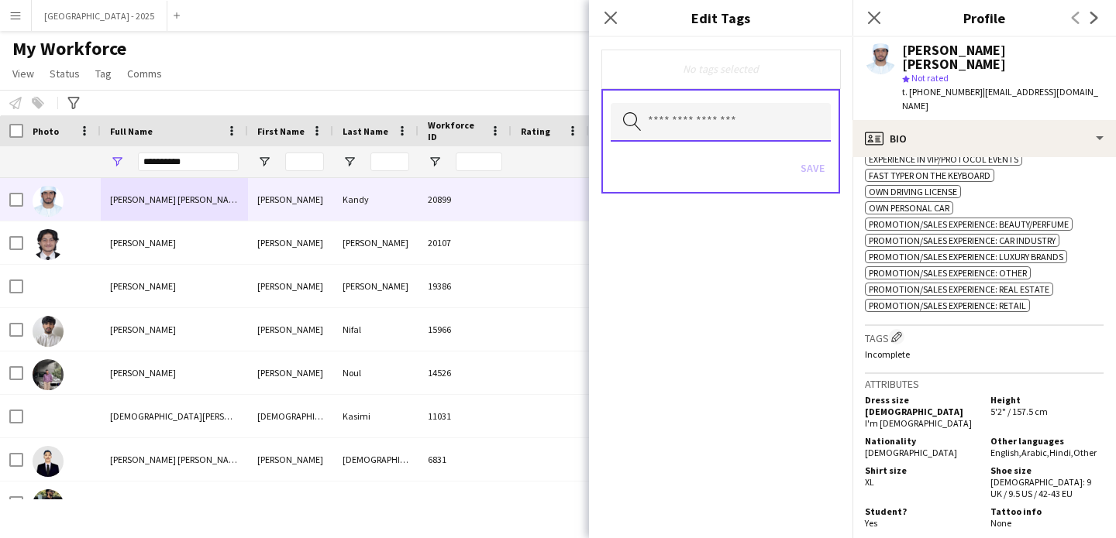
click at [725, 141] on body "Menu Boards Boards Boards All jobs Status Workforce Workforce My Workforce Recr…" at bounding box center [558, 269] width 1116 height 538
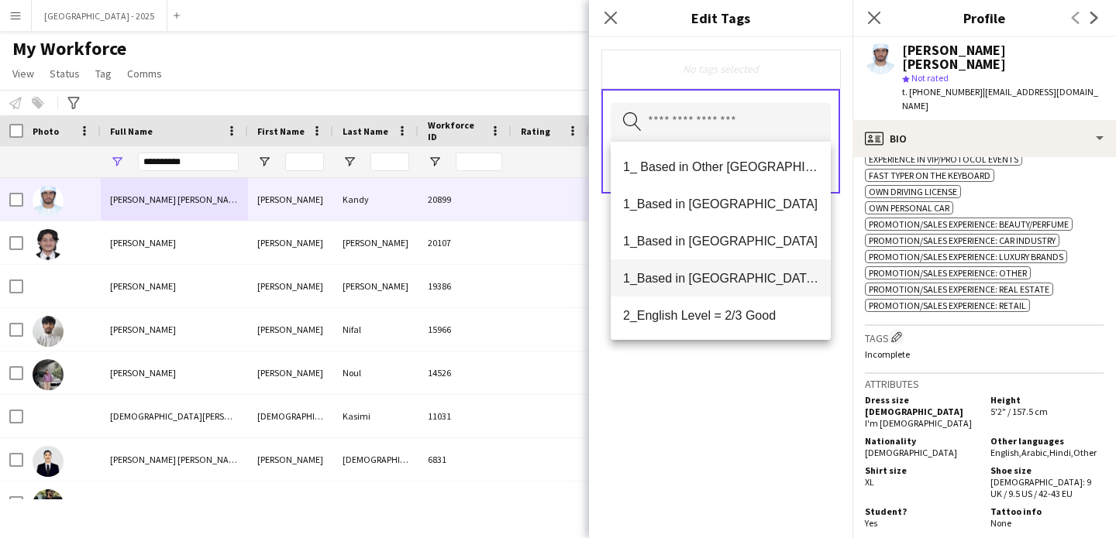
click at [767, 271] on span "1_Based in [GEOGRAPHIC_DATA]/[GEOGRAPHIC_DATA]/Ajman" at bounding box center [720, 278] width 195 height 15
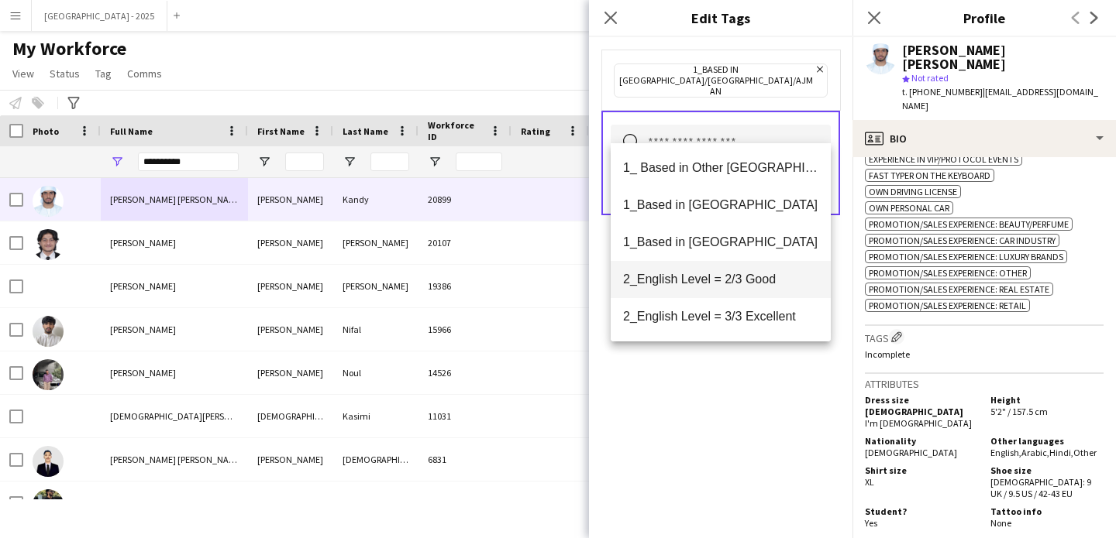
click at [767, 285] on span "2_English Level = 2/3 Good" at bounding box center [720, 279] width 195 height 15
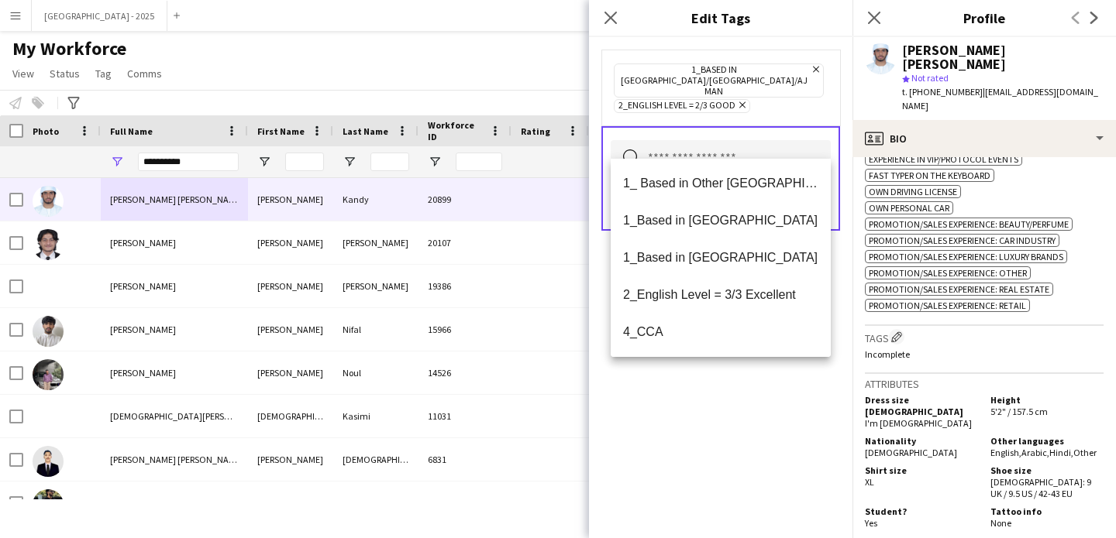
click at [759, 393] on div "1_Based in [GEOGRAPHIC_DATA]/[GEOGRAPHIC_DATA]/Ajman Remove 2_English Level = 2…" at bounding box center [720, 287] width 263 height 501
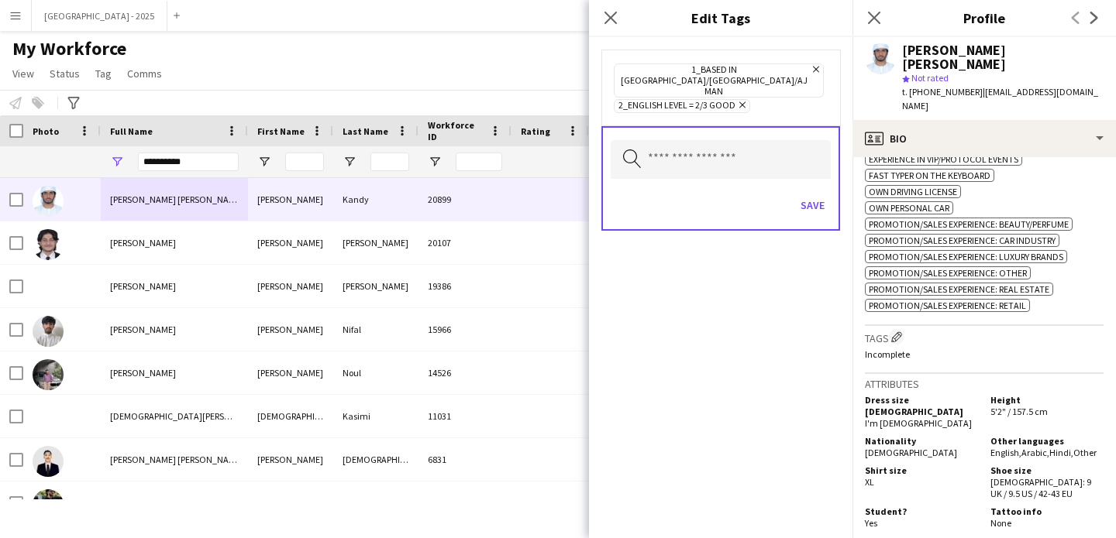
click at [809, 68] on icon "Remove" at bounding box center [814, 69] width 10 height 10
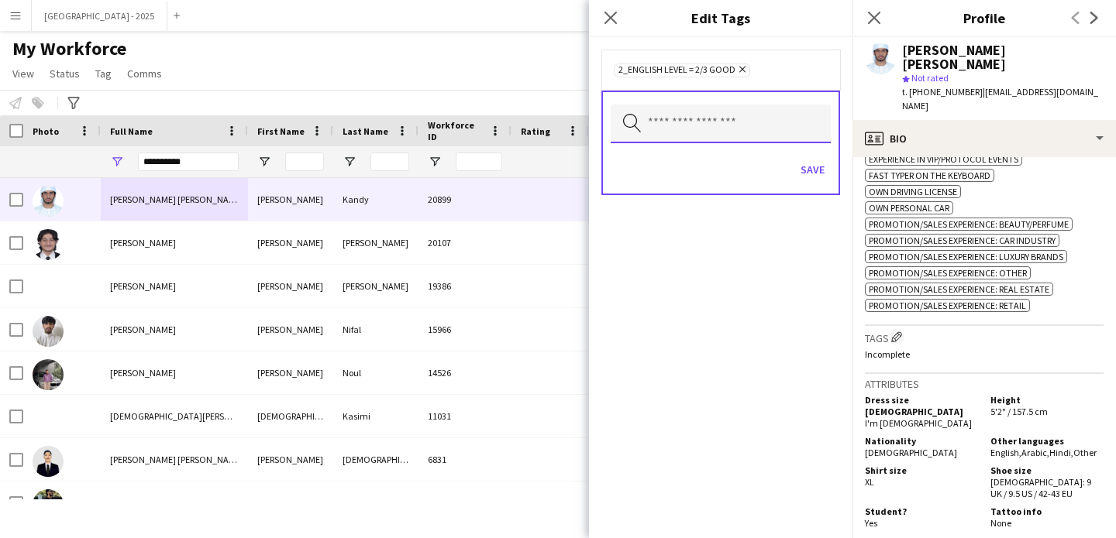
click at [747, 119] on input "text" at bounding box center [721, 124] width 220 height 39
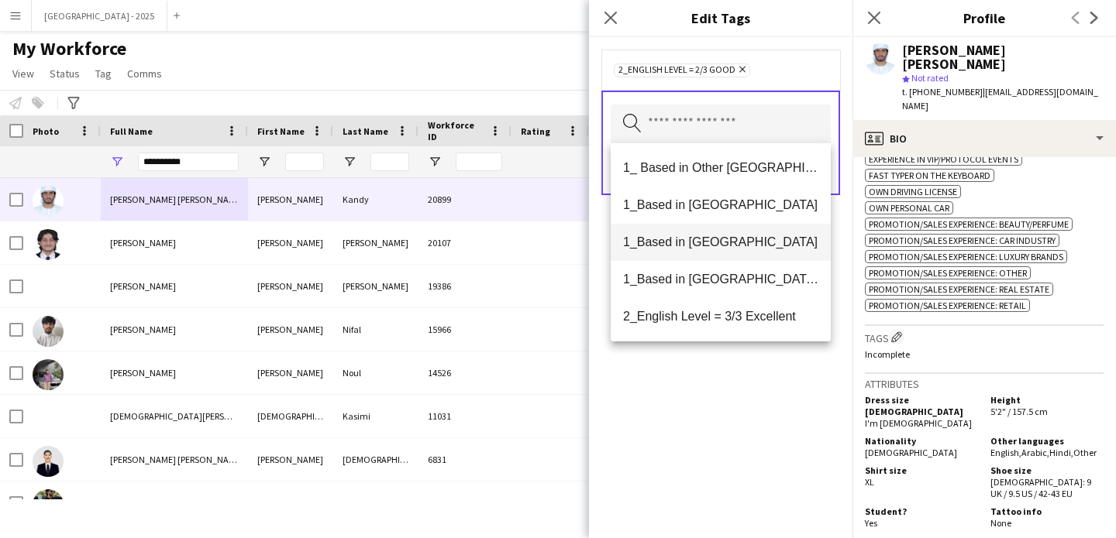
click at [728, 242] on span "1_Based in [GEOGRAPHIC_DATA]" at bounding box center [720, 242] width 195 height 15
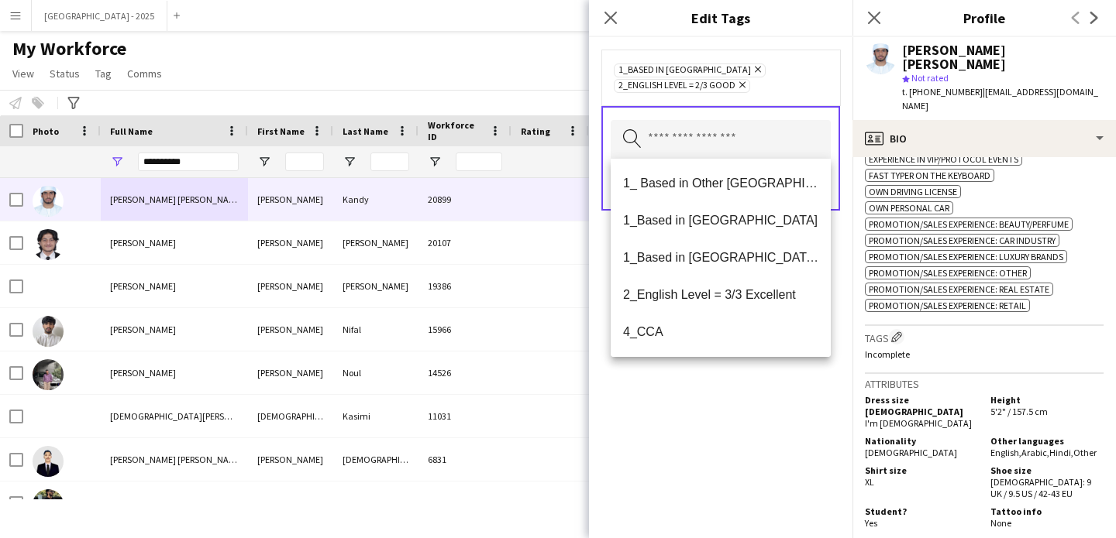
drag, startPoint x: 741, startPoint y: 392, endPoint x: 793, endPoint y: 239, distance: 162.2
click at [741, 392] on div "1_Based in [GEOGRAPHIC_DATA] Remove 2_English Level = 2/3 Good Remove Search by…" at bounding box center [720, 287] width 263 height 501
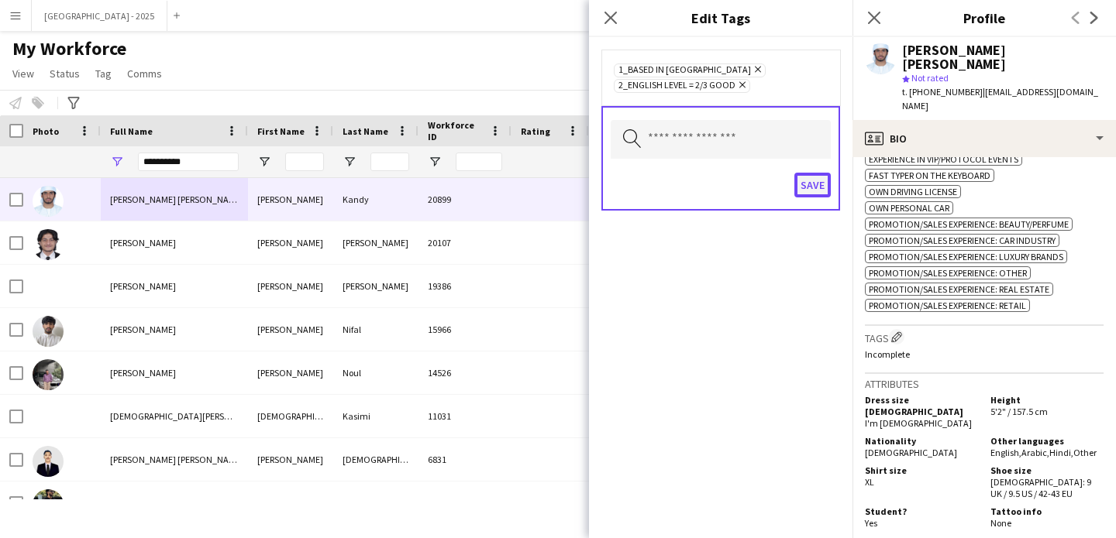
click at [822, 176] on button "Save" at bounding box center [812, 185] width 36 height 25
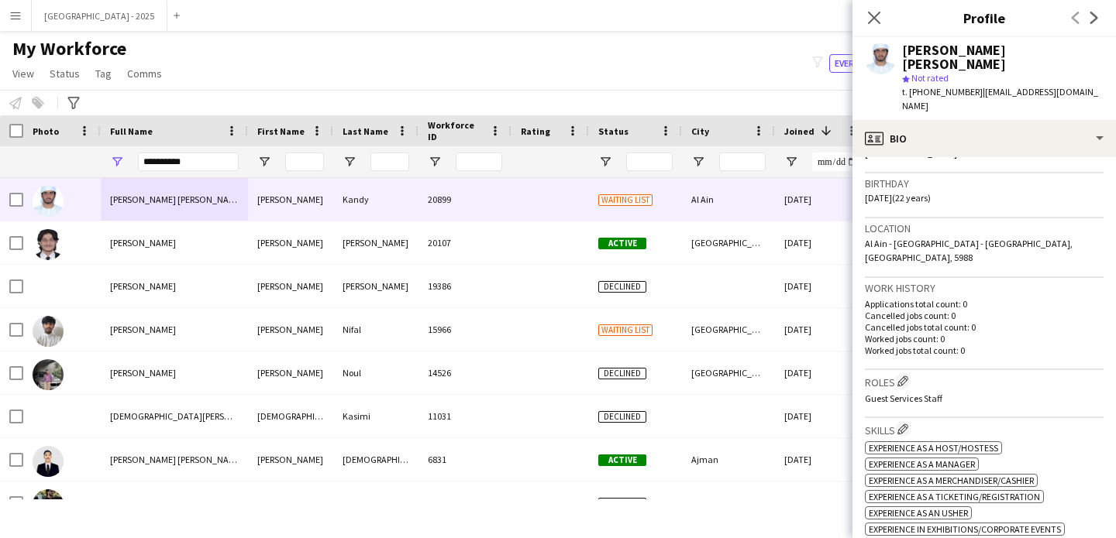
scroll to position [0, 0]
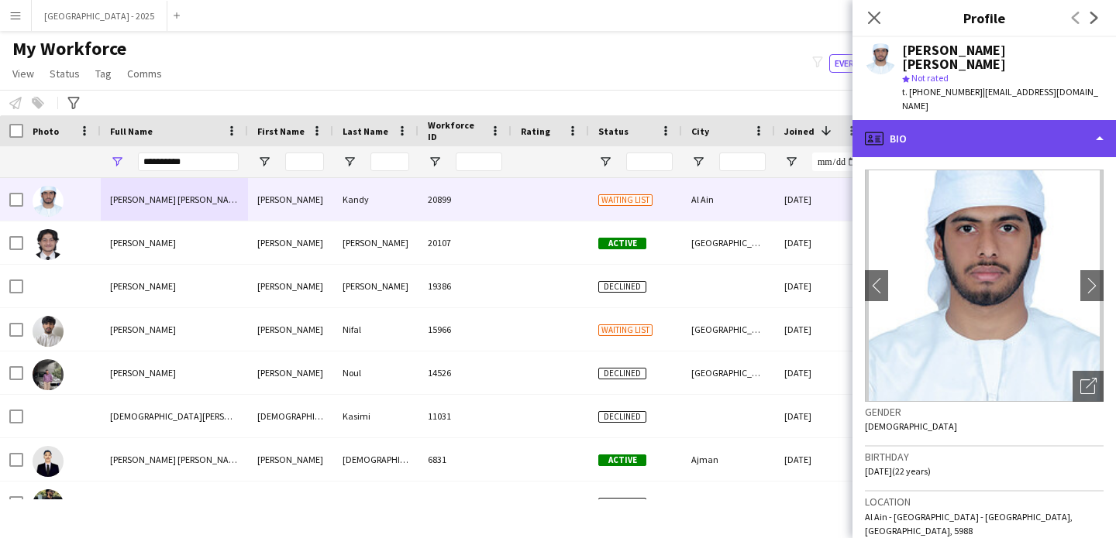
click at [968, 120] on div "profile Bio" at bounding box center [983, 138] width 263 height 37
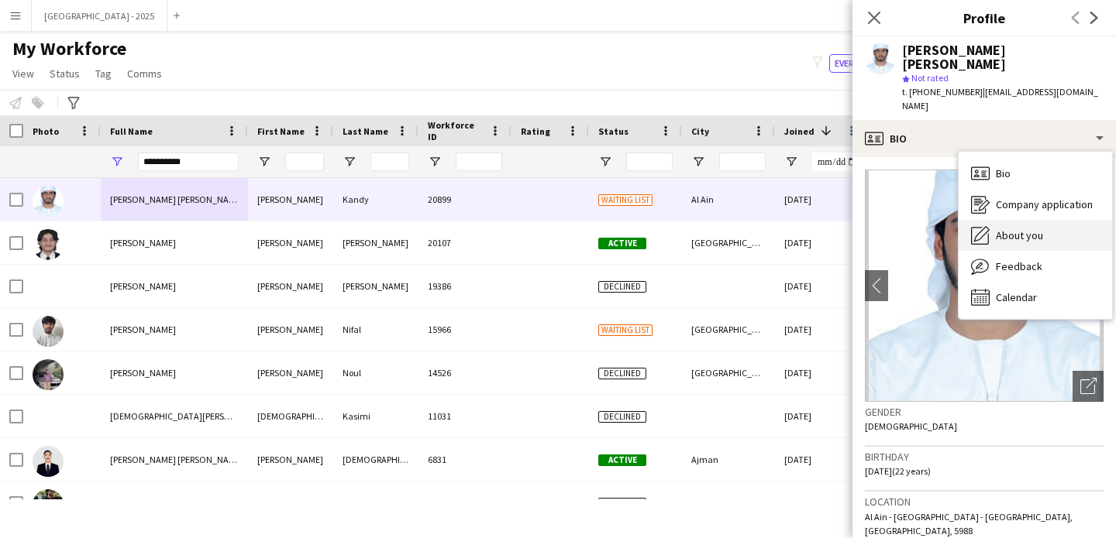
click at [1029, 220] on div "About you About you" at bounding box center [1034, 235] width 153 height 31
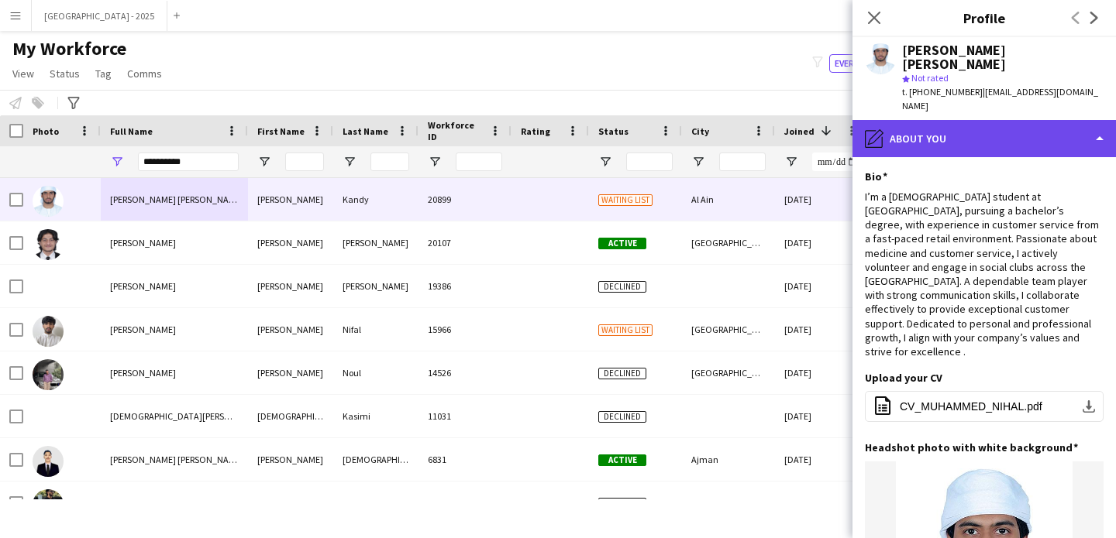
click at [970, 125] on div "pencil4 About you" at bounding box center [983, 138] width 263 height 37
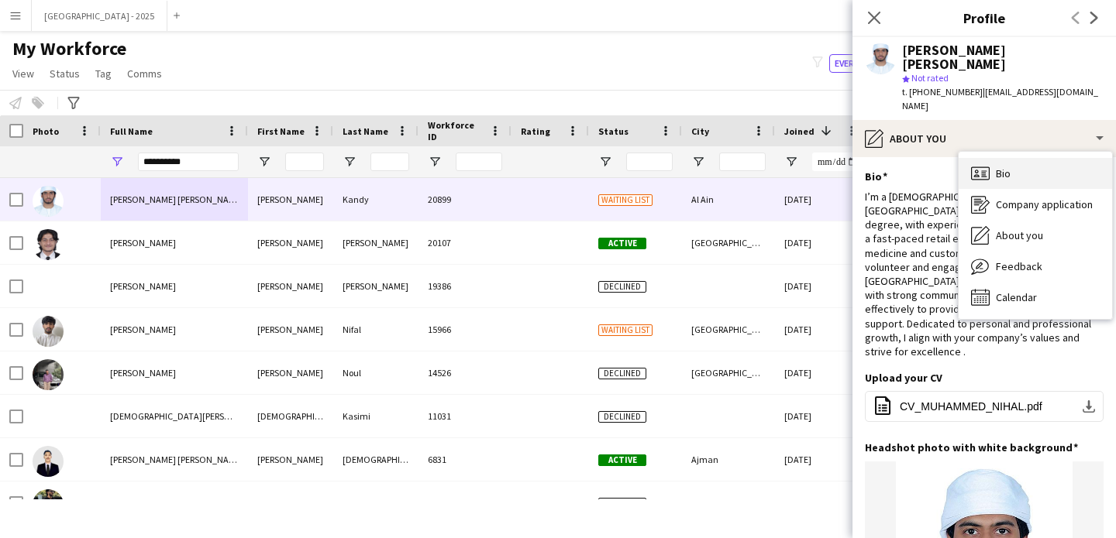
click at [1003, 167] on span "Bio" at bounding box center [1003, 174] width 15 height 14
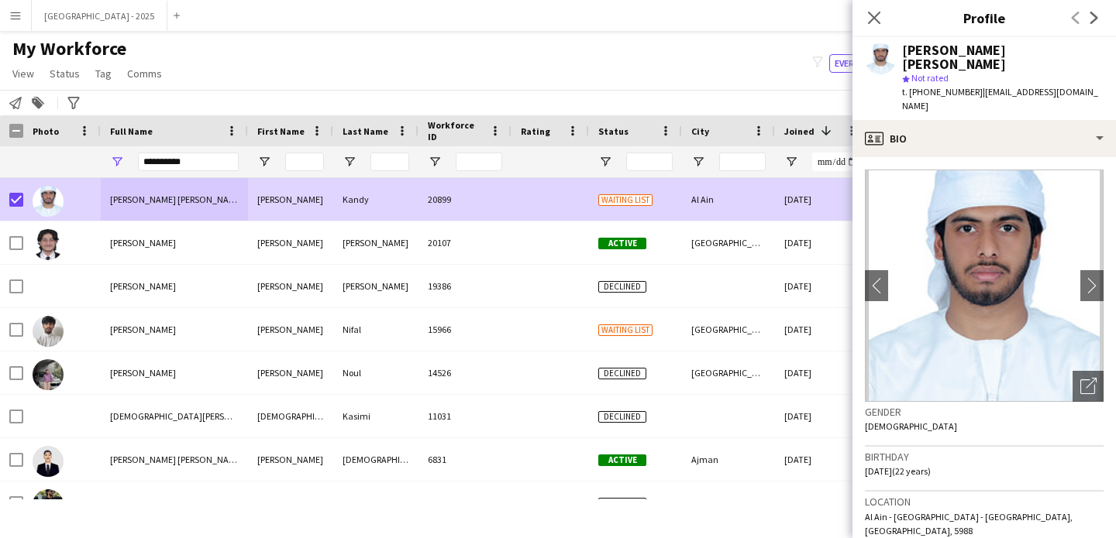
click at [61, 60] on app-page-menu "View Views Default view New view Update view Delete view Edit name Customise vi…" at bounding box center [88, 74] width 177 height 29
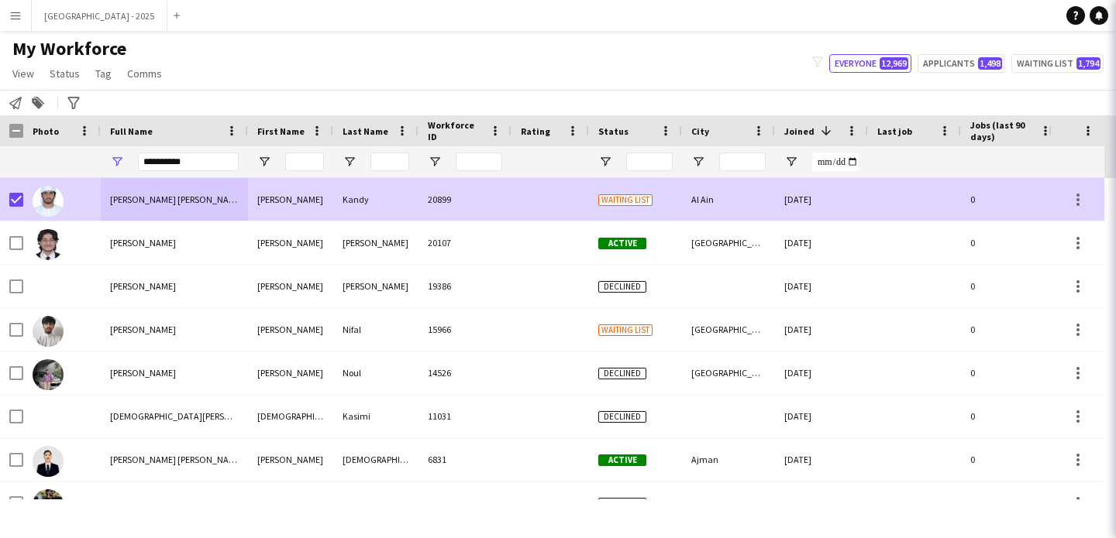
click at [60, 70] on span "Status" at bounding box center [65, 74] width 30 height 14
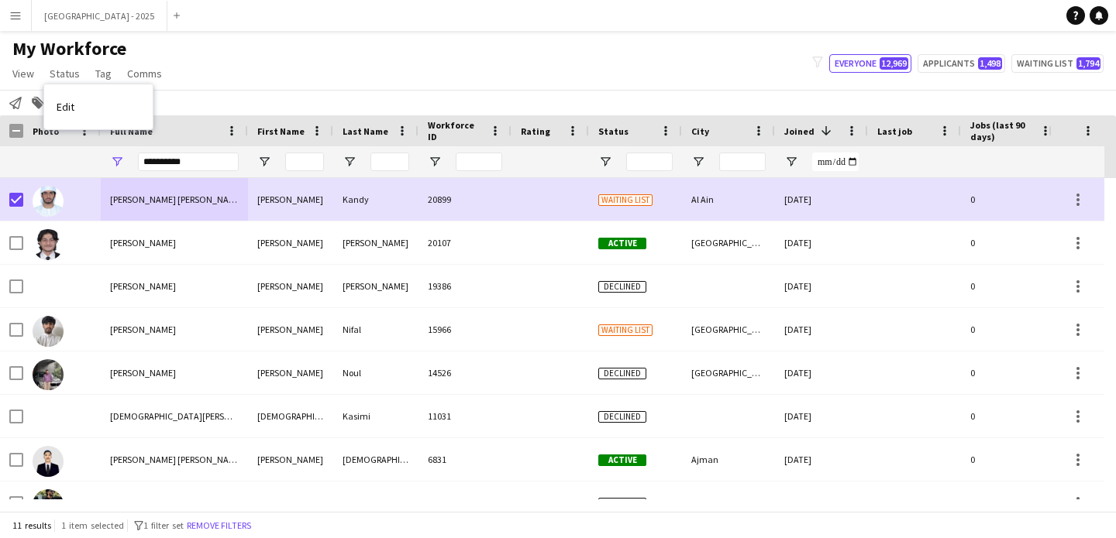
click at [78, 103] on link "Edit" at bounding box center [98, 107] width 108 height 33
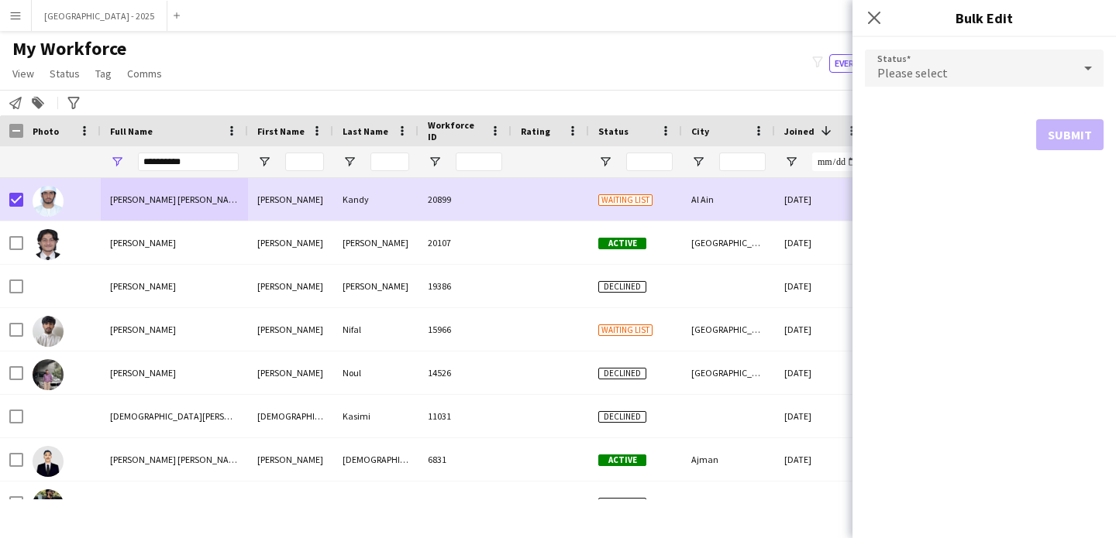
click at [945, 67] on div "Please select" at bounding box center [969, 68] width 208 height 37
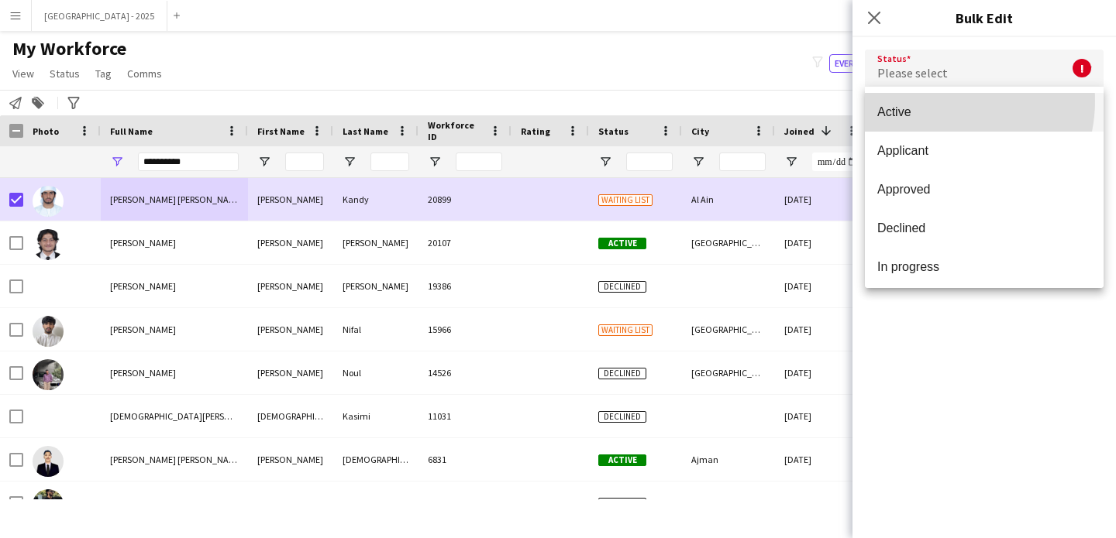
click at [939, 100] on mat-option "Active" at bounding box center [984, 112] width 239 height 39
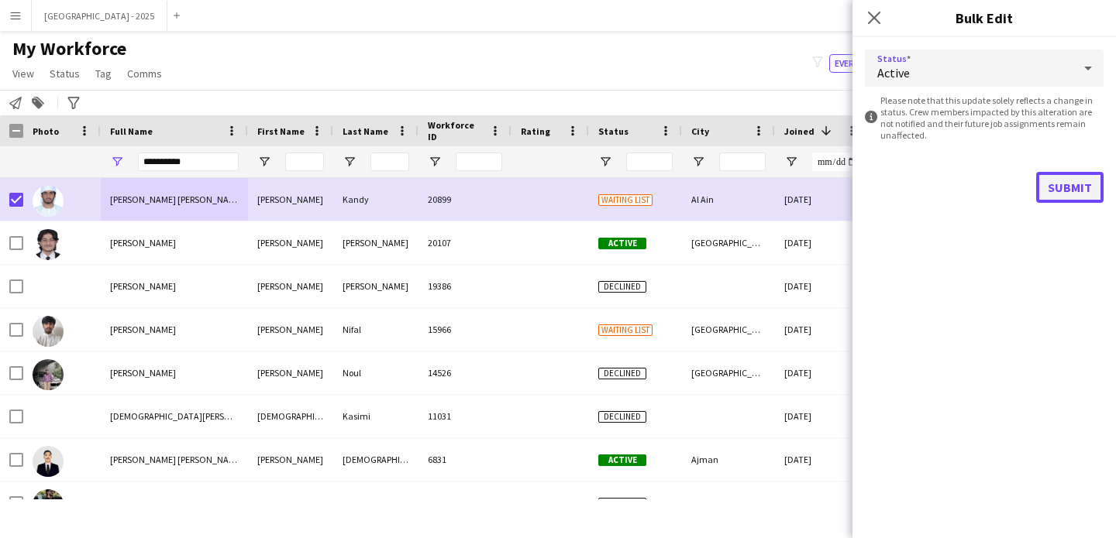
click at [1058, 187] on button "Submit" at bounding box center [1069, 187] width 67 height 31
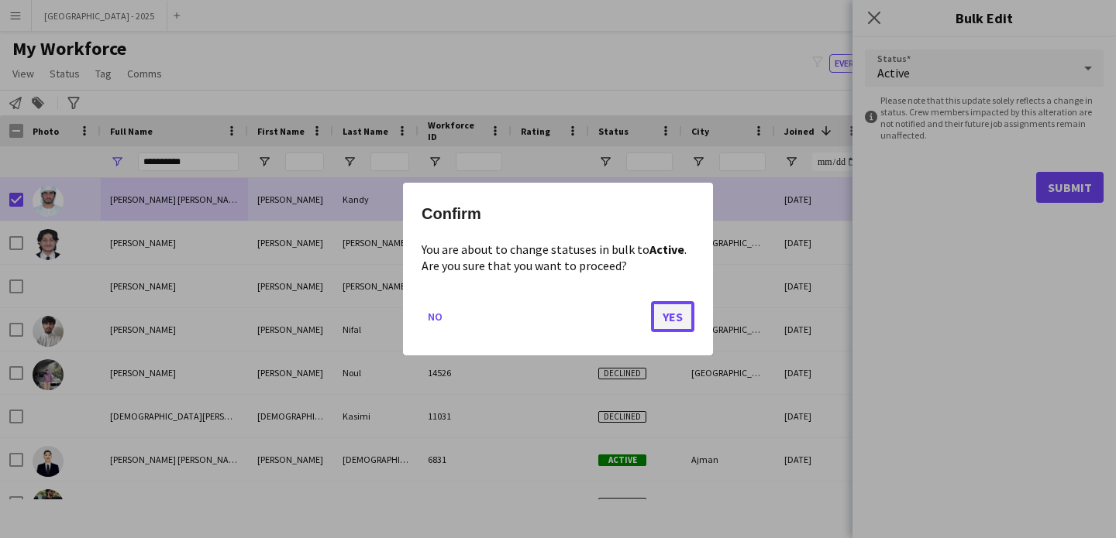
click at [658, 307] on button "Yes" at bounding box center [672, 316] width 43 height 31
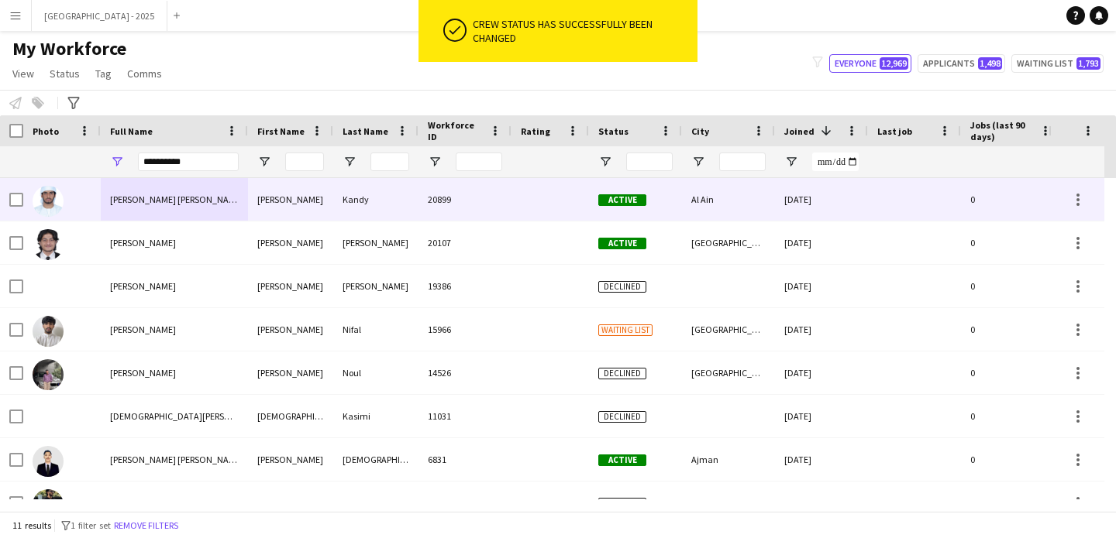
click at [28, 200] on div at bounding box center [61, 199] width 77 height 43
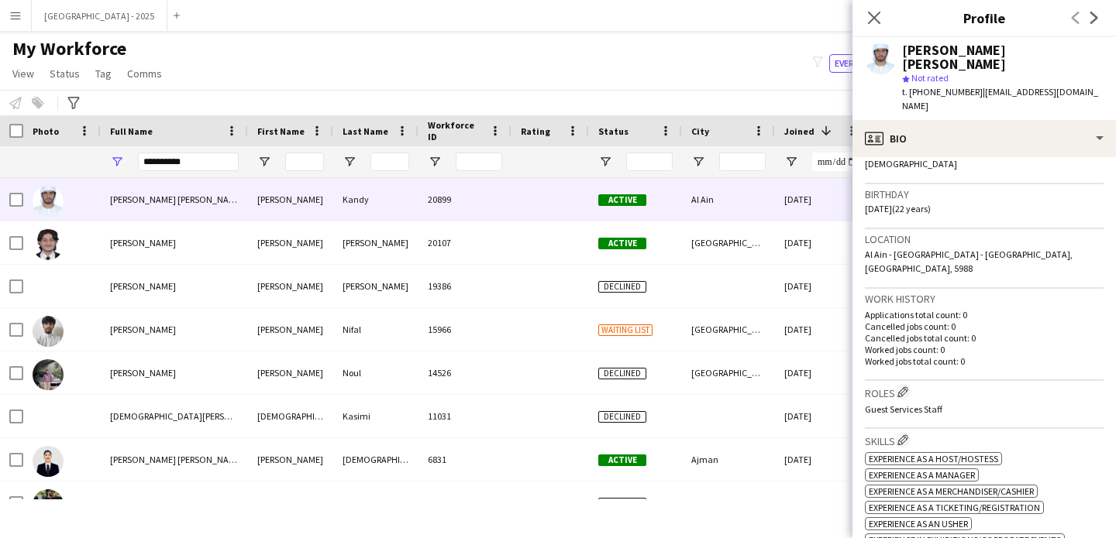
scroll to position [266, 0]
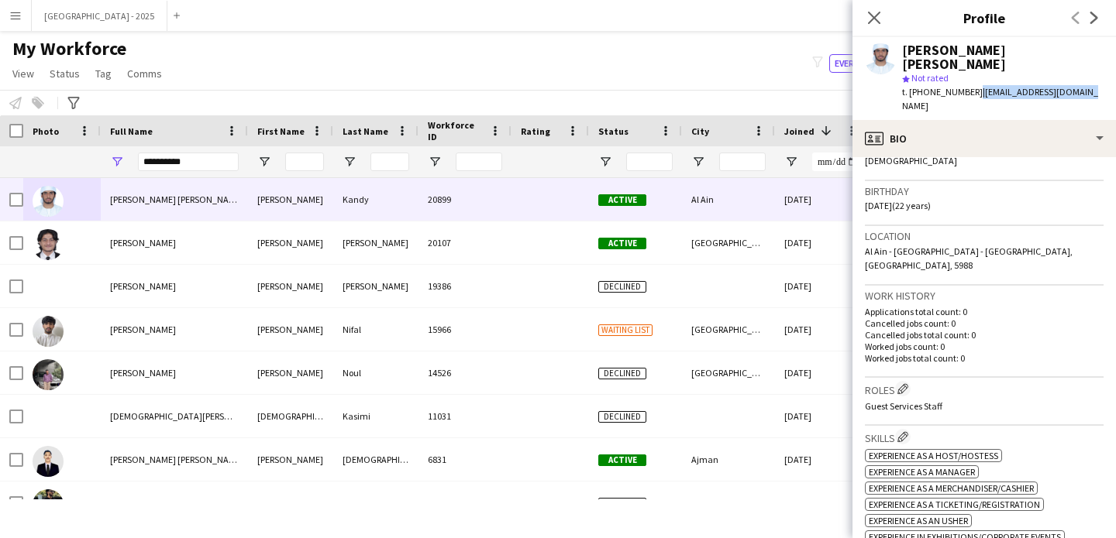
drag, startPoint x: 1084, startPoint y: 83, endPoint x: 948, endPoint y: 84, distance: 135.6
click at [948, 84] on div "[PERSON_NAME] [PERSON_NAME] star Not rated t. [PHONE_NUMBER] | [EMAIL_ADDRESS][…" at bounding box center [983, 78] width 263 height 83
click at [977, 86] on span "| [EMAIL_ADDRESS][DOMAIN_NAME]" at bounding box center [1000, 99] width 196 height 26
click at [975, 87] on div "[PERSON_NAME] [PERSON_NAME] star Not rated t. [PHONE_NUMBER] | [EMAIL_ADDRESS][…" at bounding box center [983, 78] width 263 height 83
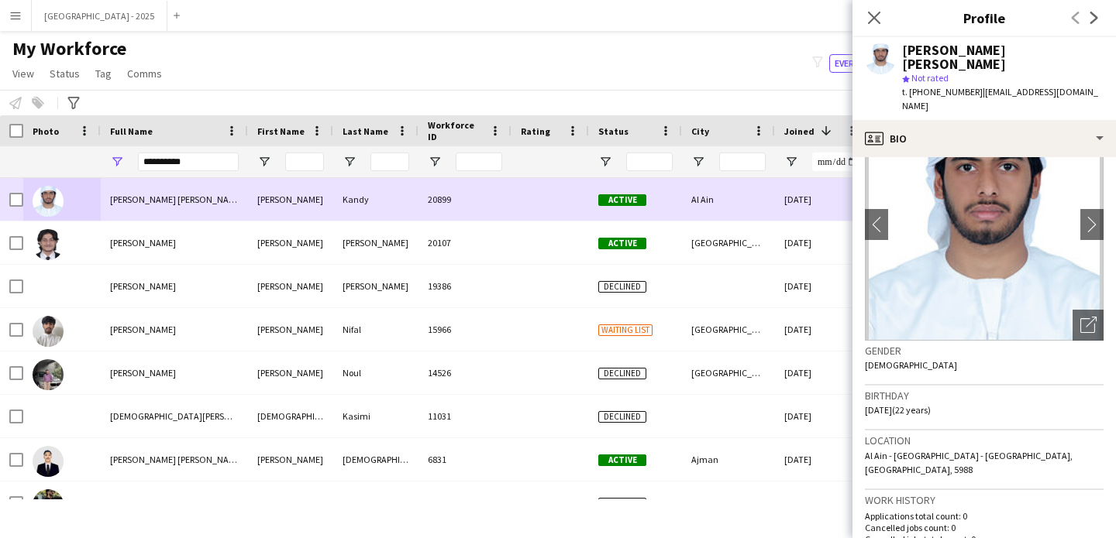
scroll to position [52, 0]
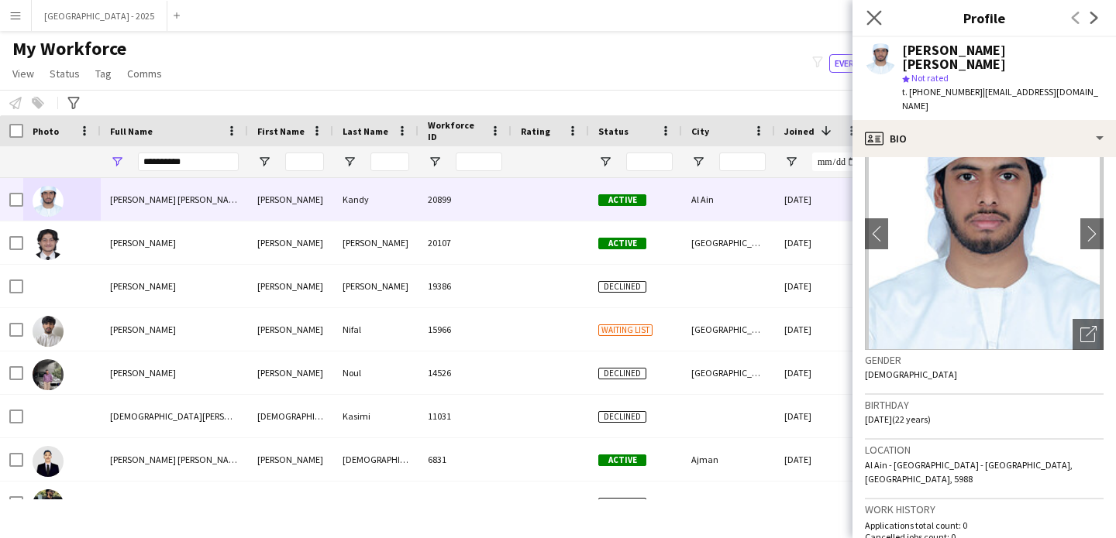
click at [875, 8] on app-icon "Close pop-in" at bounding box center [874, 18] width 22 height 22
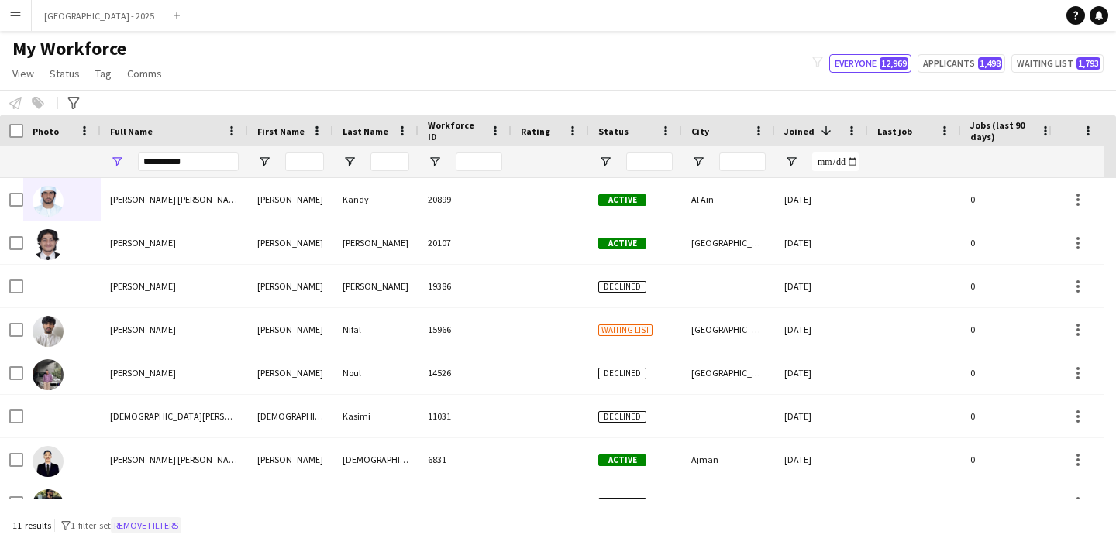
click at [145, 526] on button "Remove filters" at bounding box center [146, 526] width 71 height 17
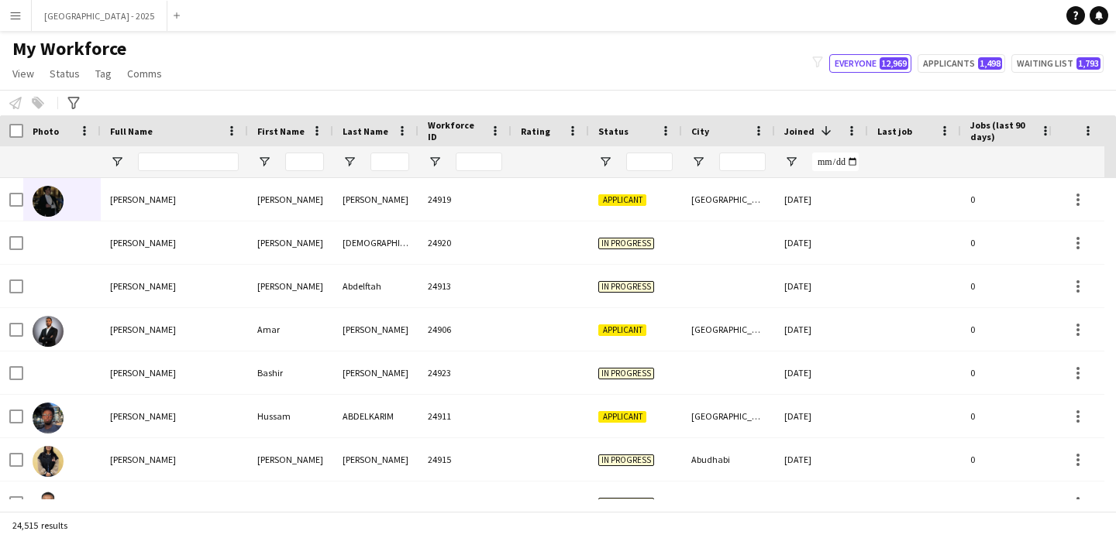
drag, startPoint x: 185, startPoint y: 150, endPoint x: 190, endPoint y: 157, distance: 9.0
click at [186, 150] on div at bounding box center [188, 161] width 101 height 31
click at [190, 157] on input "Full Name Filter Input" at bounding box center [188, 162] width 101 height 19
paste input "**********"
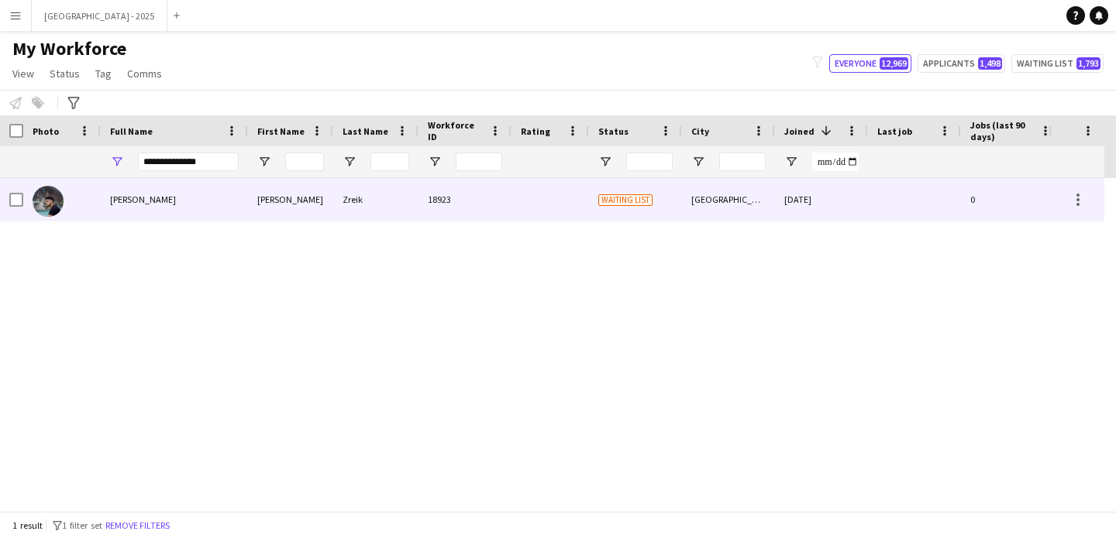
click at [230, 195] on div "[PERSON_NAME]" at bounding box center [174, 199] width 147 height 43
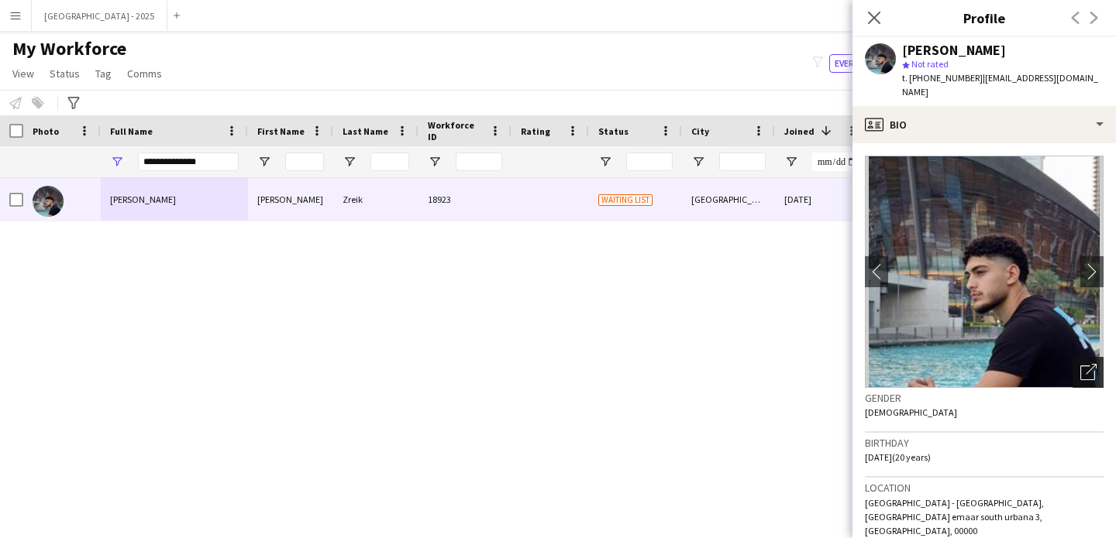
click at [1080, 364] on icon "Open photos pop-in" at bounding box center [1088, 372] width 16 height 16
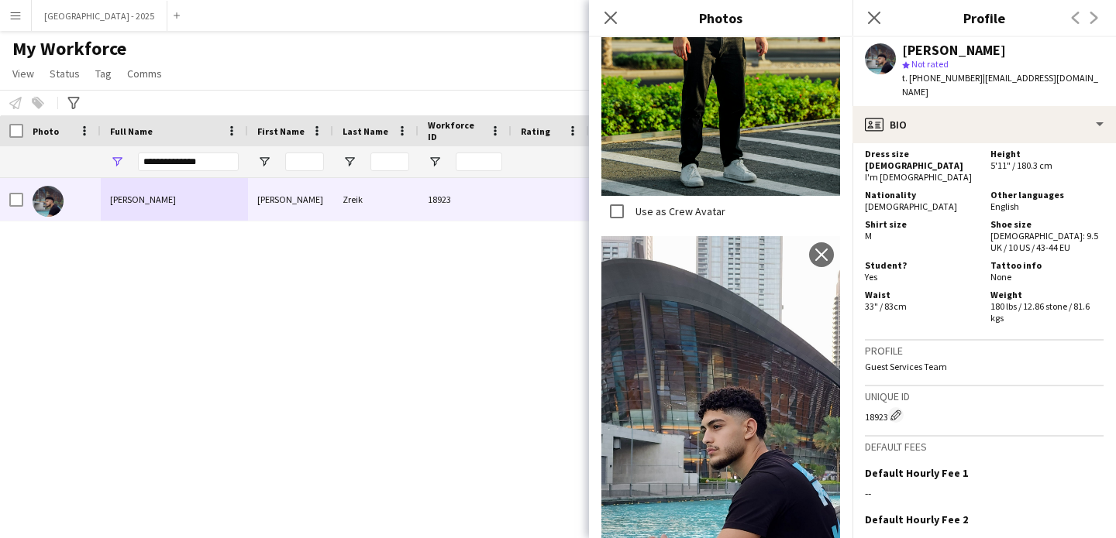
scroll to position [0, 0]
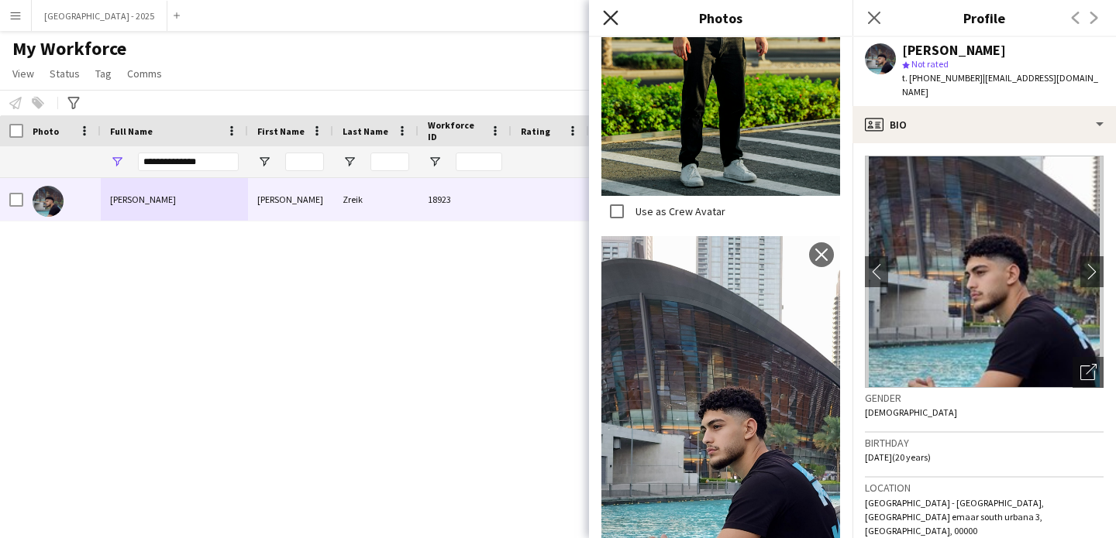
click at [605, 22] on icon at bounding box center [610, 17] width 15 height 15
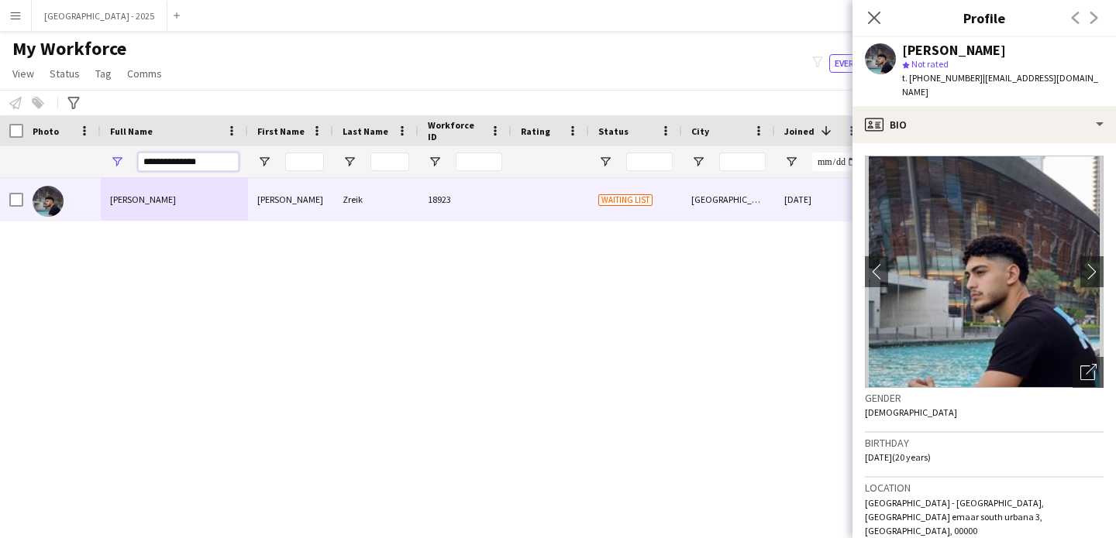
click at [212, 167] on input "**********" at bounding box center [188, 162] width 101 height 19
click at [212, 166] on input "**********" at bounding box center [188, 162] width 101 height 19
paste input "**********"
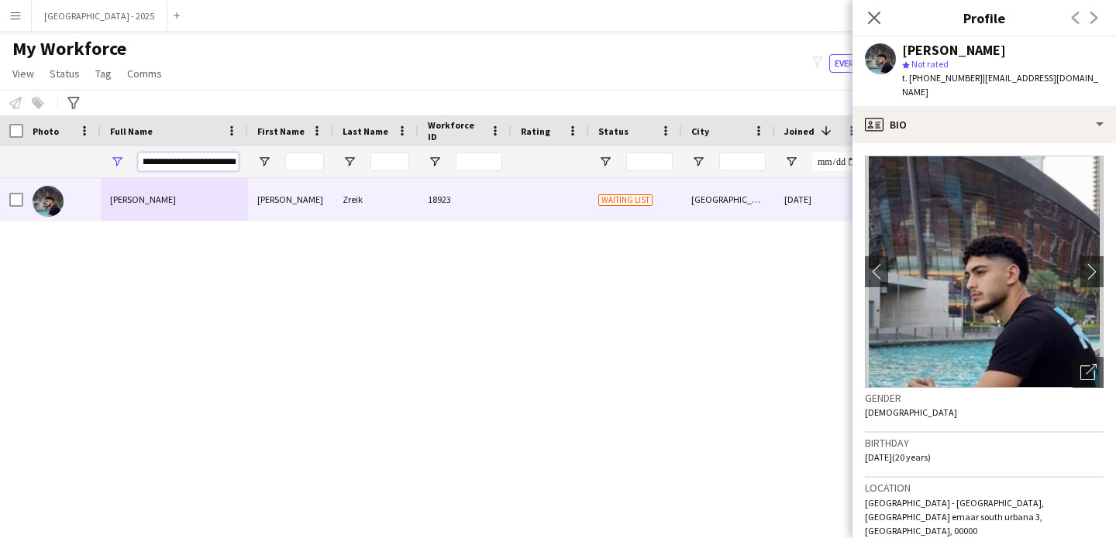
click at [212, 166] on input "**********" at bounding box center [188, 162] width 101 height 19
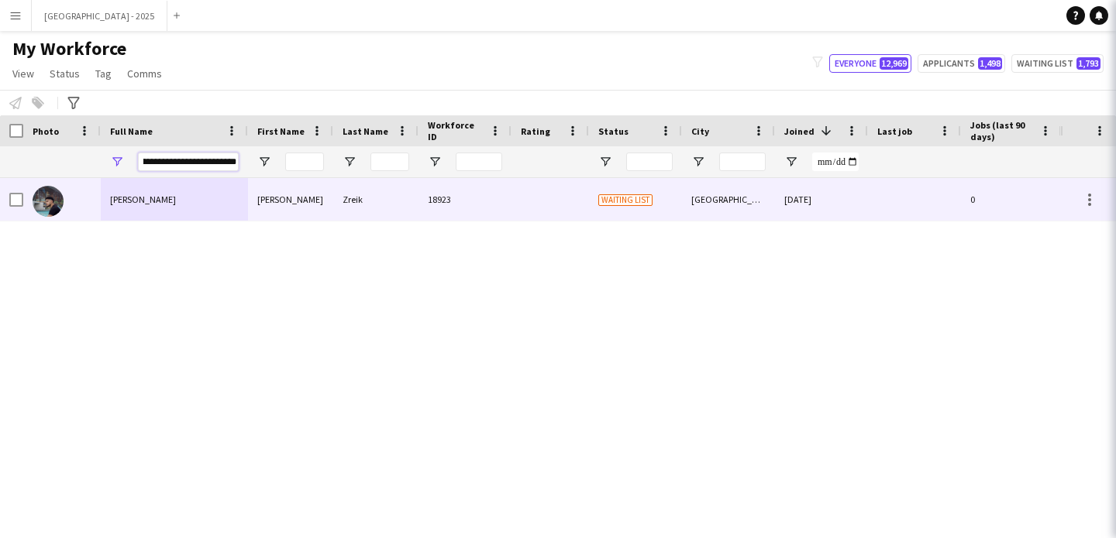
click at [212, 166] on input "**********" at bounding box center [188, 162] width 101 height 19
paste input "Full Name Filter Input"
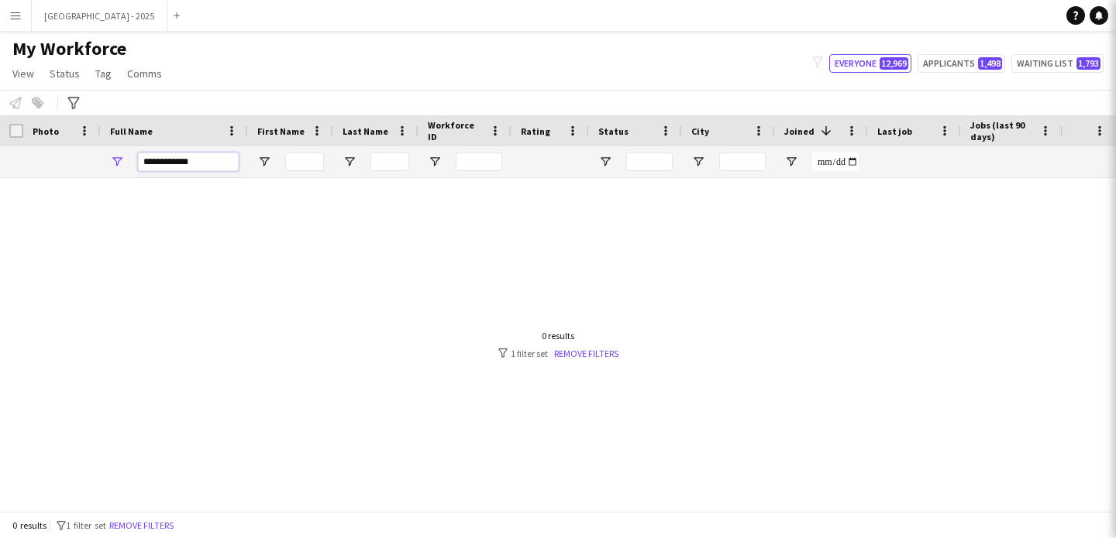
scroll to position [0, 0]
paste input "**********"
click at [224, 161] on input "**********" at bounding box center [188, 162] width 101 height 19
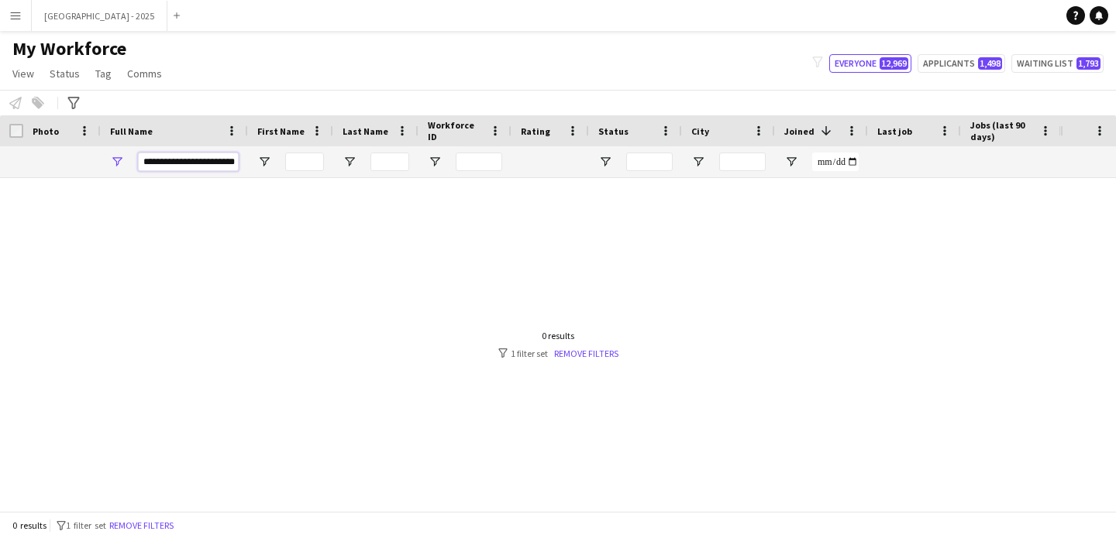
paste input "Full Name Filter Input"
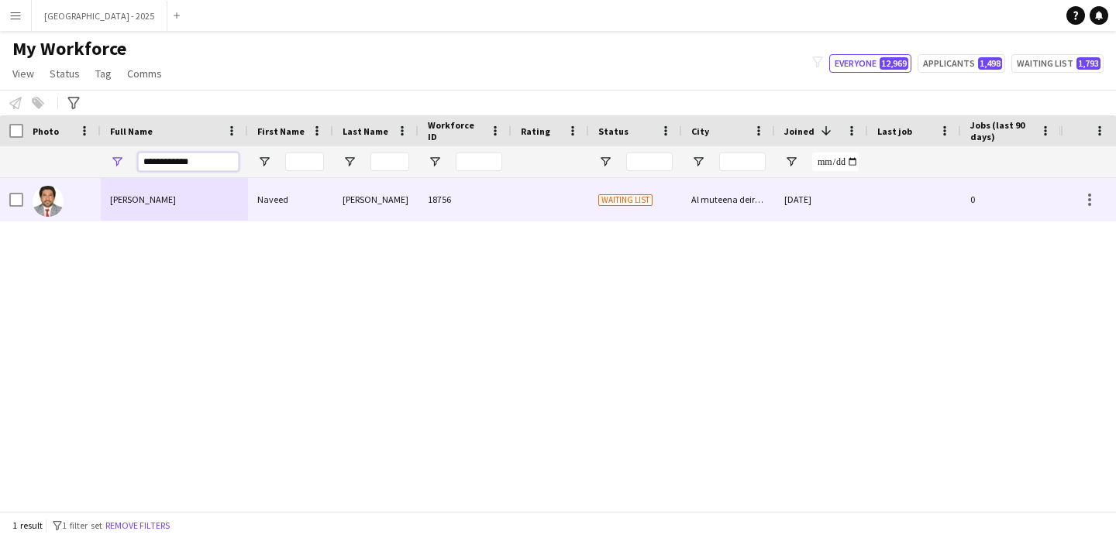
type input "**********"
click at [212, 189] on div "[PERSON_NAME]" at bounding box center [174, 199] width 147 height 43
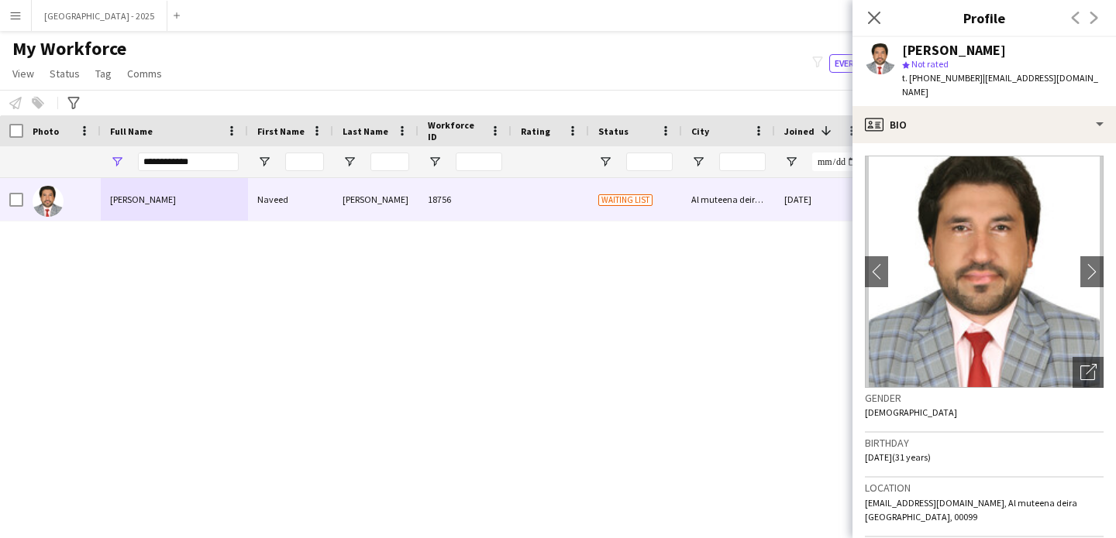
click at [1096, 365] on app-crew-profile-bio "chevron-left chevron-right Open photos pop-in Gender [DEMOGRAPHIC_DATA] Birthda…" at bounding box center [983, 340] width 263 height 395
click at [1082, 366] on icon at bounding box center [1087, 373] width 15 height 15
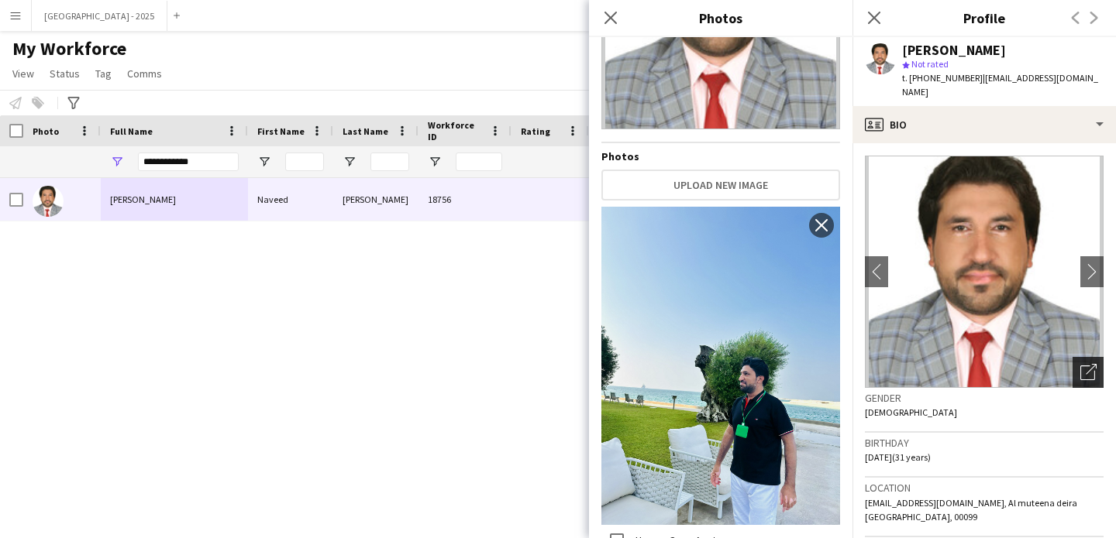
click at [1086, 360] on div "Open photos pop-in" at bounding box center [1087, 372] width 31 height 31
